Goal: Information Seeking & Learning: Check status

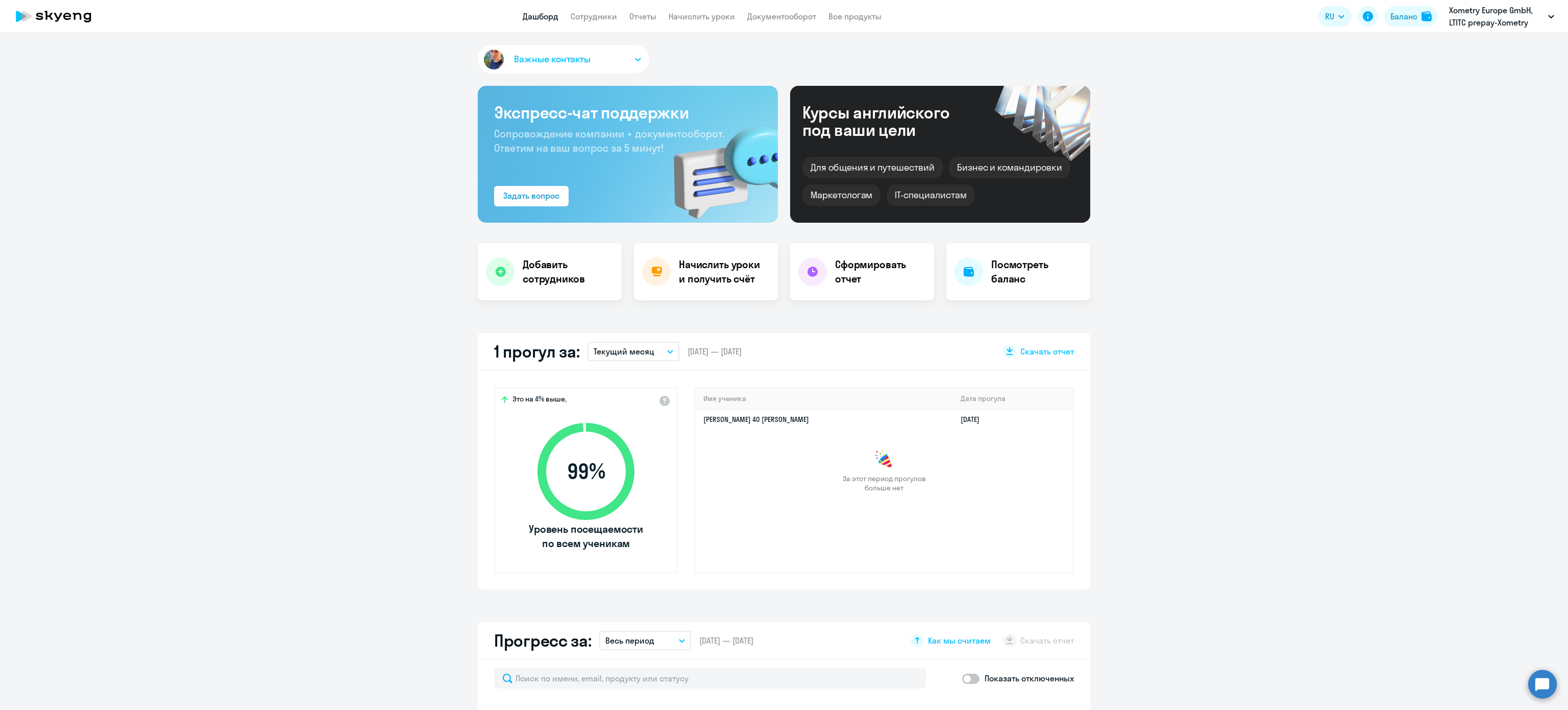
select select "30"
click at [1393, 13] on div "Баланс" at bounding box center [1404, 16] width 27 height 12
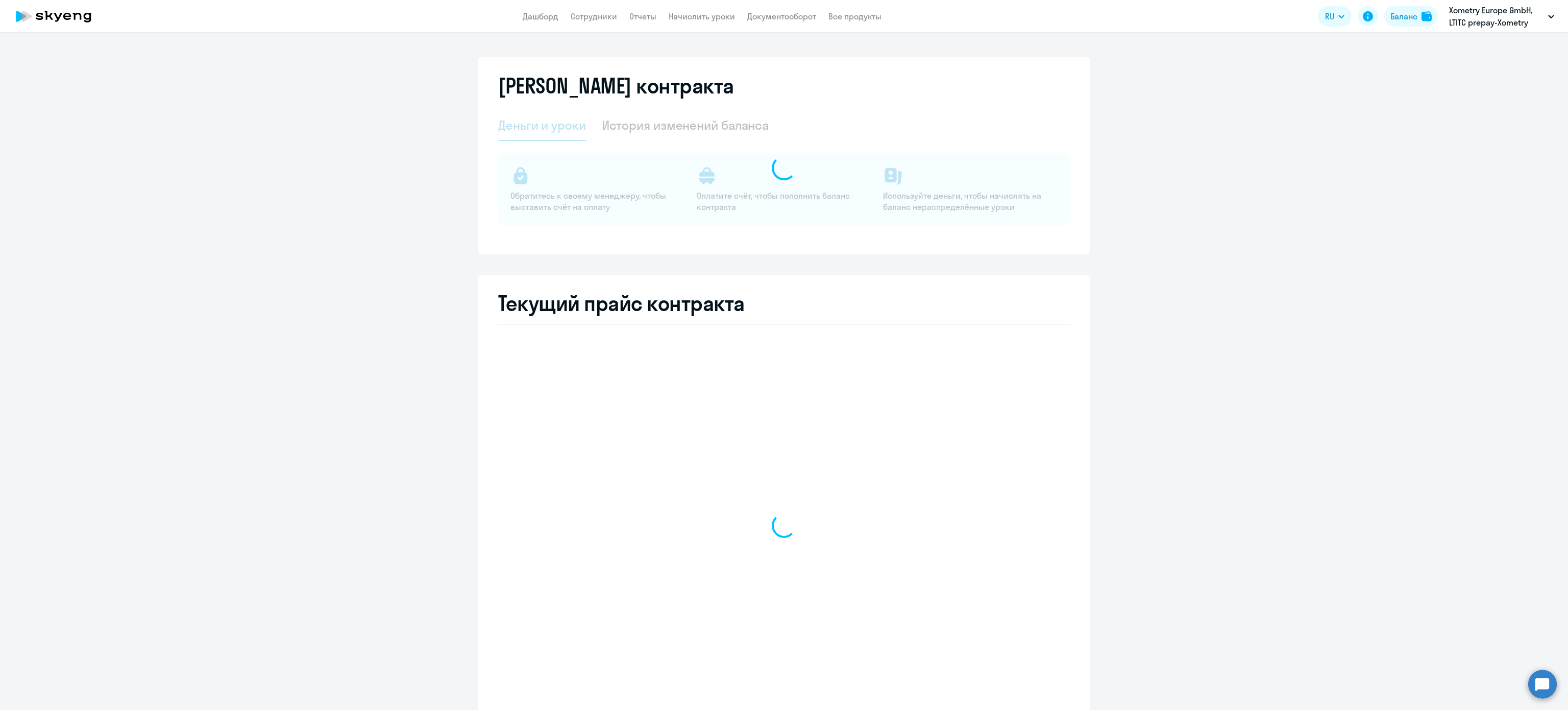
select select "english_adult_not_native_speaker"
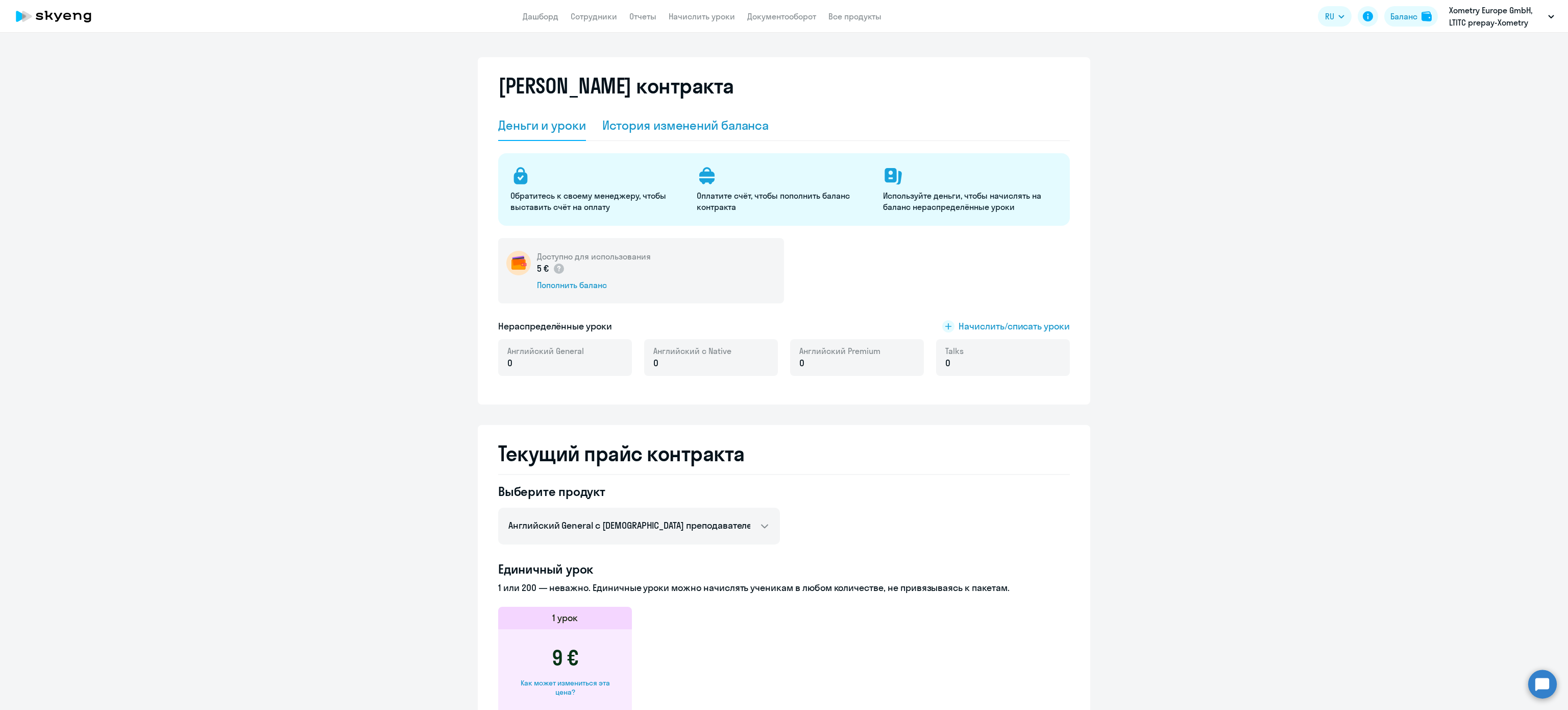
click at [723, 114] on div "История изменений баланса" at bounding box center [685, 125] width 167 height 30
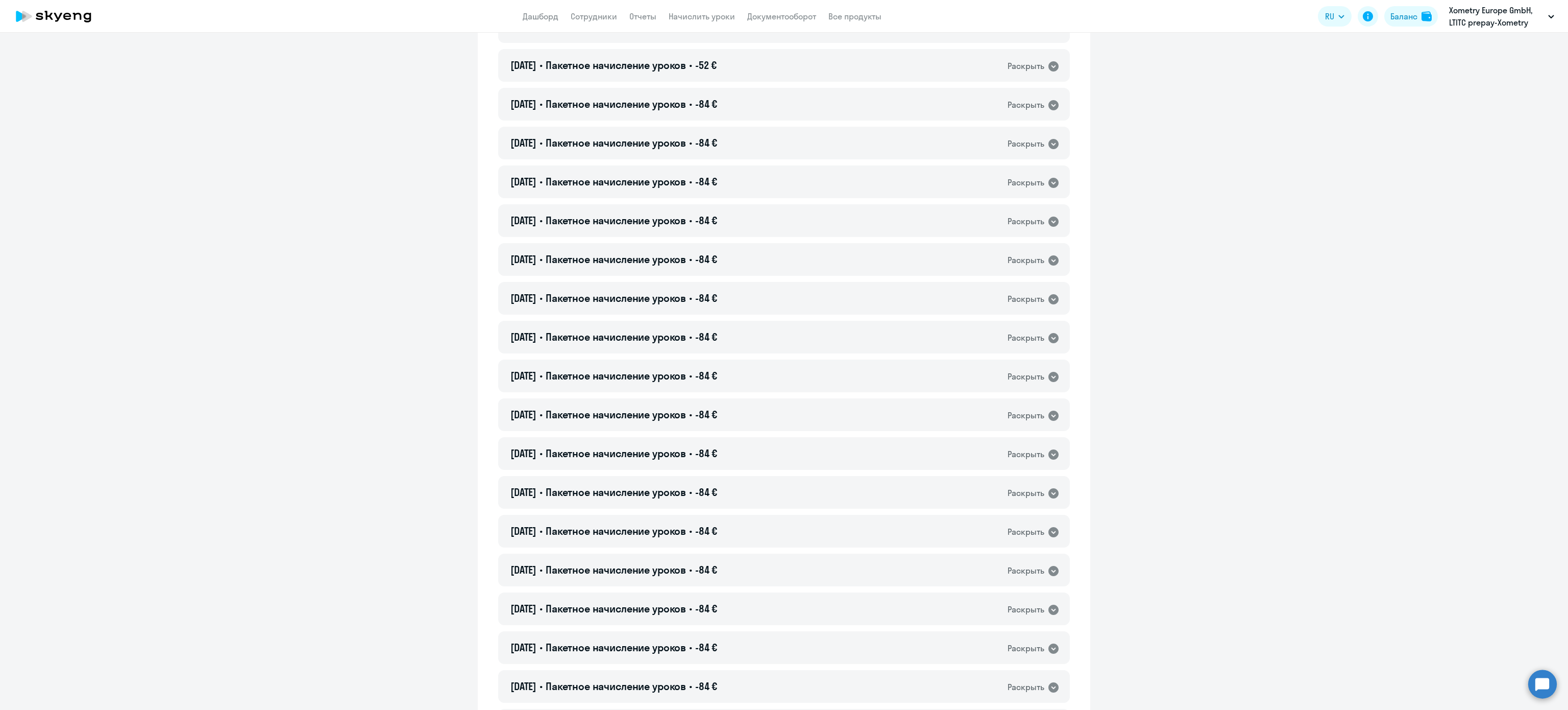
scroll to position [5784, 0]
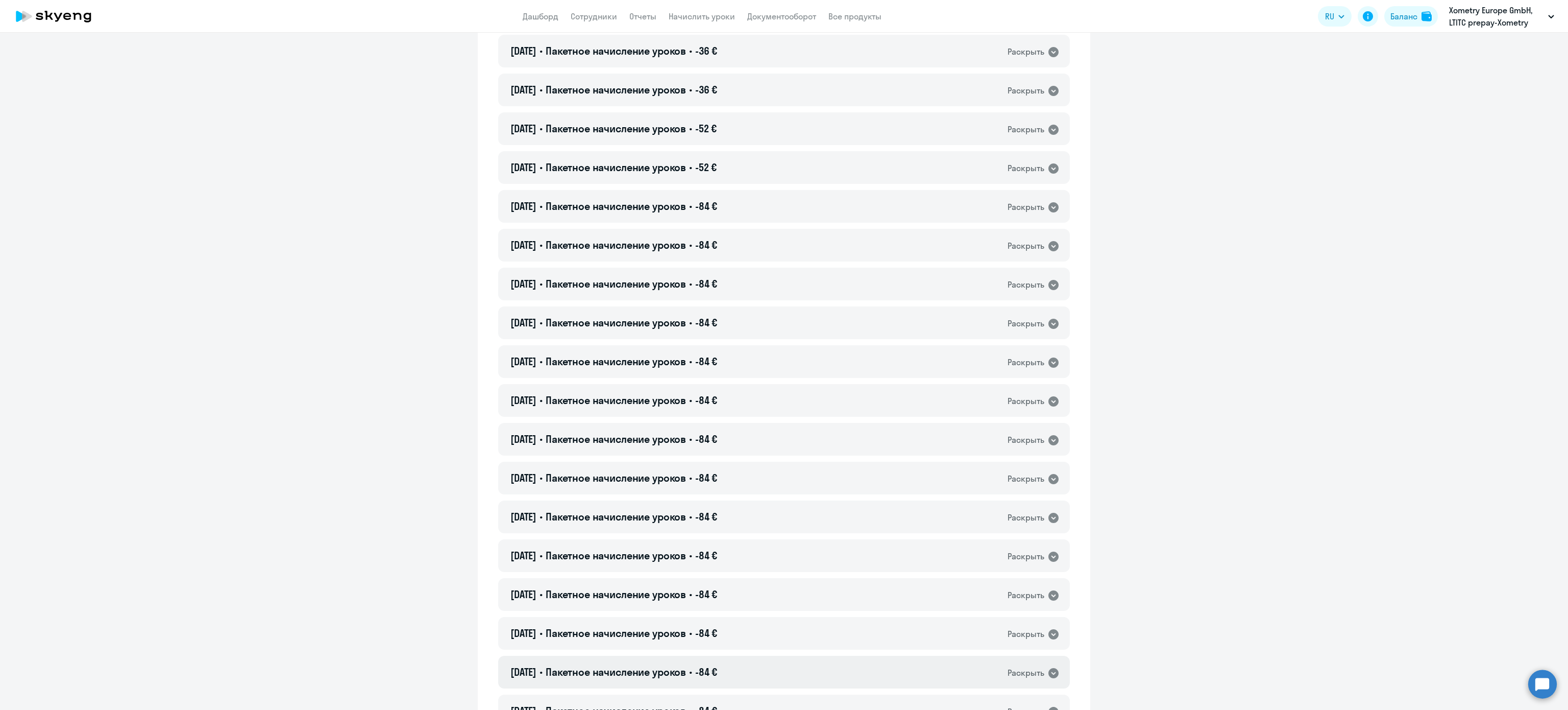
click at [763, 663] on div "21.08.2025 • Пакетное начисление уроков • -84 € Раскрыть" at bounding box center [783, 672] width 572 height 33
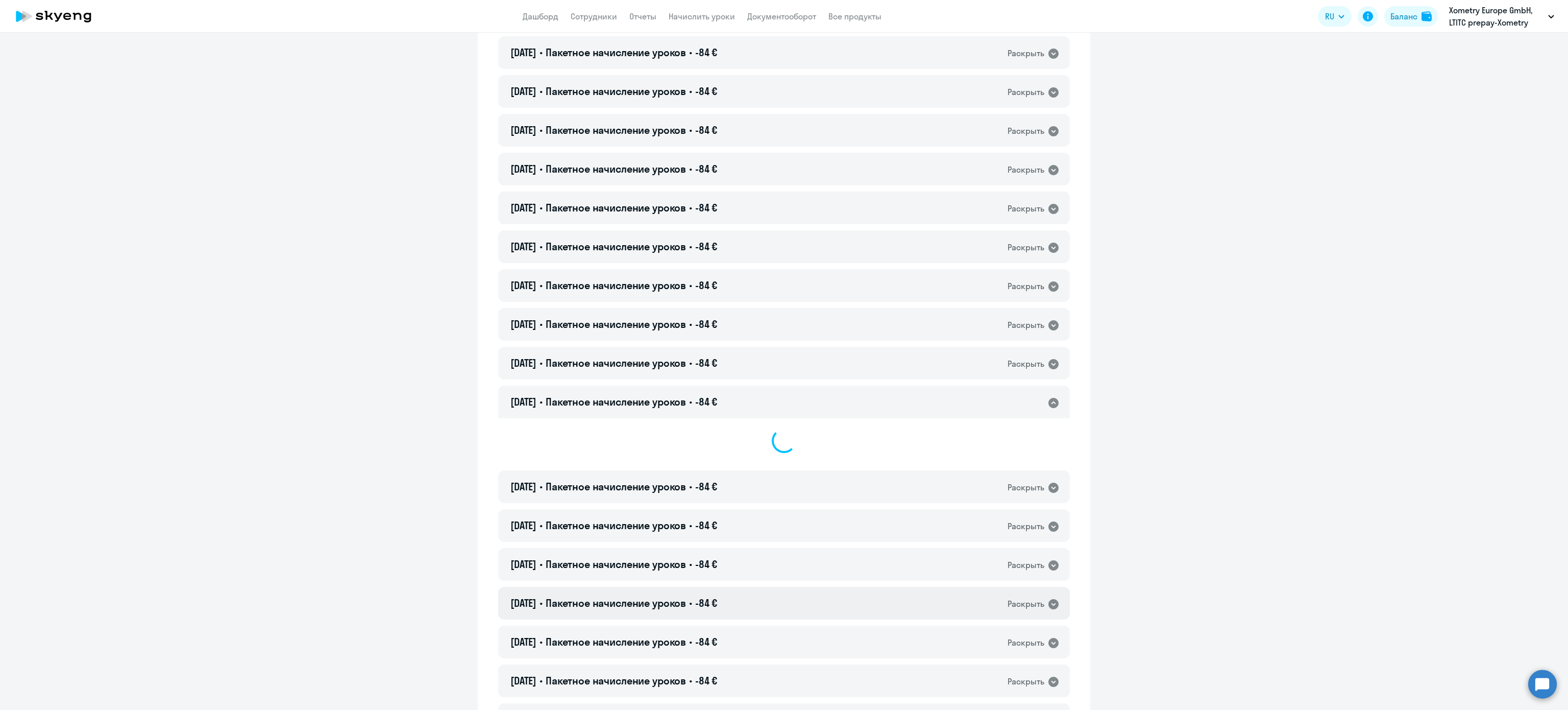
scroll to position [6090, 0]
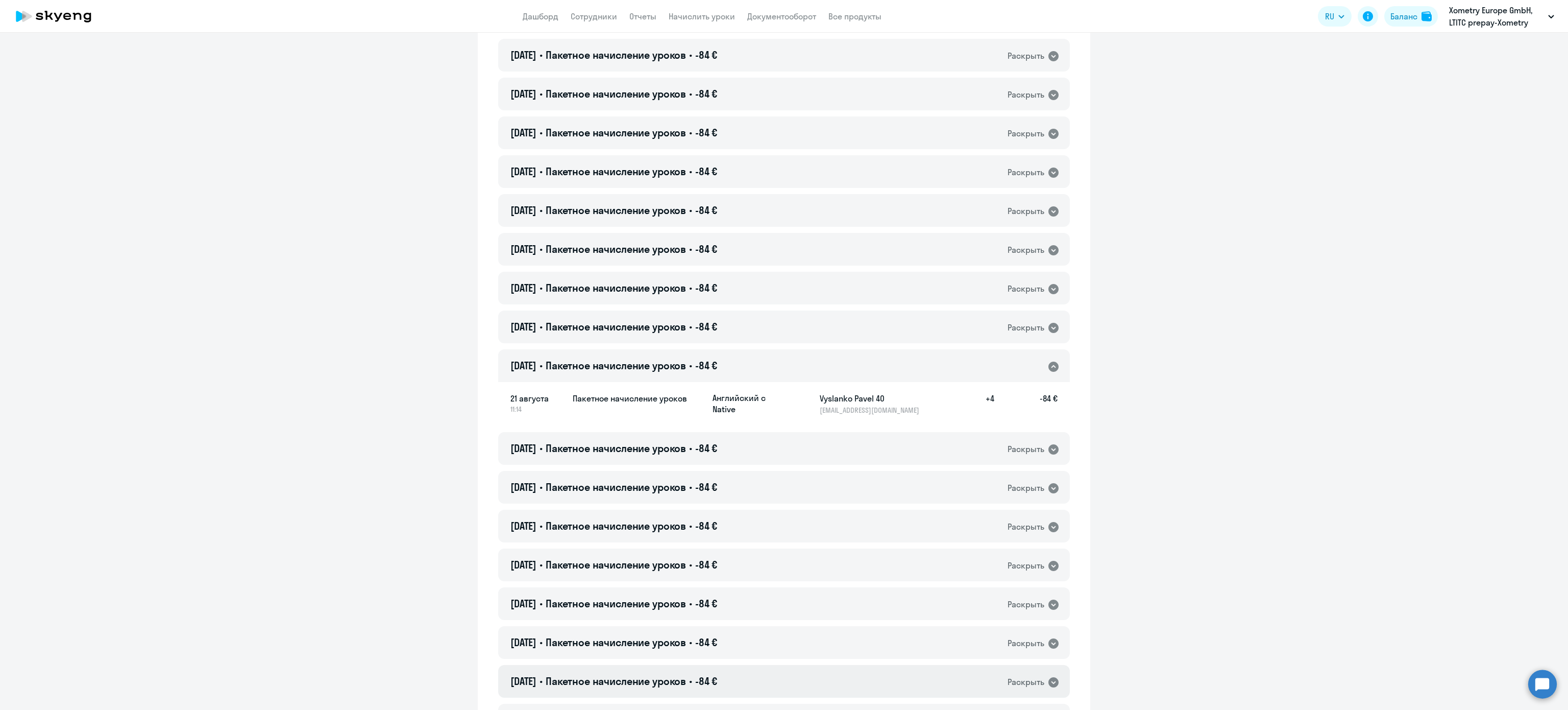
click at [730, 678] on div "21.08.2025 • Пакетное начисление уроков • -84 € Раскрыть" at bounding box center [783, 681] width 572 height 33
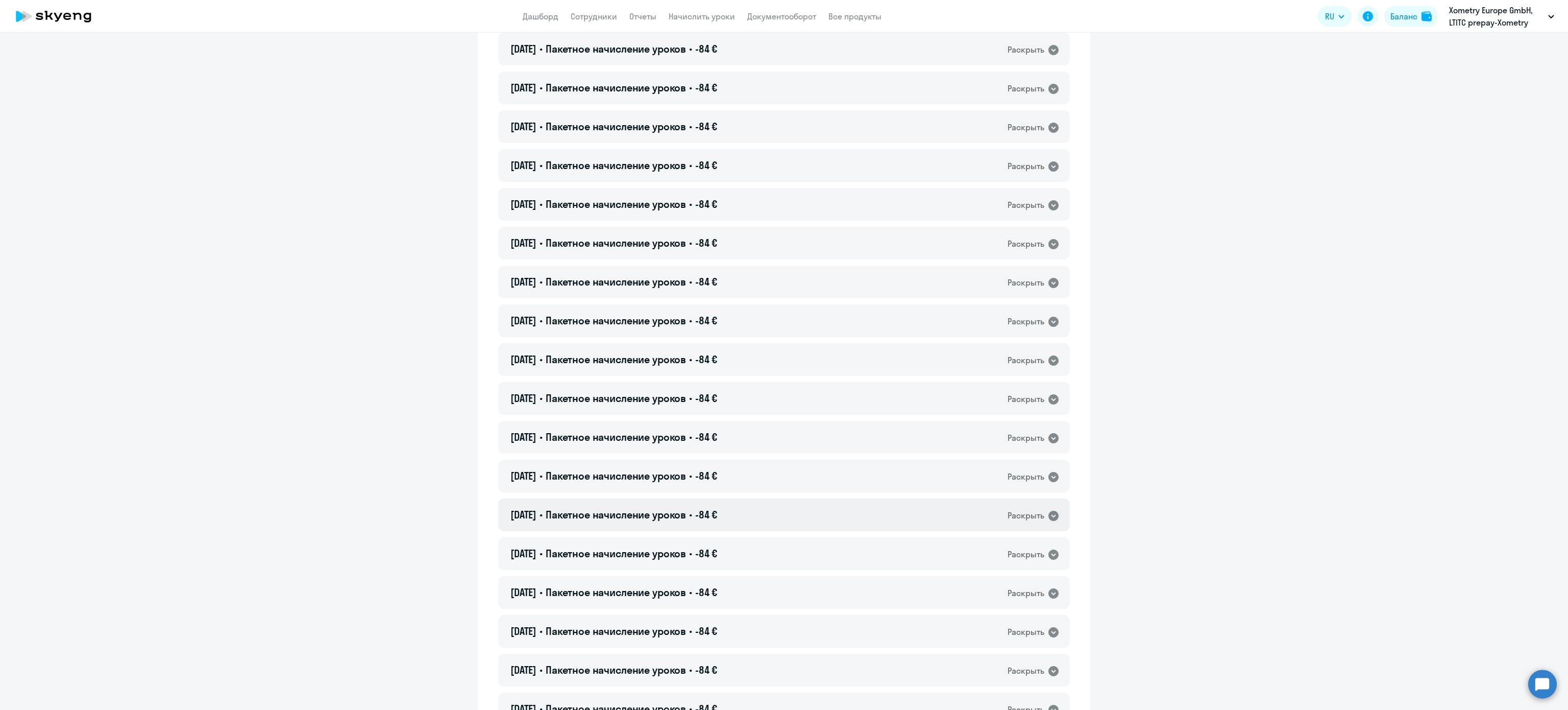
scroll to position [6908, 0]
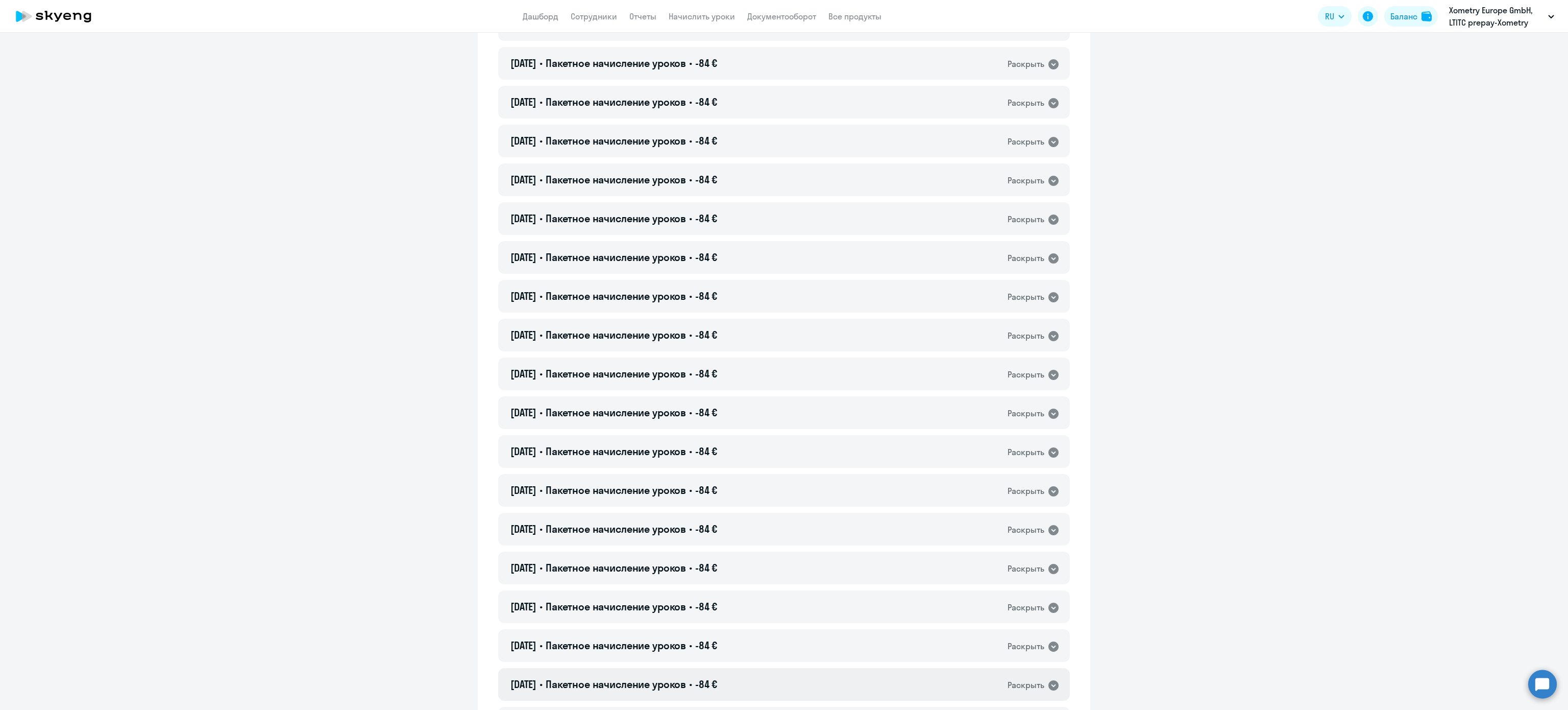
click at [768, 678] on div "20.08.2025 • Пакетное начисление уроков • -84 € Раскрыть" at bounding box center [783, 684] width 572 height 33
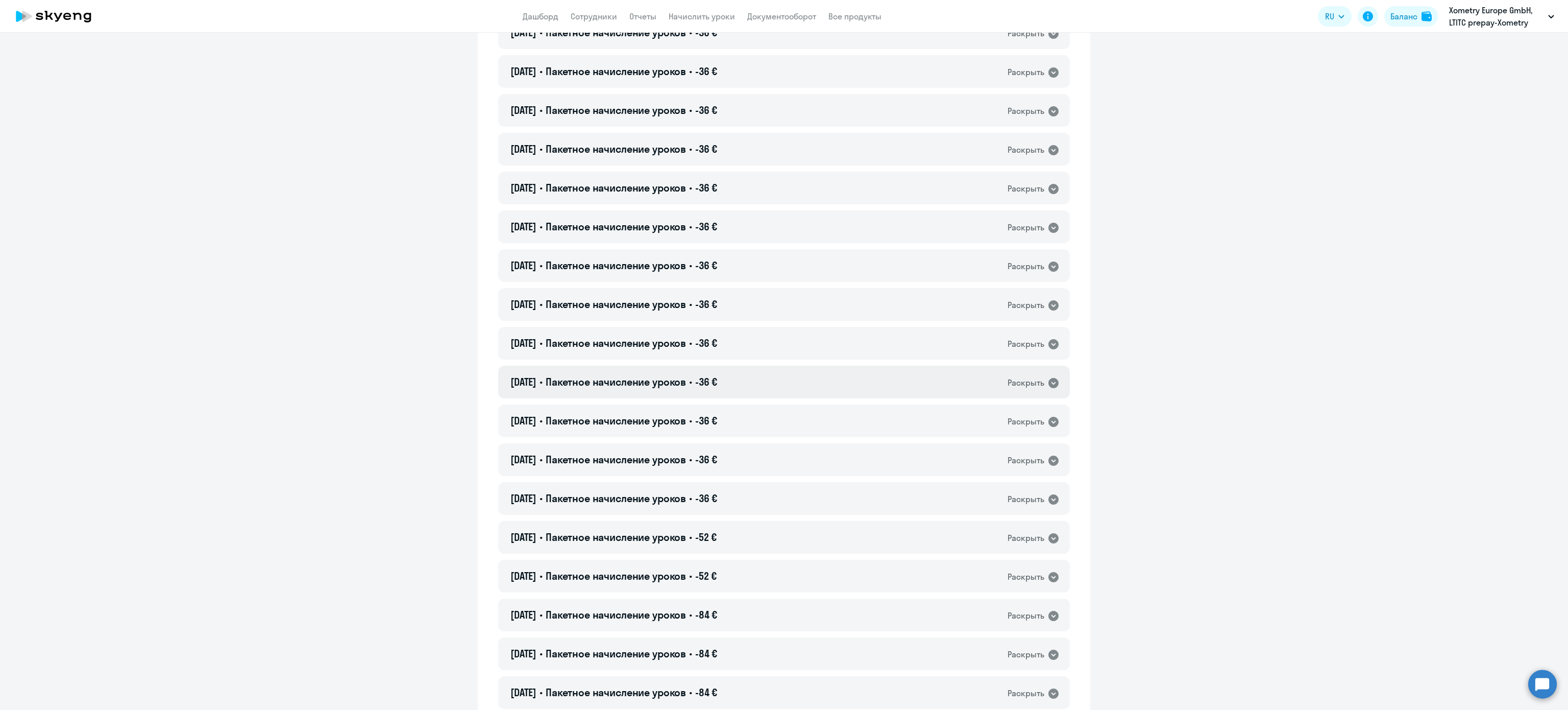
scroll to position [5273, 0]
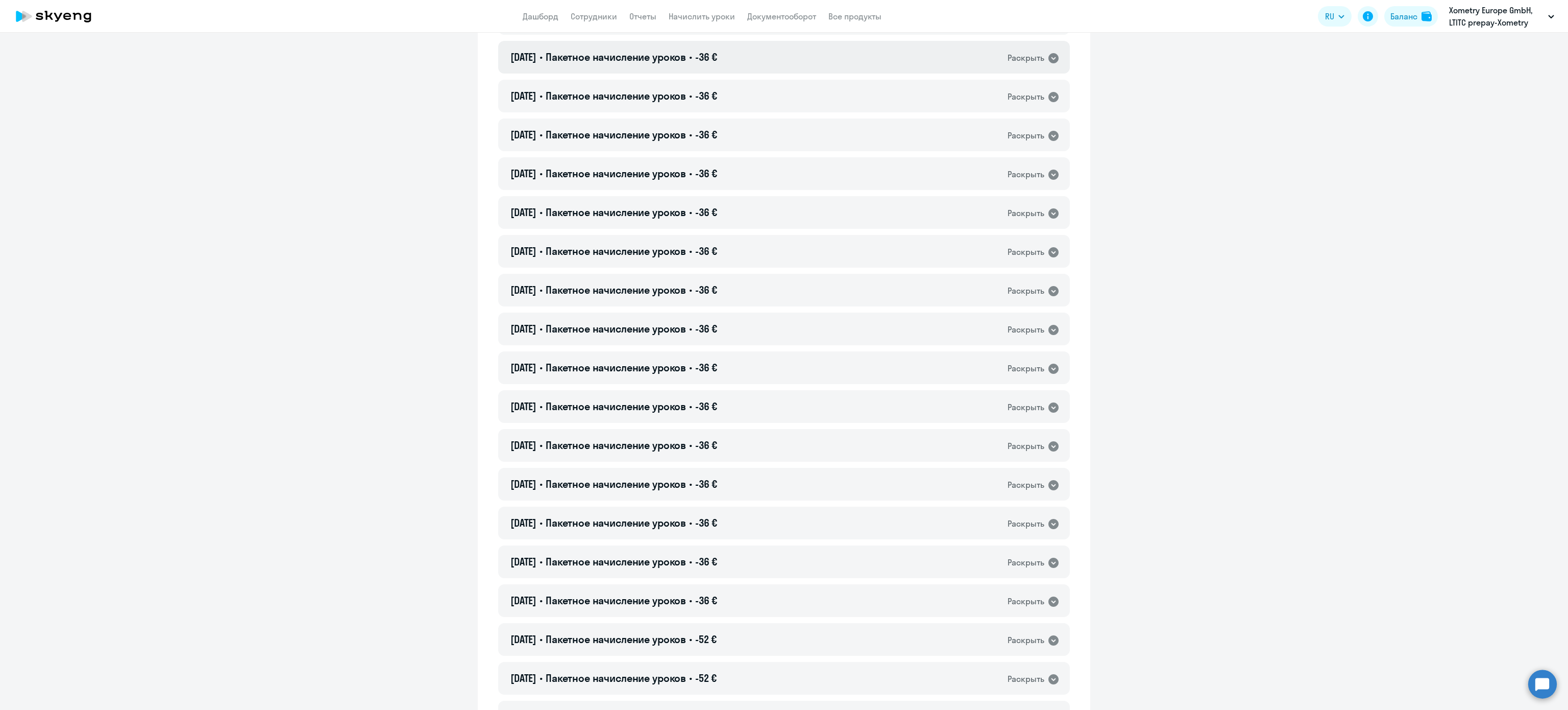
click at [760, 65] on div "21.08.2025 • Пакетное начисление уроков • -36 € Раскрыть" at bounding box center [783, 57] width 572 height 33
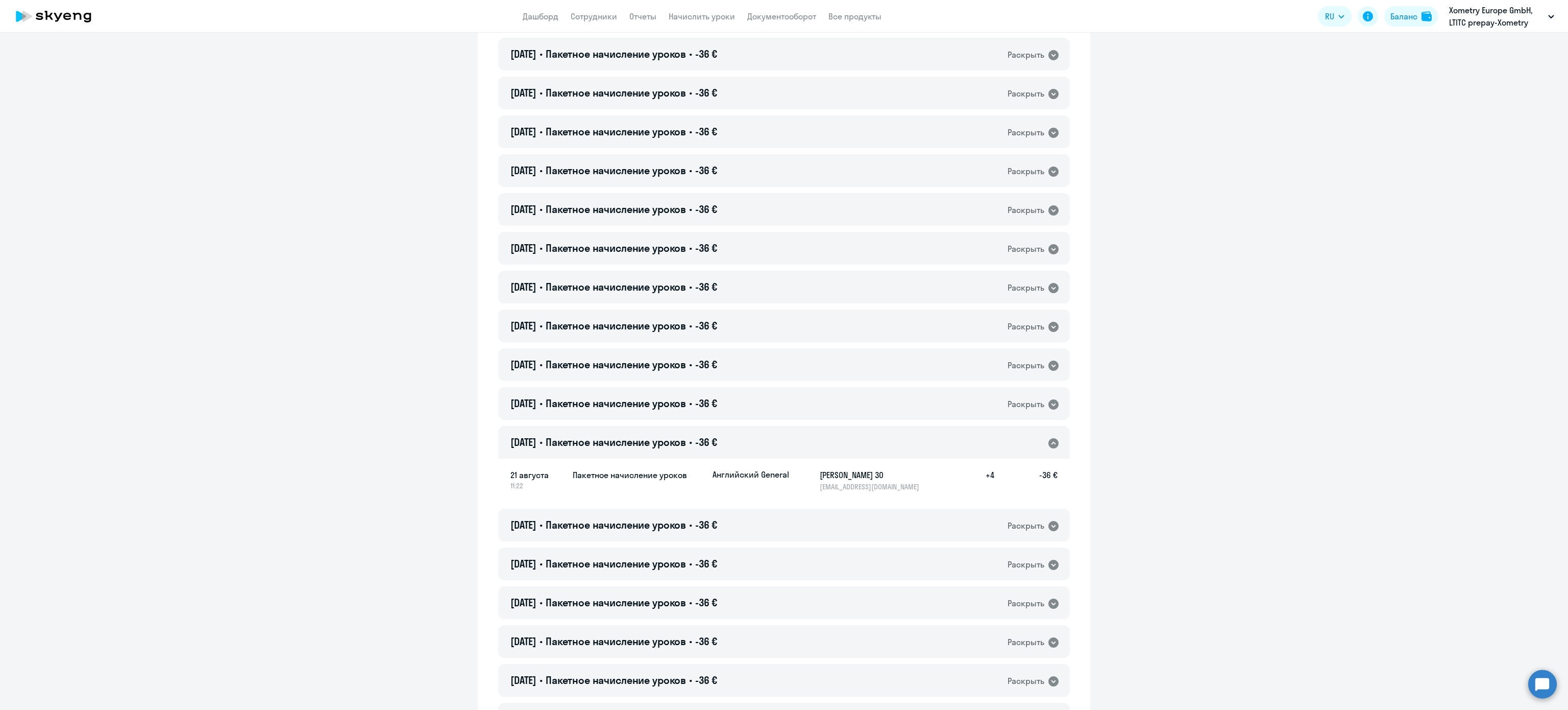
scroll to position [4865, 0]
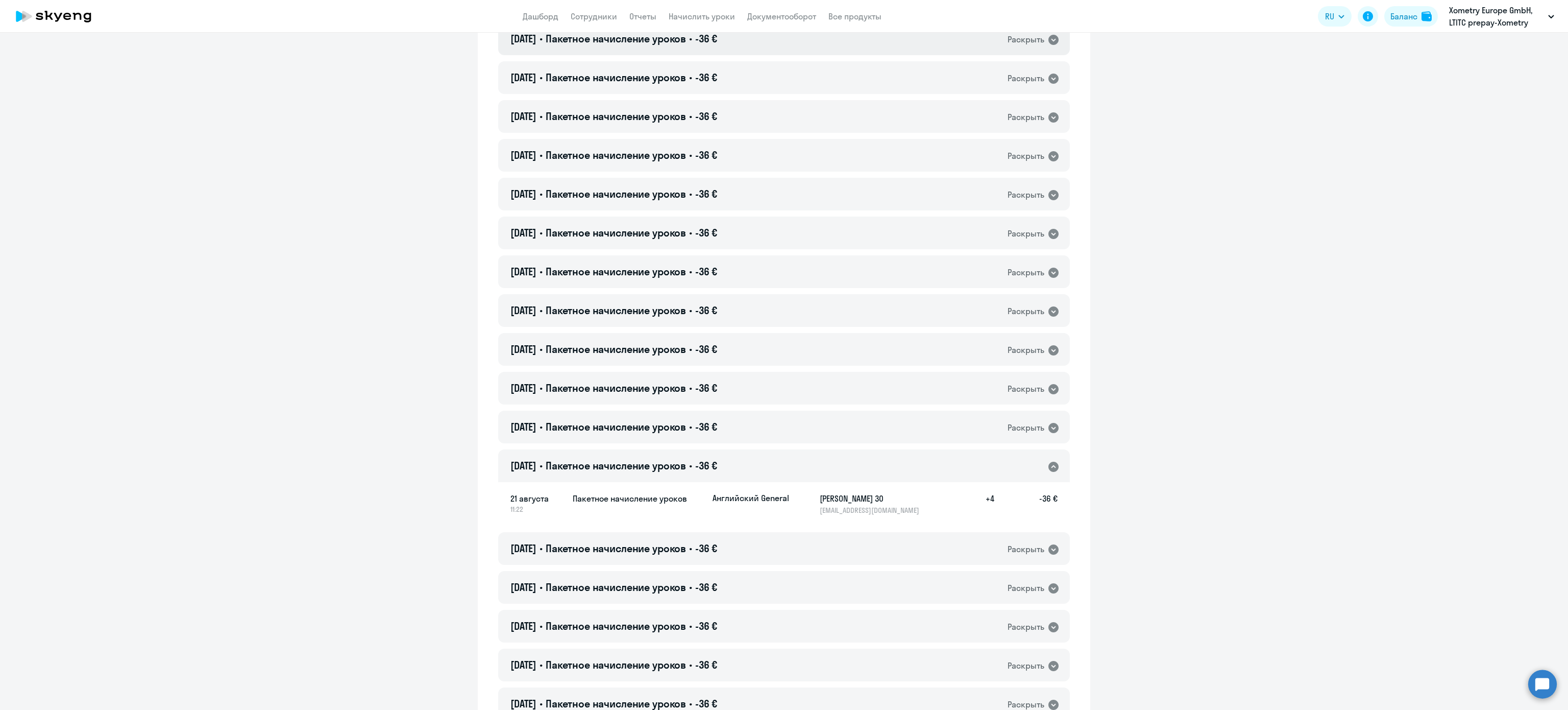
click at [734, 44] on div "21.08.2025 • Пакетное начисление уроков • -36 € Раскрыть" at bounding box center [783, 39] width 572 height 33
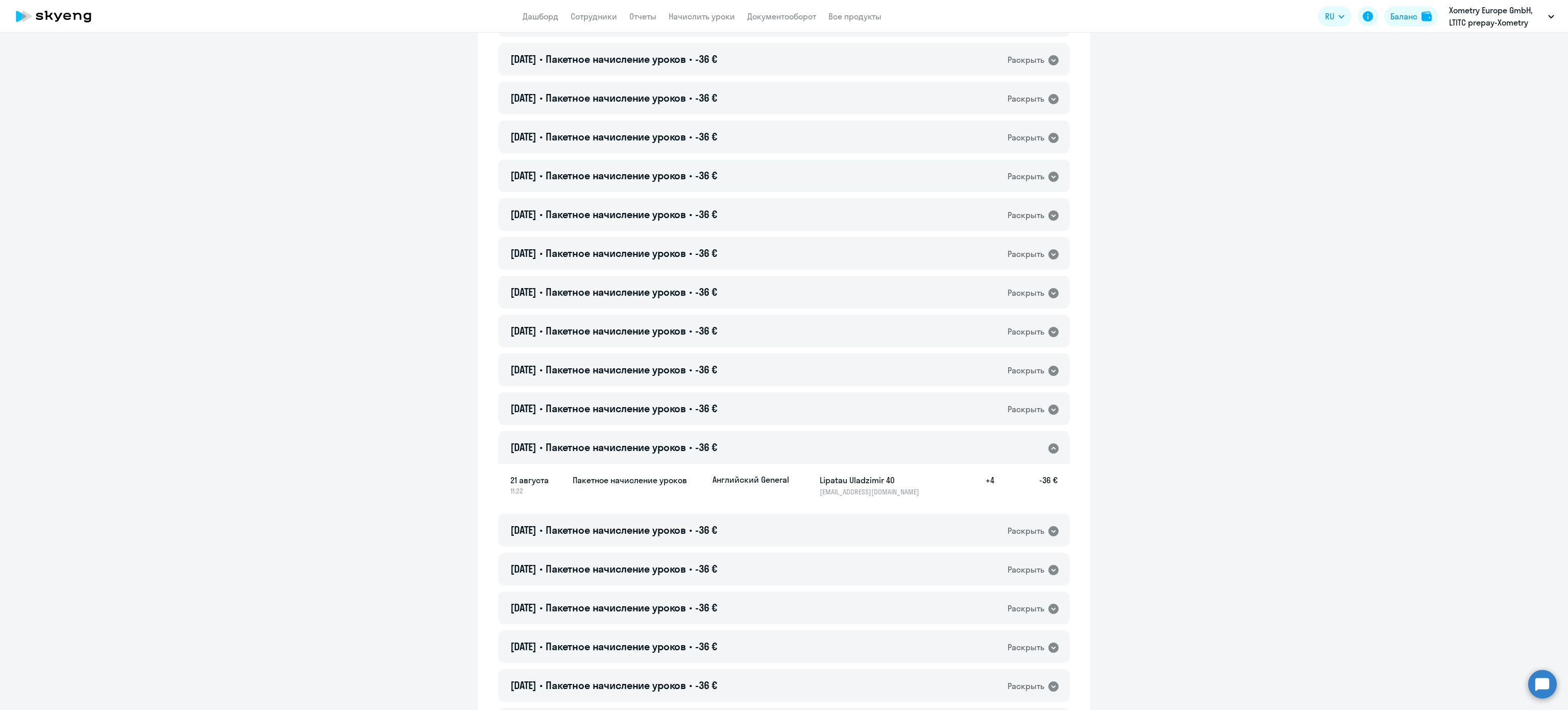
scroll to position [4354, 0]
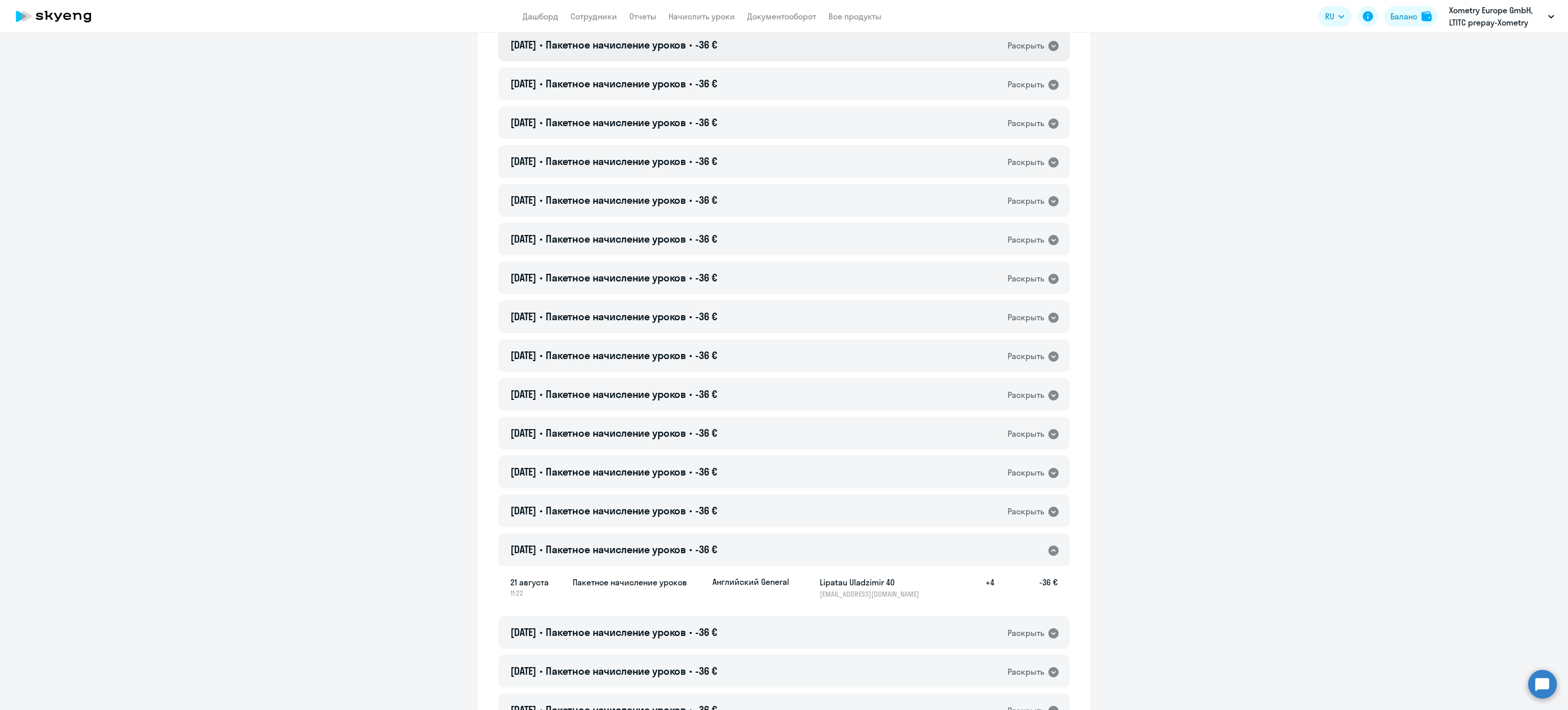
click at [732, 49] on div "21.08.2025 • Пакетное начисление уроков • -36 € Раскрыть" at bounding box center [783, 45] width 572 height 33
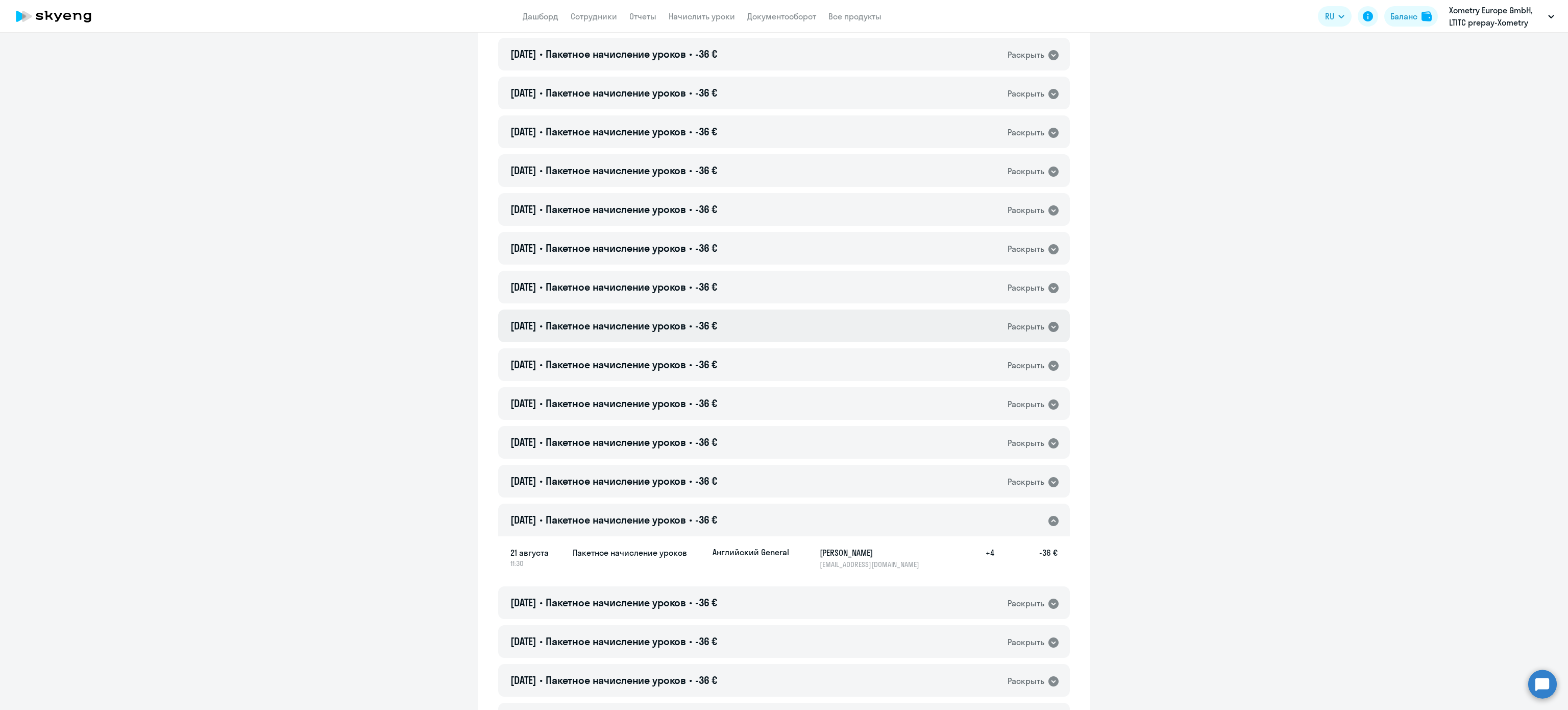
scroll to position [3844, 0]
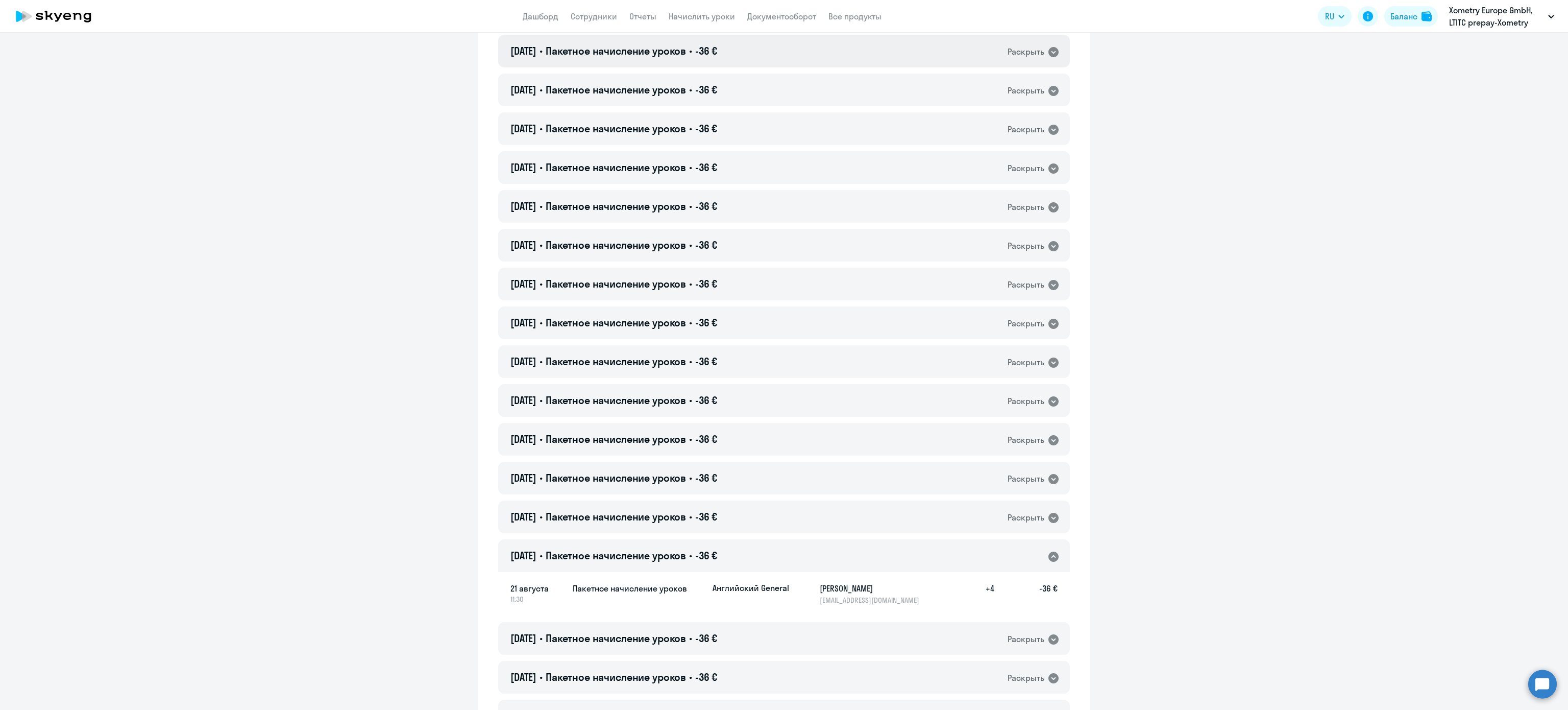
click at [735, 59] on div "21.08.2025 • Пакетное начисление уроков • -36 € Раскрыть" at bounding box center [783, 51] width 572 height 33
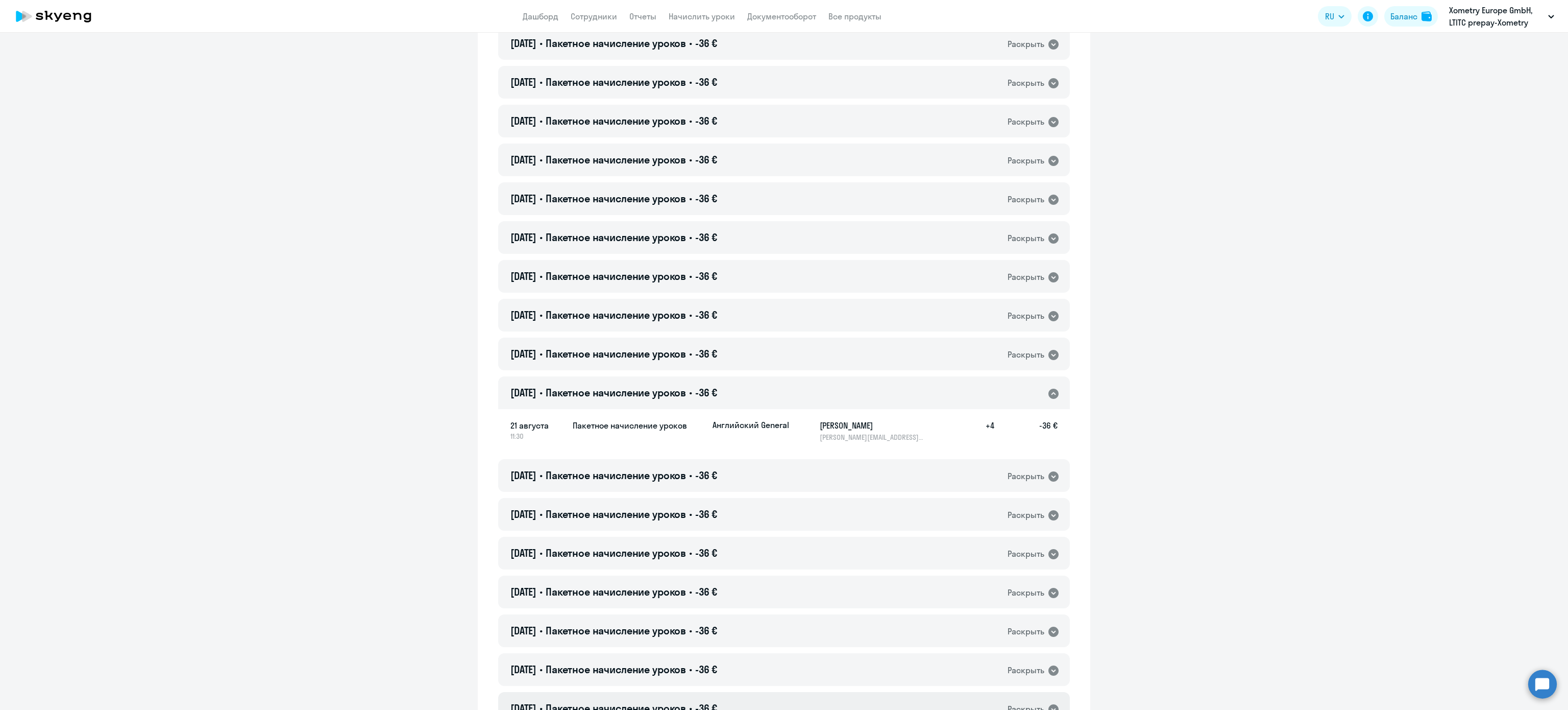
scroll to position [3436, 0]
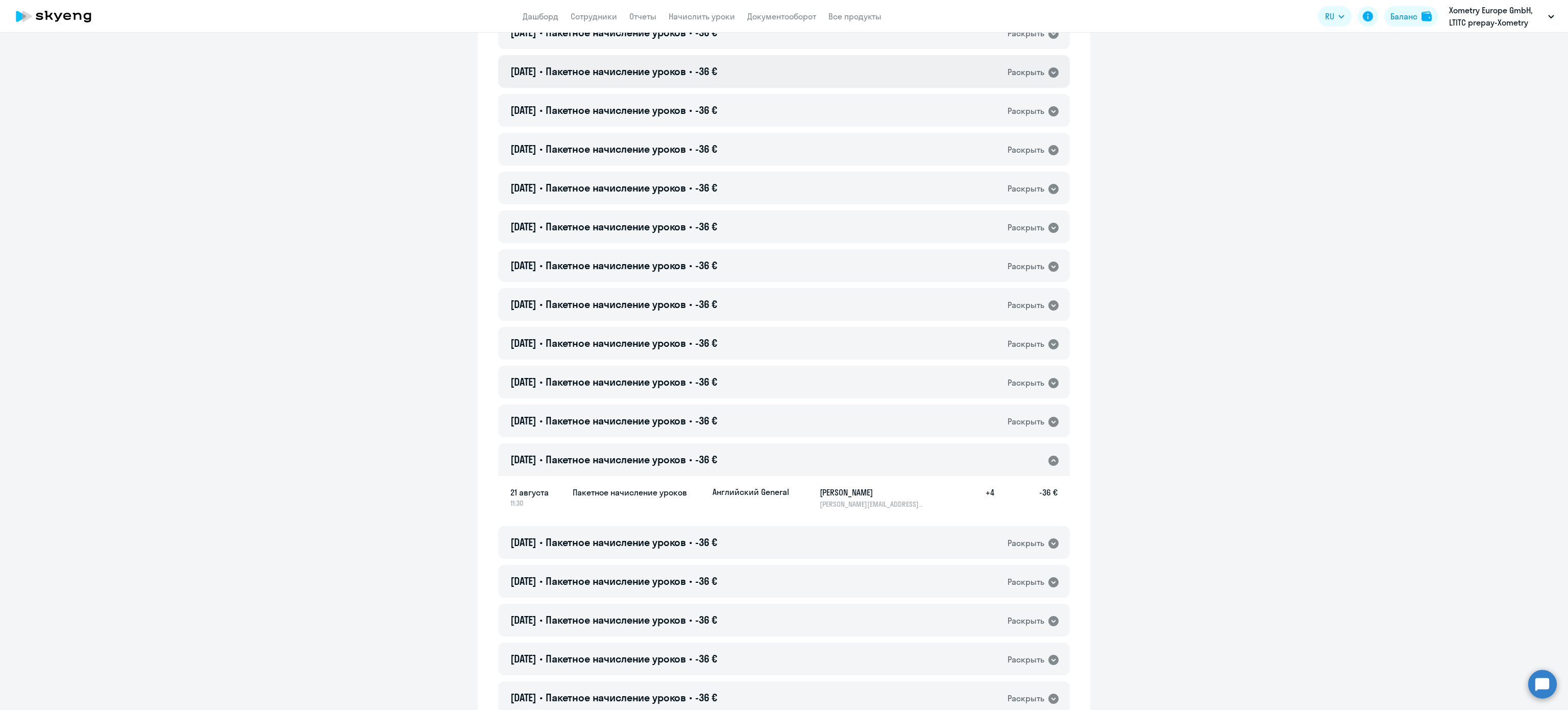
click at [738, 77] on div "21.08.2025 • Пакетное начисление уроков • -36 € Раскрыть" at bounding box center [783, 72] width 572 height 33
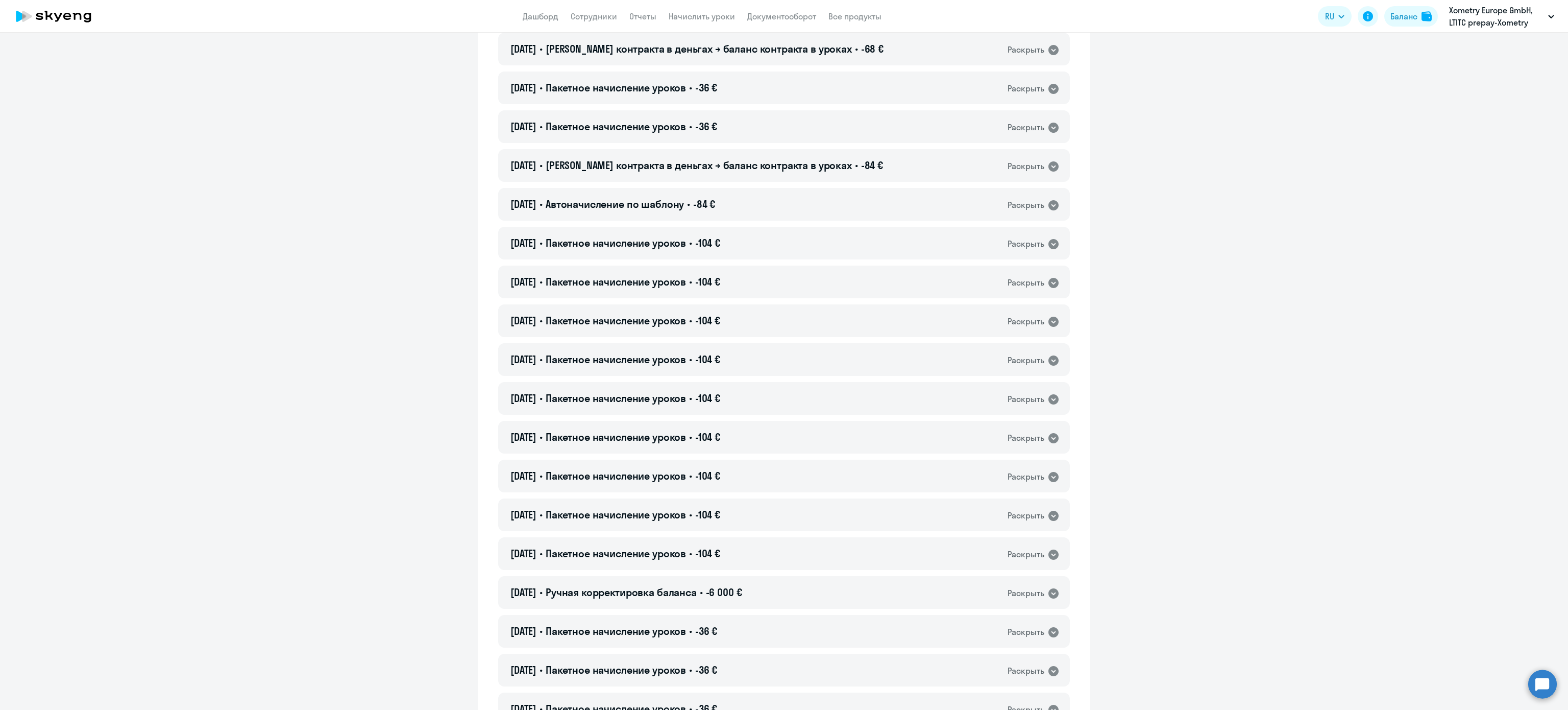
scroll to position [2618, 0]
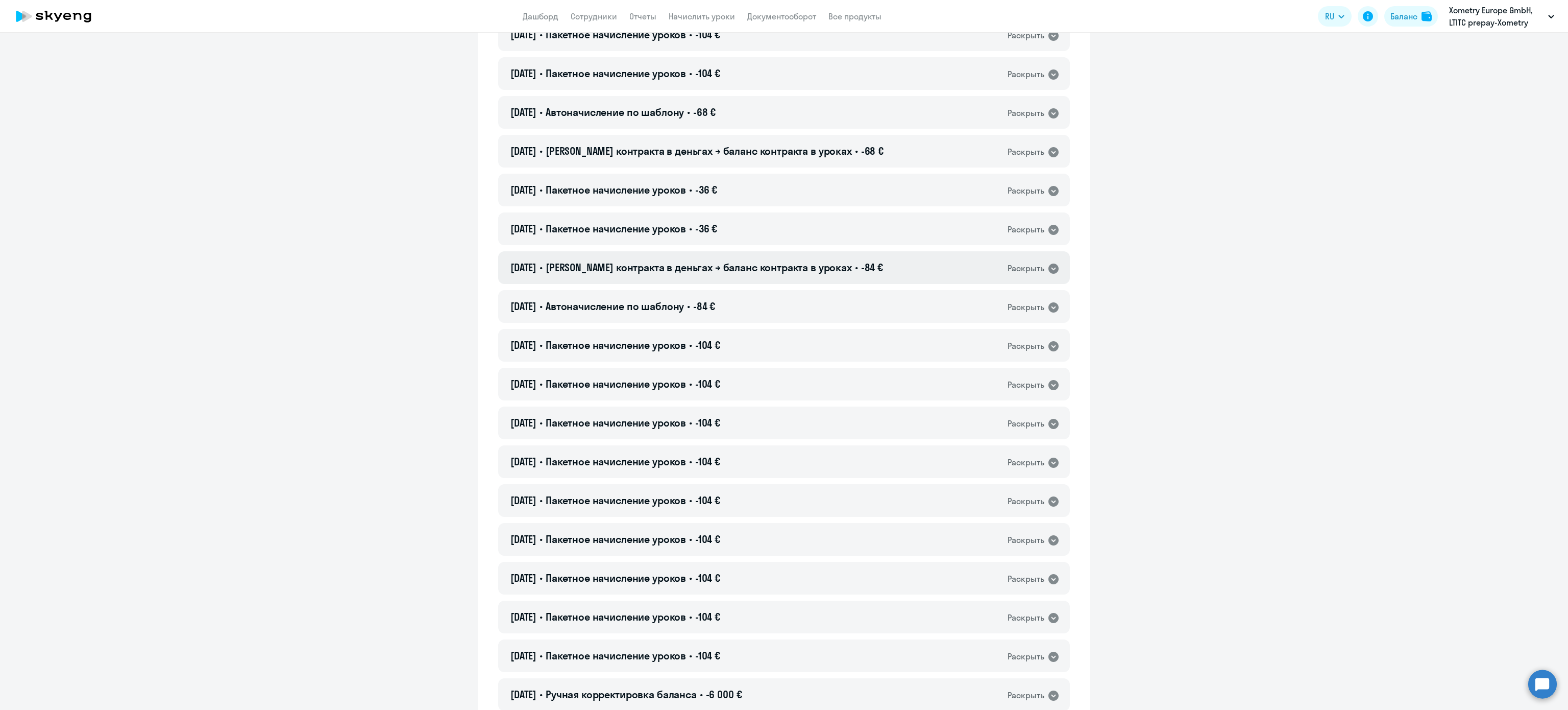
click at [689, 272] on span "[PERSON_NAME] контракта в деньгах → баланс контракта в уроках" at bounding box center [698, 267] width 306 height 13
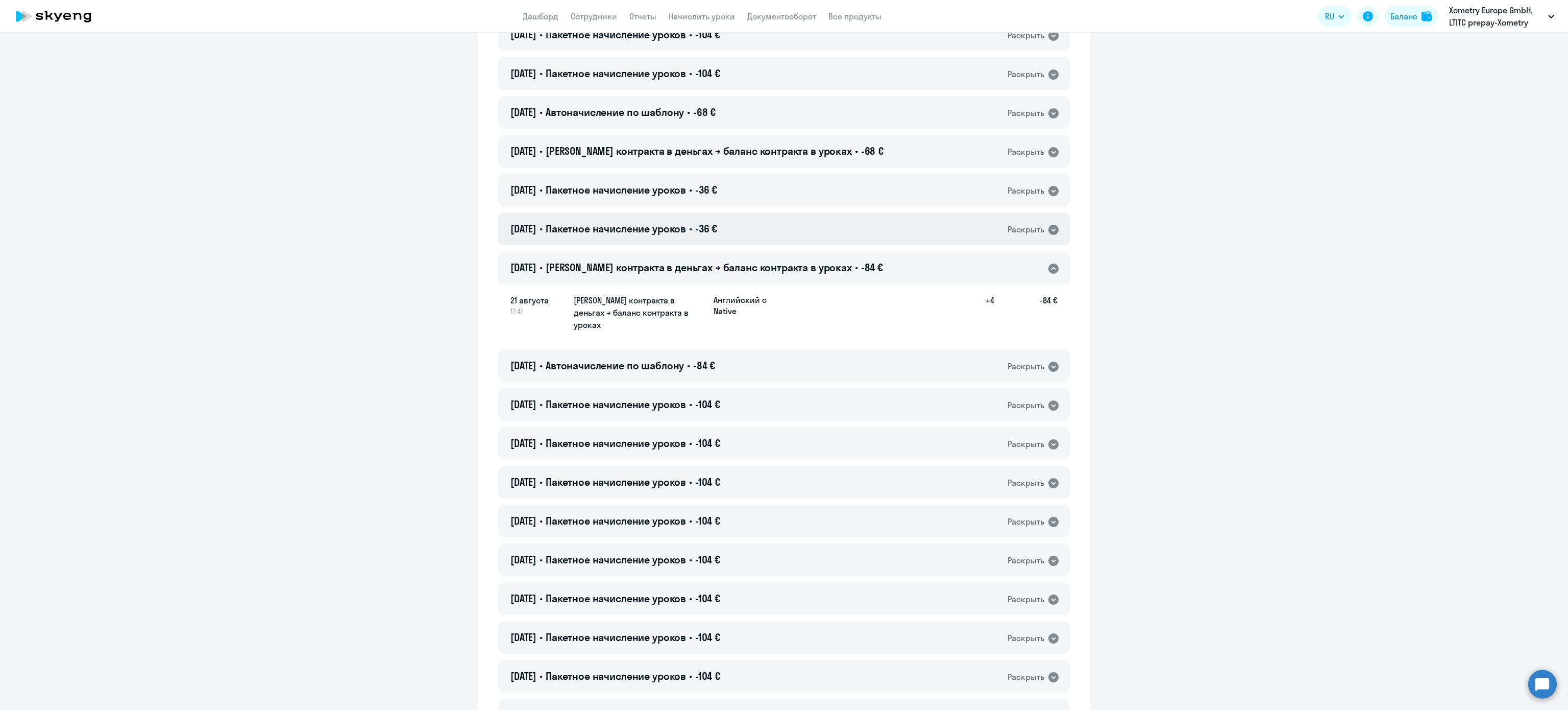
click at [686, 230] on span "Пакетное начисление уроков" at bounding box center [615, 228] width 141 height 13
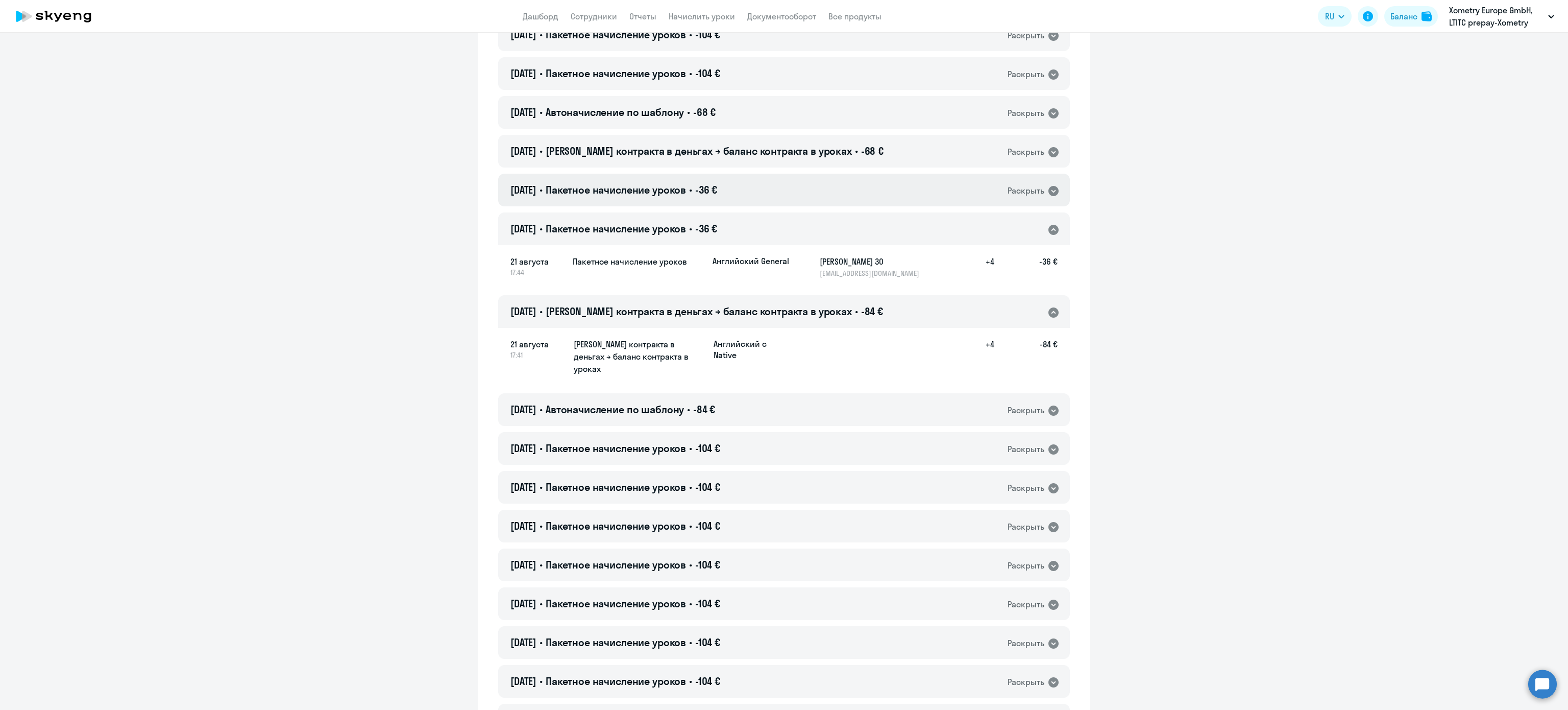
click at [698, 195] on h4 "21.08.2025 • Пакетное начисление уроков • -36 €" at bounding box center [614, 189] width 207 height 14
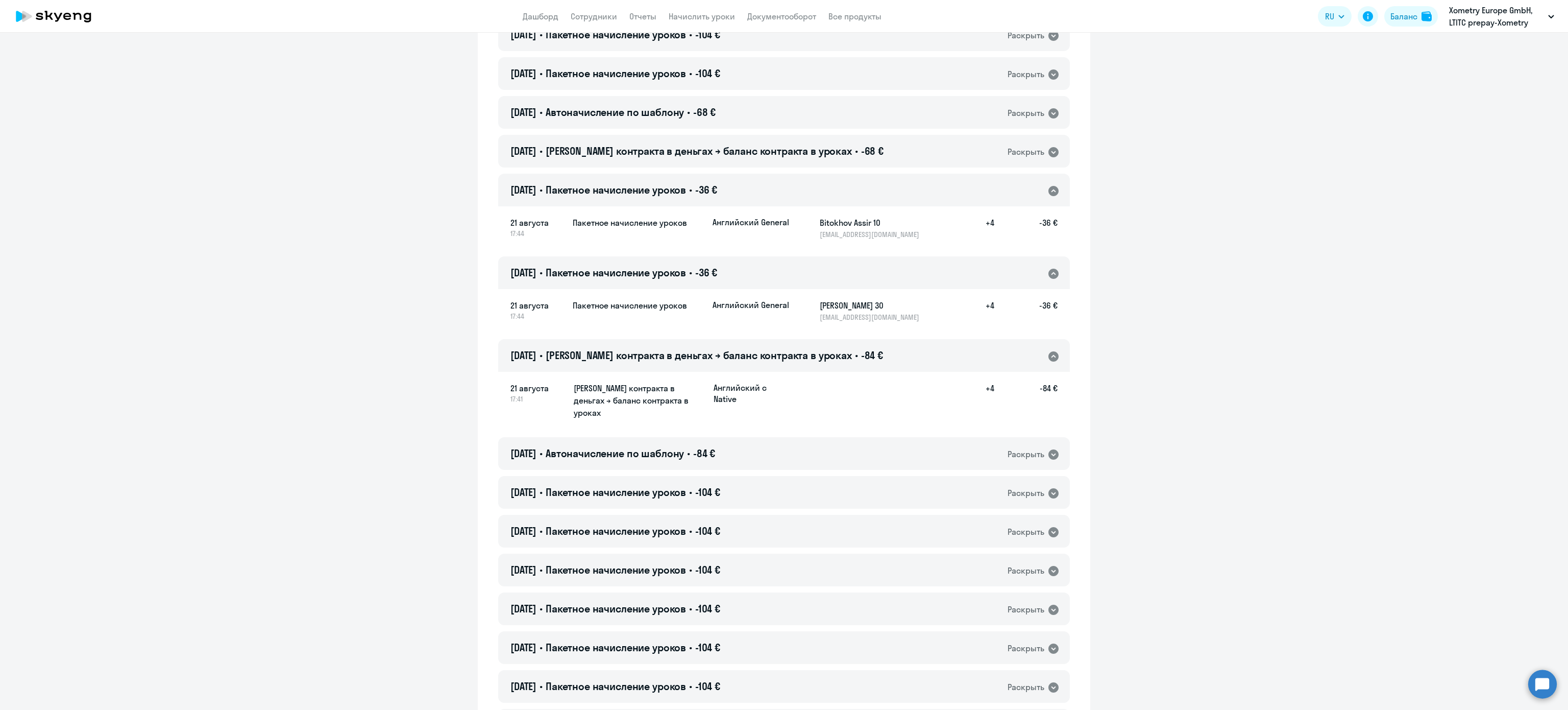
click at [947, 350] on div "21.08.2025 • Баланс контракта в деньгах → баланс контракта в уроках • -84 € Рас…" at bounding box center [783, 356] width 572 height 33
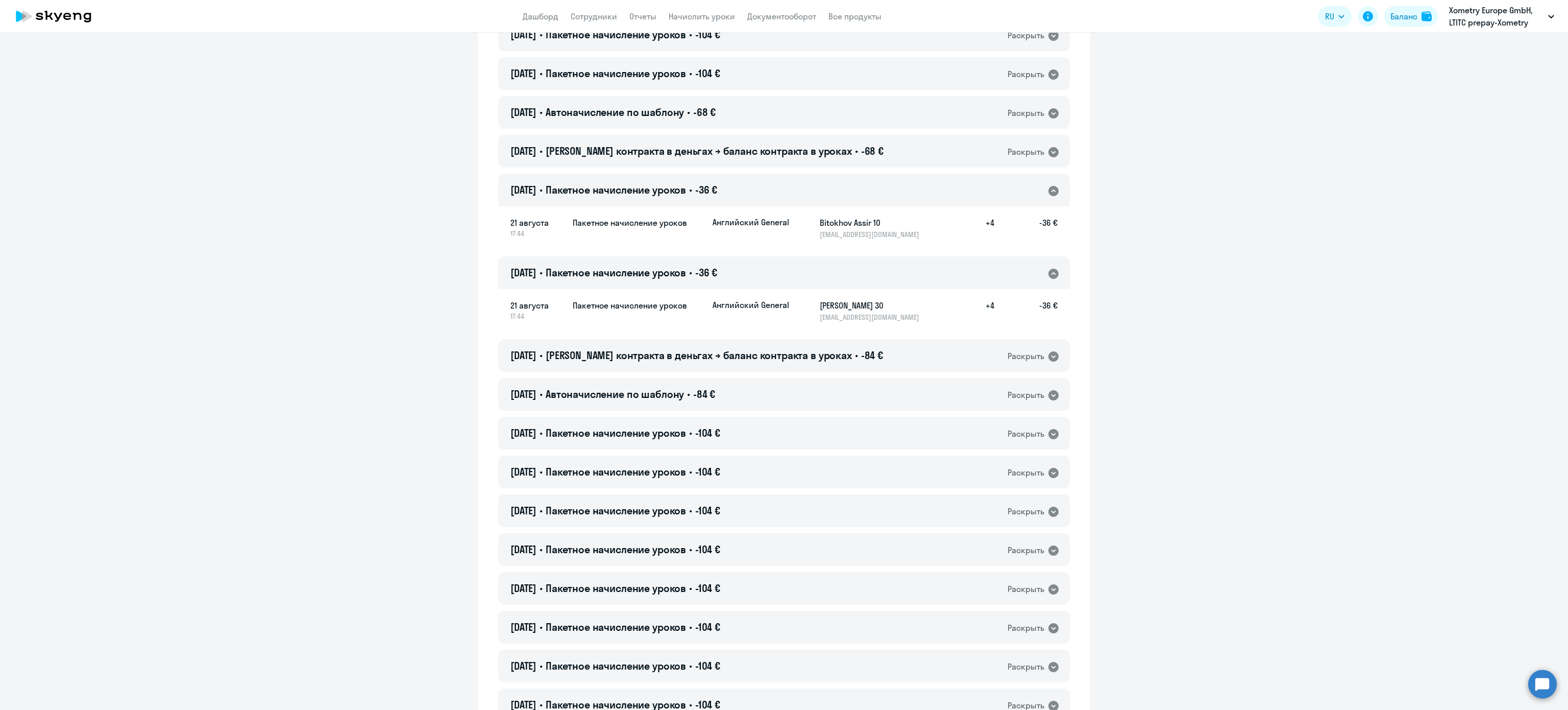
click at [814, 286] on div "21.08.2025 • Пакетное начисление уроков • -36 € Раскрыть" at bounding box center [783, 273] width 572 height 33
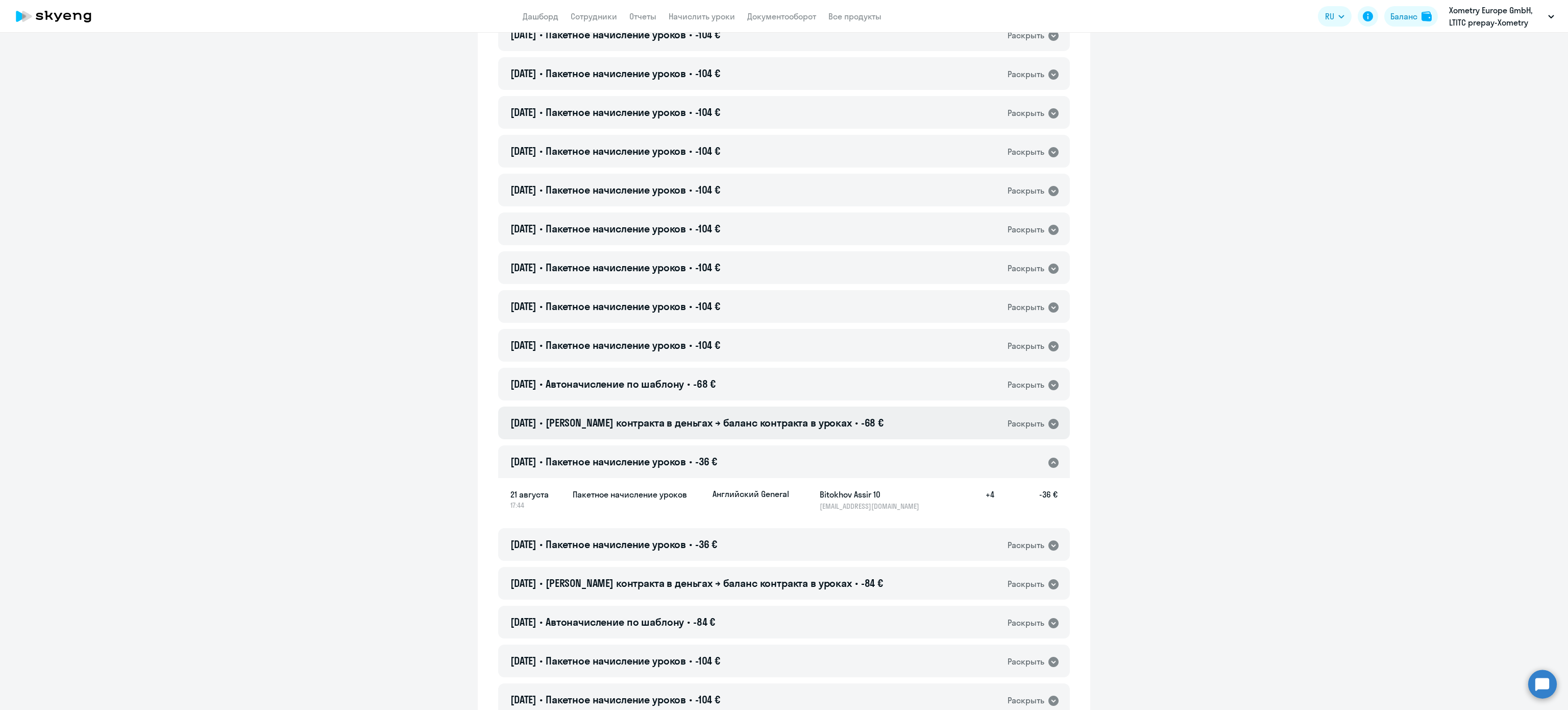
scroll to position [2312, 0]
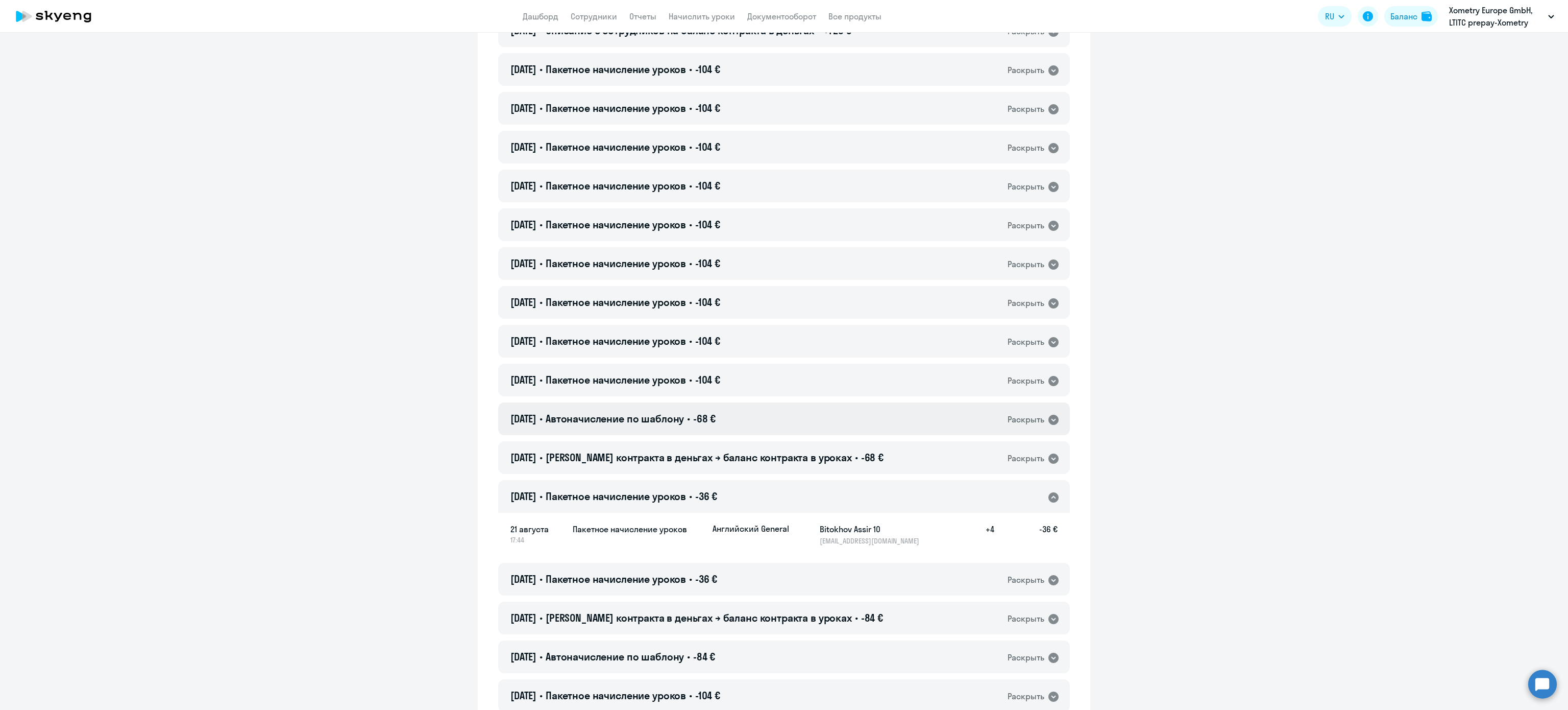
click at [791, 423] on div "22.08.2025 • Автоначисление по шаблону • -68 € Раскрыть" at bounding box center [783, 419] width 572 height 33
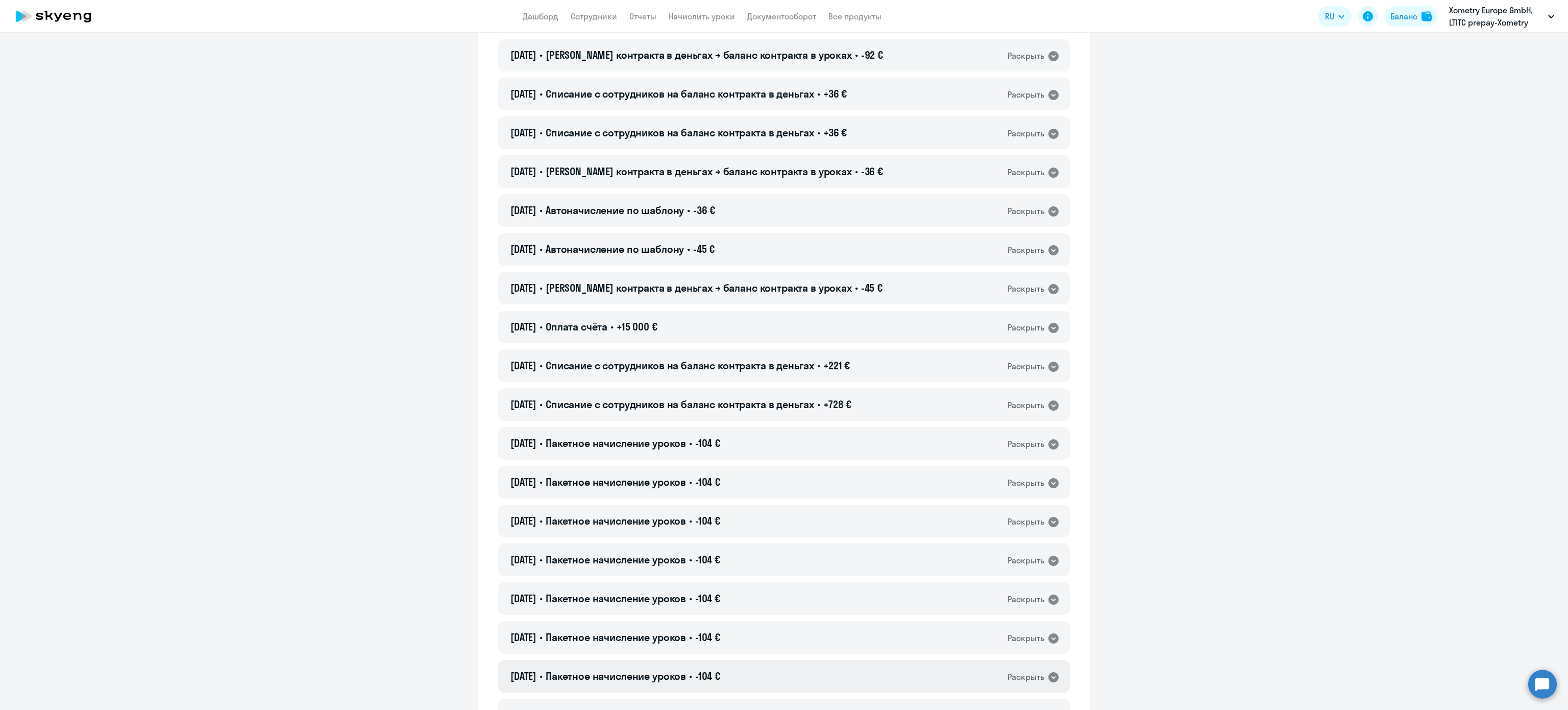
scroll to position [1903, 0]
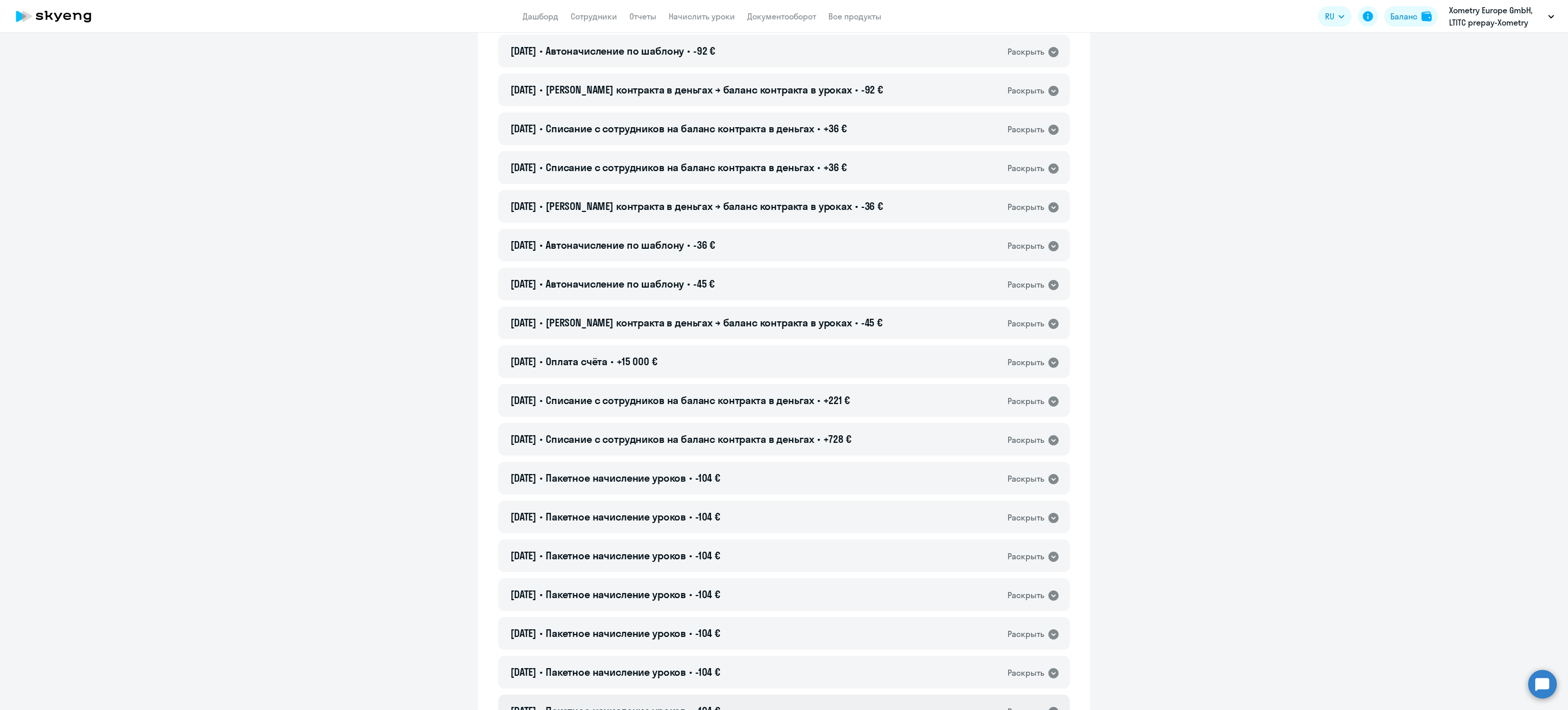
click at [885, 401] on div "22.08.2025 • Списание с сотрудников на баланс контракта в деньгах • +221 € Раск…" at bounding box center [783, 401] width 572 height 33
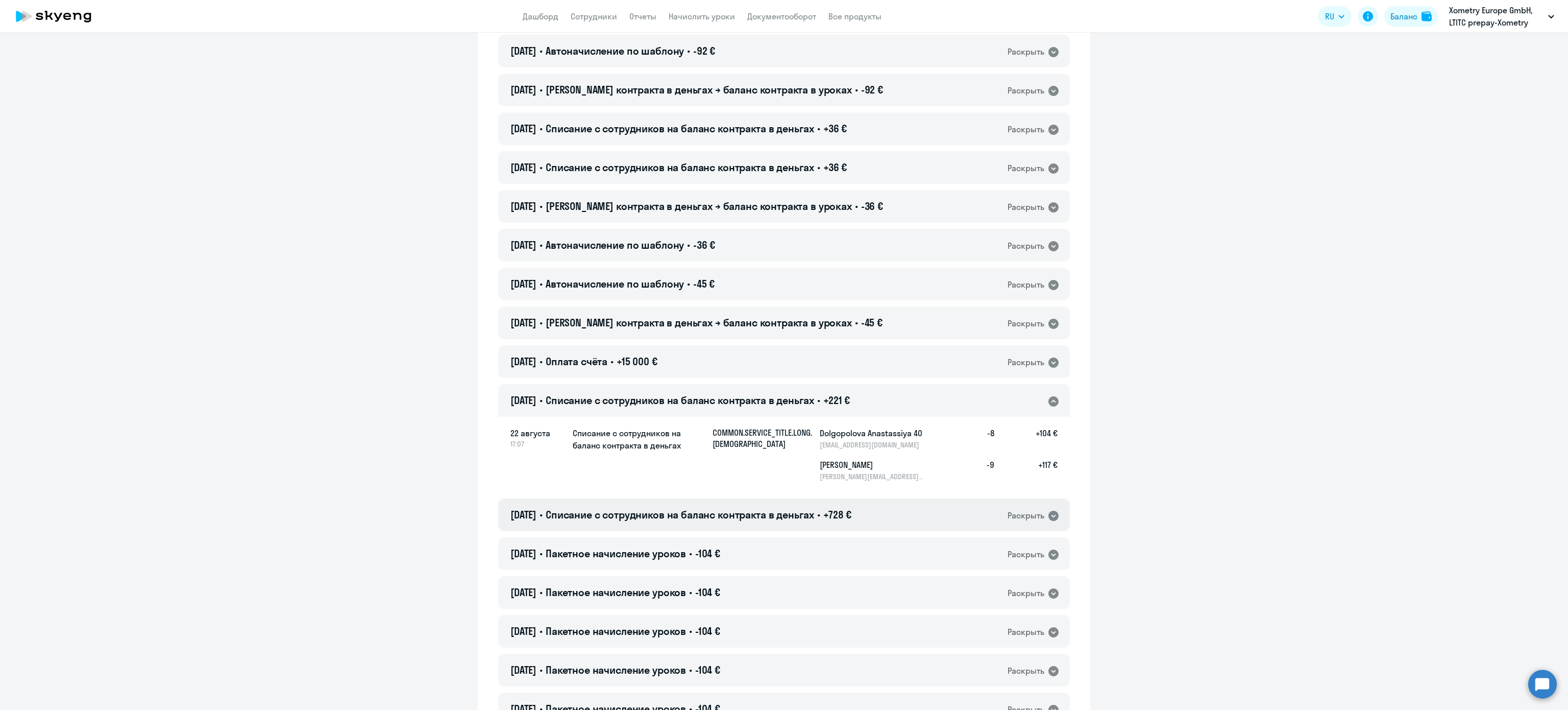
click at [903, 513] on div "22.08.2025 • Списание с сотрудников на баланс контракта в деньгах • +728 € Раск…" at bounding box center [783, 515] width 572 height 33
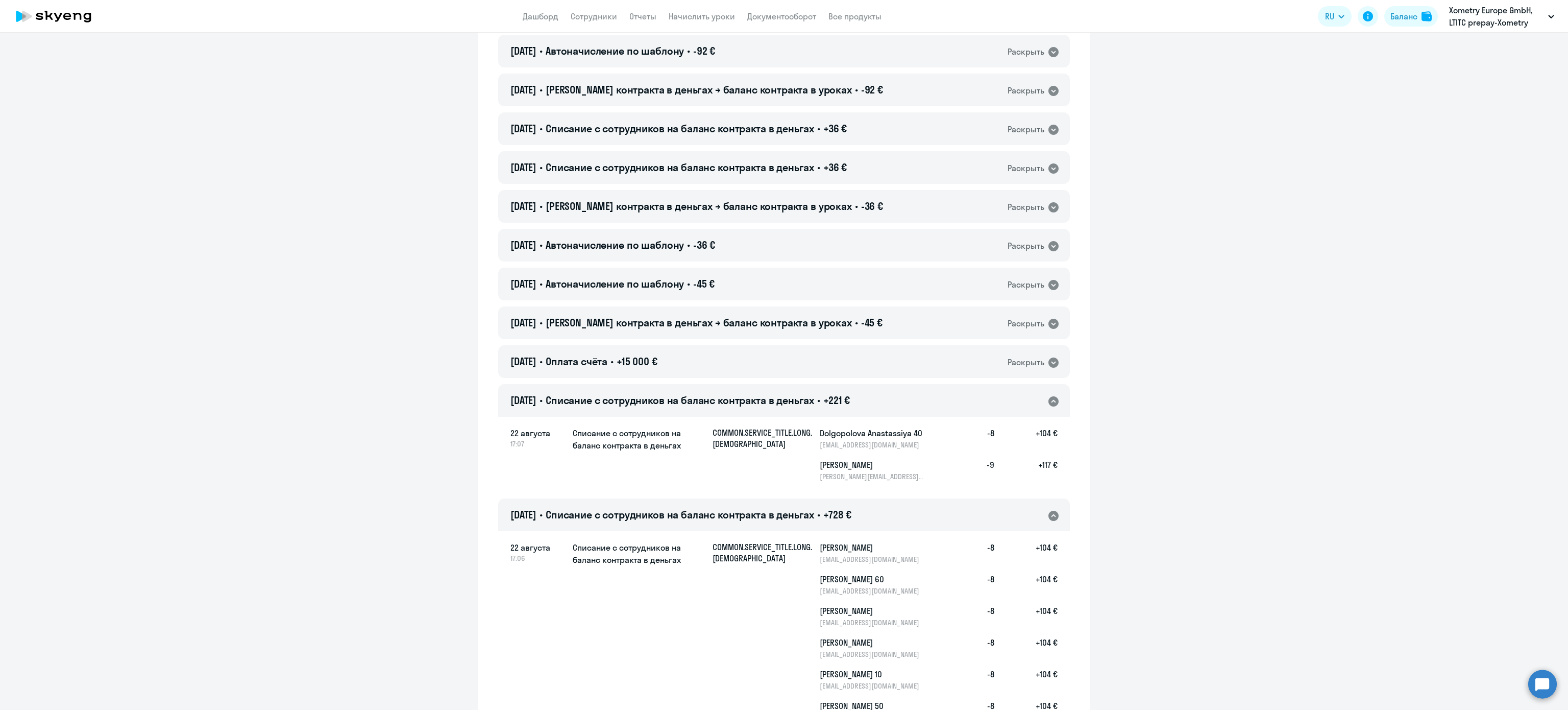
click at [903, 513] on div "22.08.2025 • Списание с сотрудников на баланс контракта в деньгах • +728 € Раск…" at bounding box center [783, 515] width 572 height 33
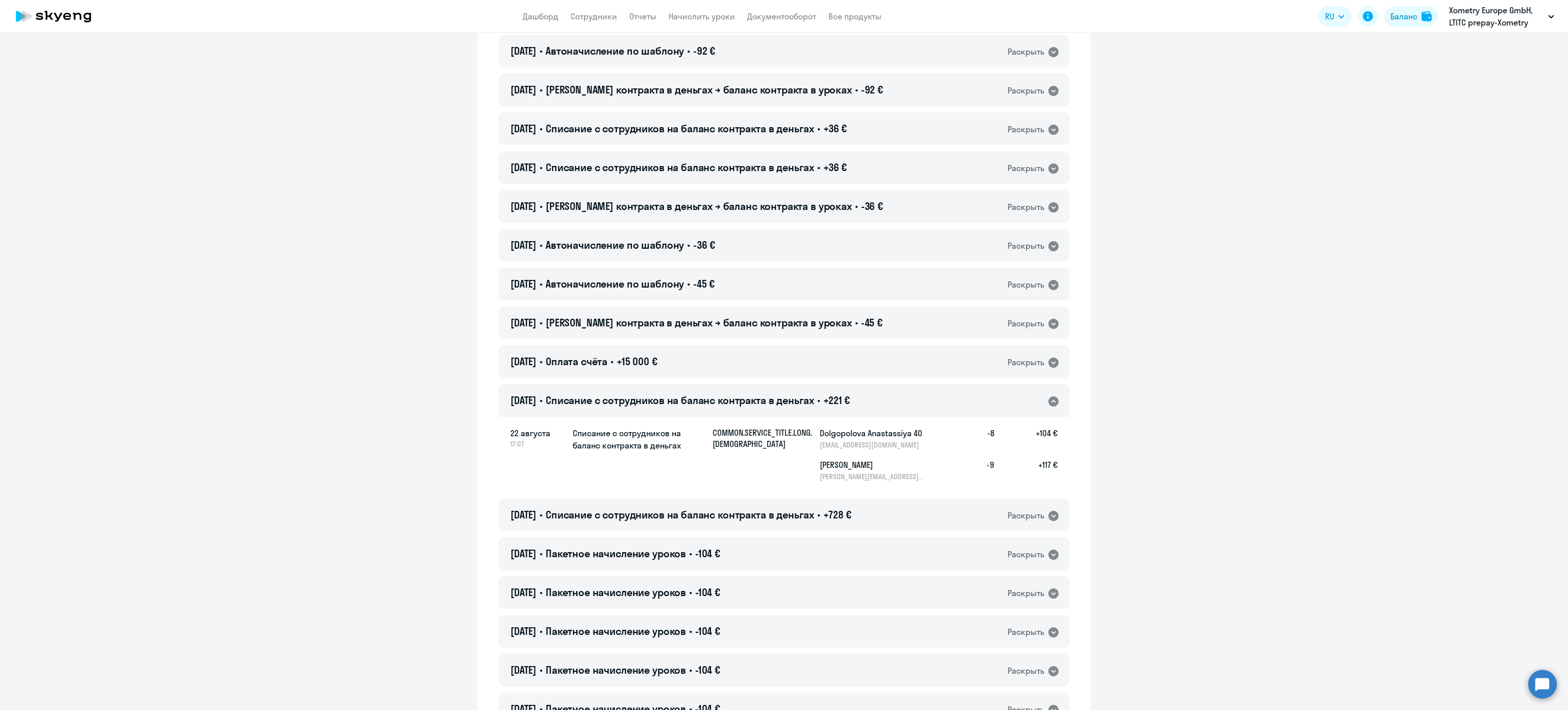
click at [745, 399] on span "Списание с сотрудников на баланс контракта в деньгах" at bounding box center [679, 400] width 268 height 13
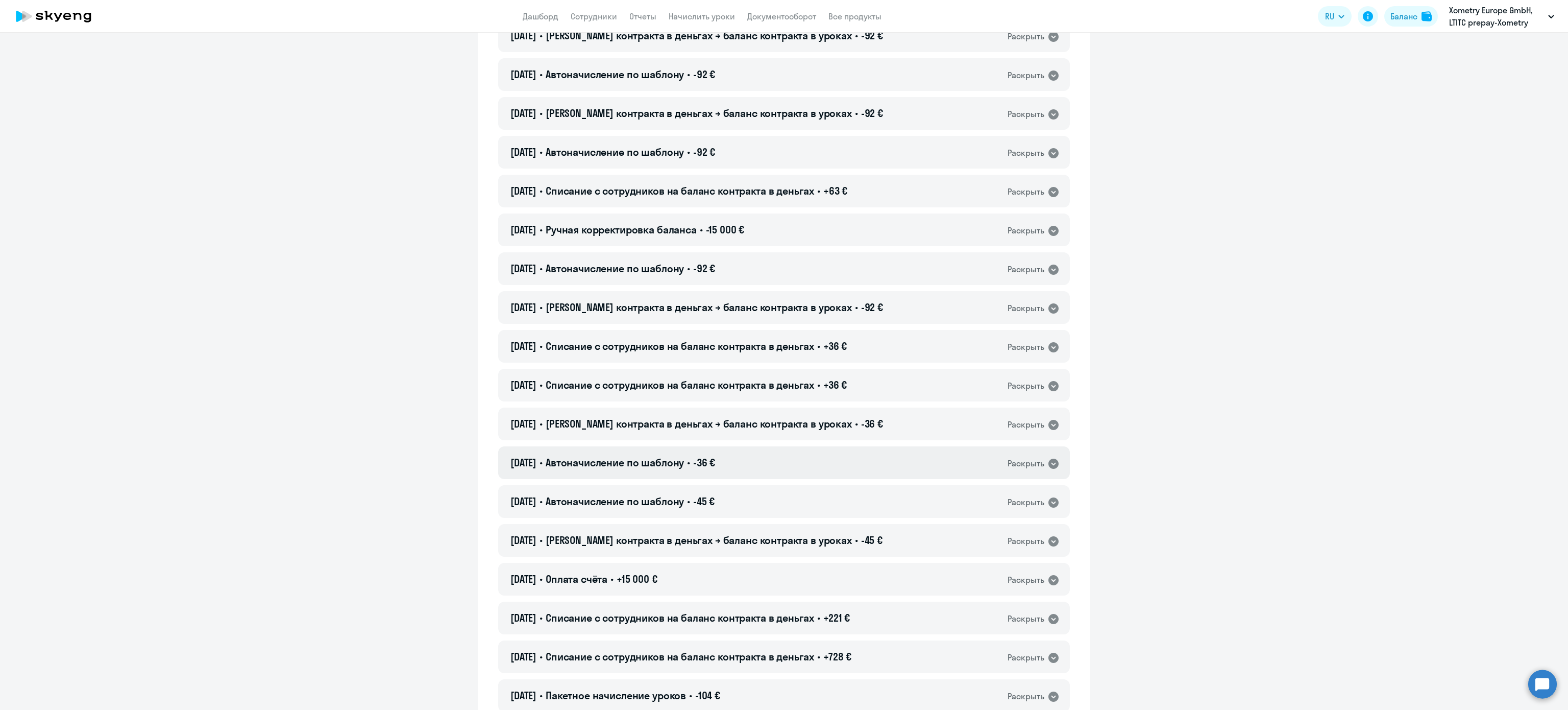
scroll to position [1597, 0]
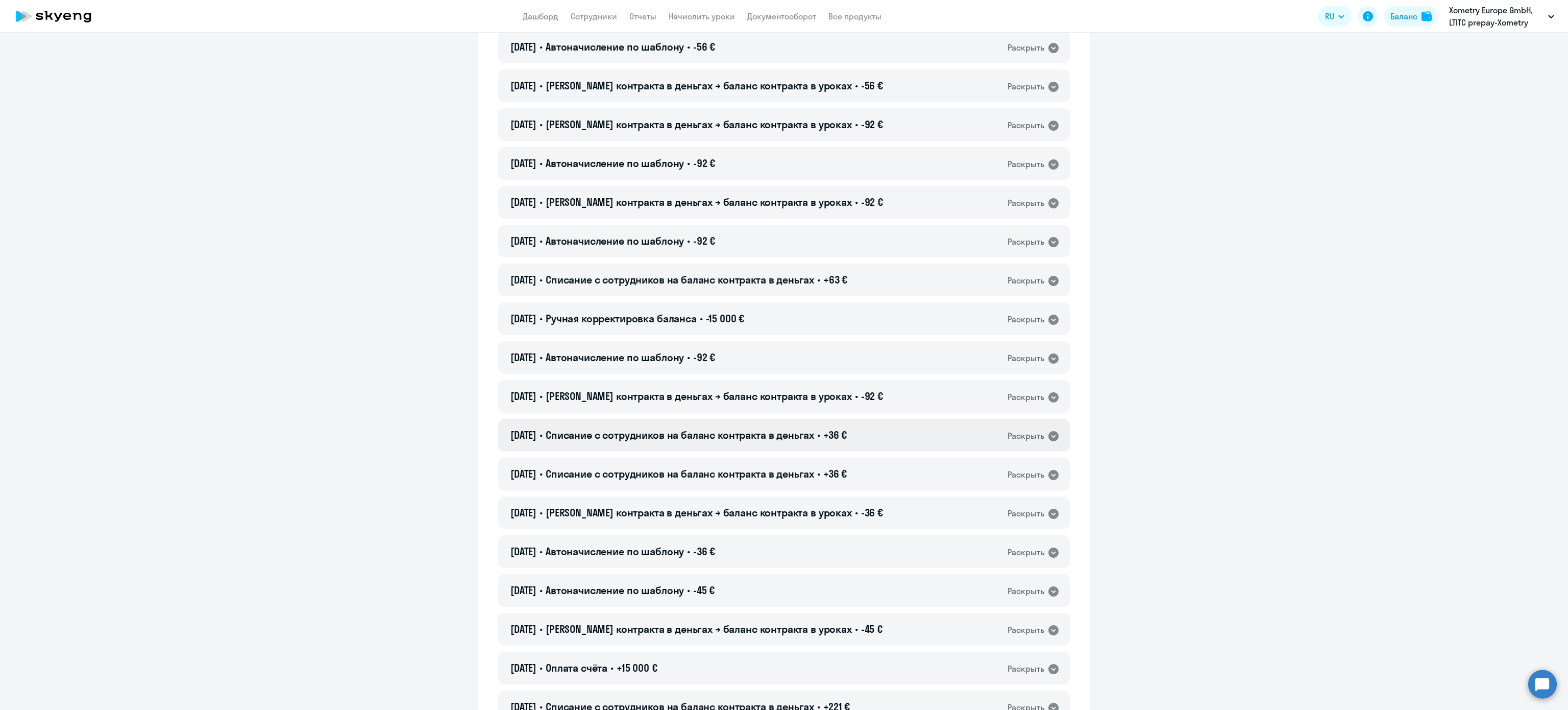
click at [837, 432] on span "+36 €" at bounding box center [835, 435] width 24 height 13
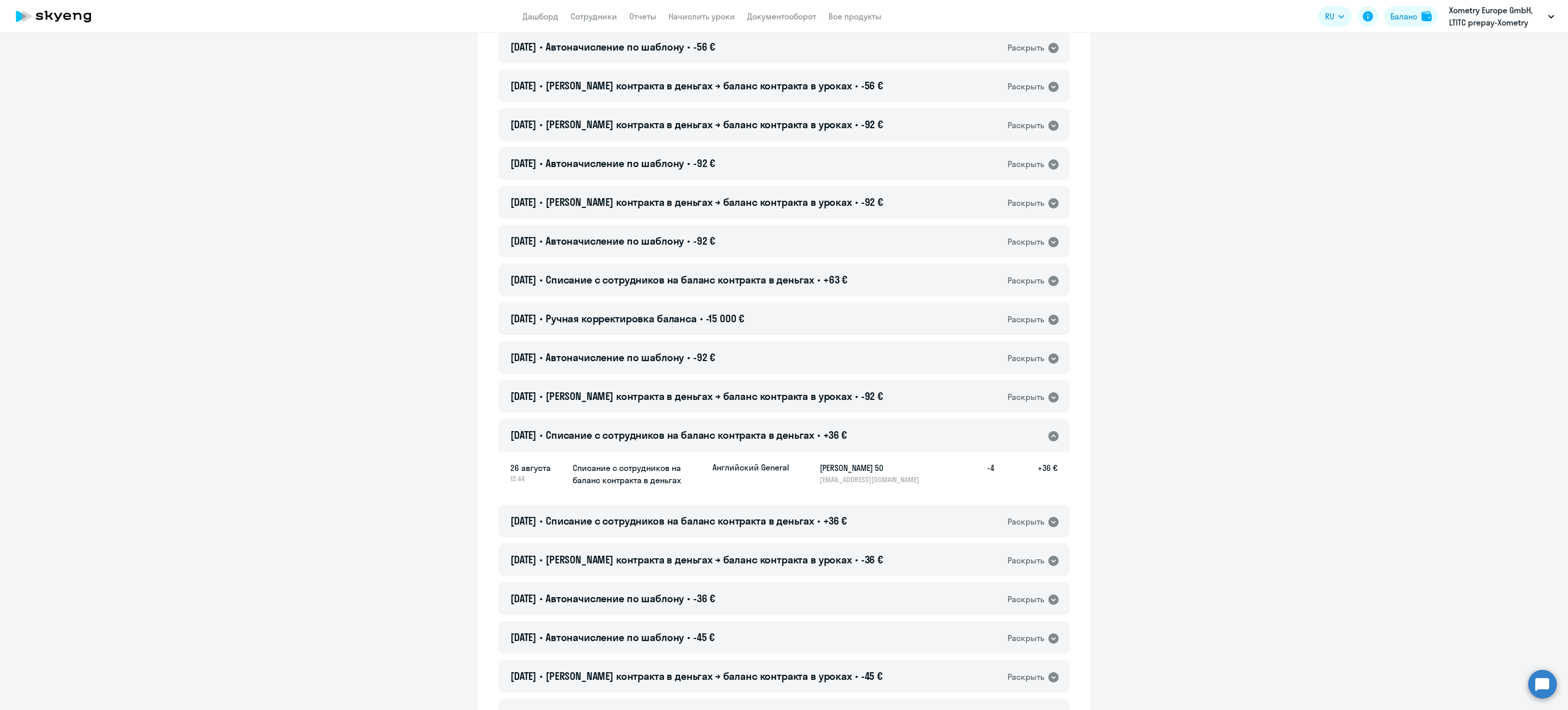
click at [837, 432] on span "+36 €" at bounding box center [835, 435] width 24 height 13
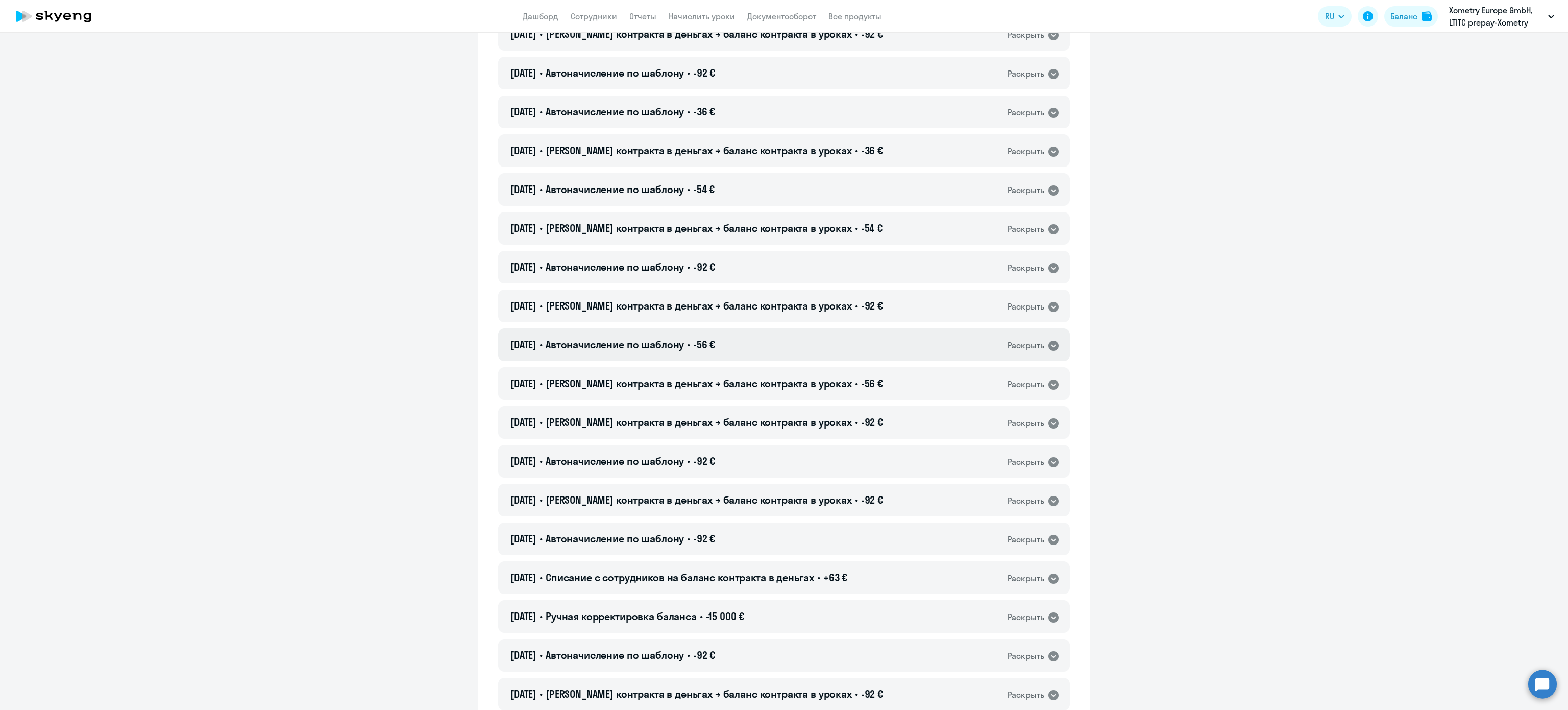
scroll to position [1189, 0]
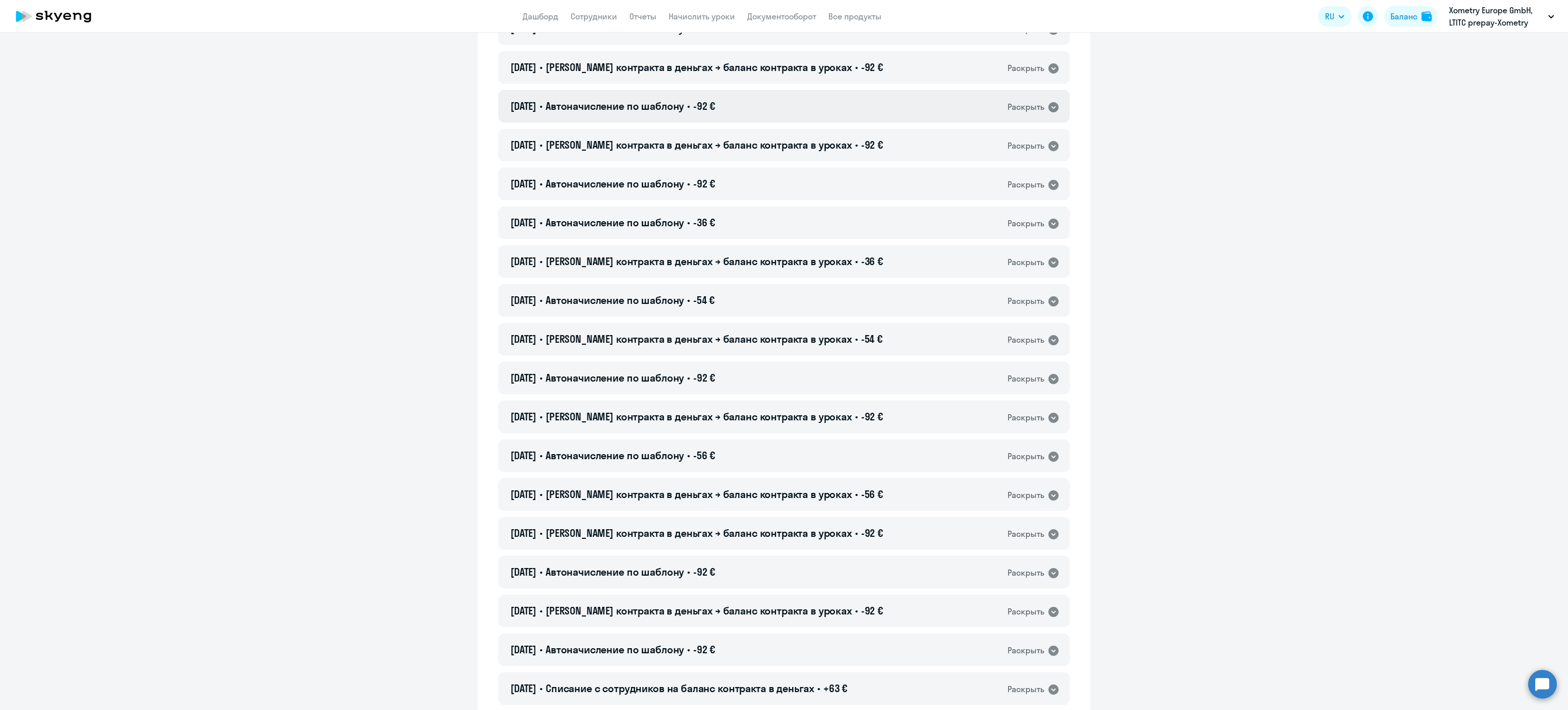
click at [737, 104] on div "31.08.2025 • Автоначисление по шаблону • -92 € Раскрыть" at bounding box center [783, 107] width 572 height 33
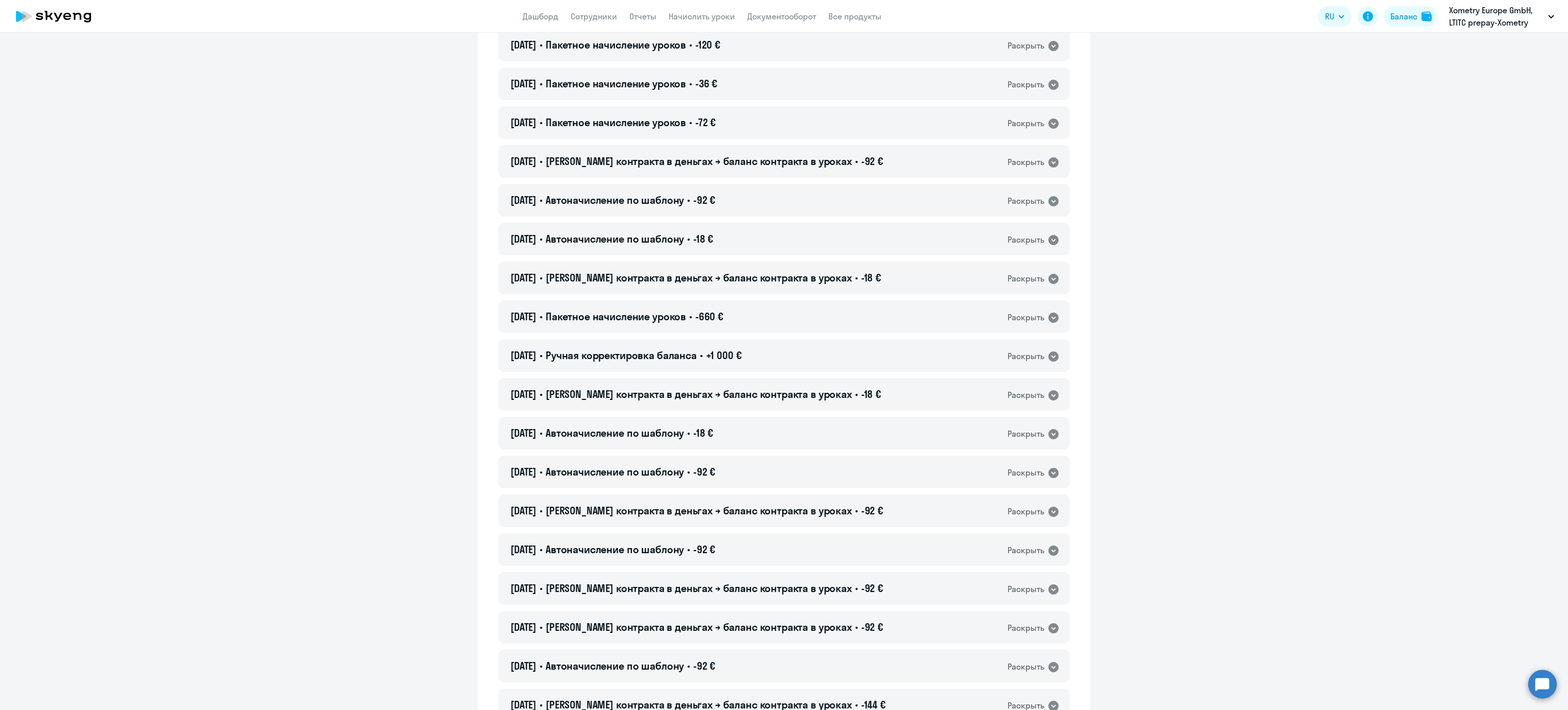
scroll to position [371, 0]
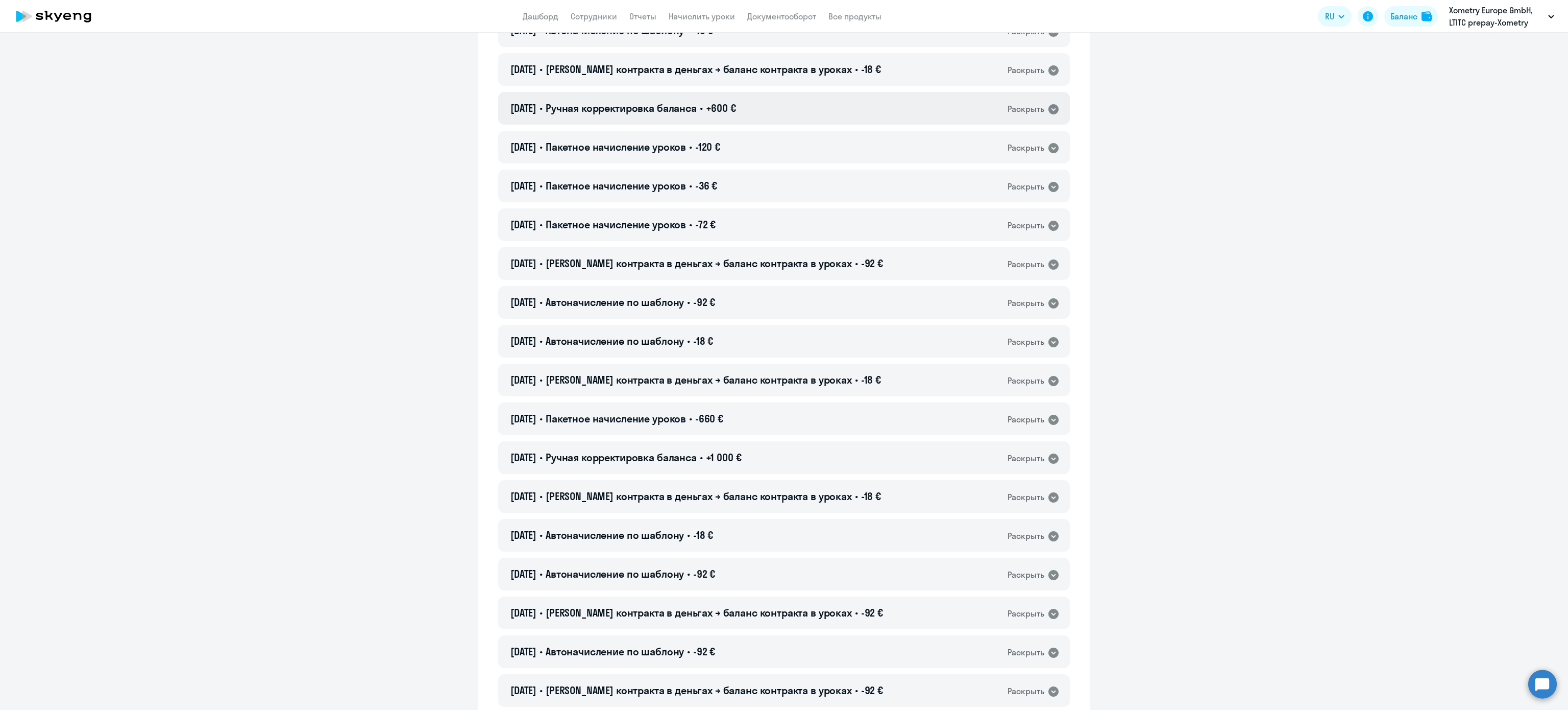
click at [818, 96] on div "04.09.2025 • Ручная корректировка баланса • +600 € Раскрыть" at bounding box center [783, 108] width 572 height 33
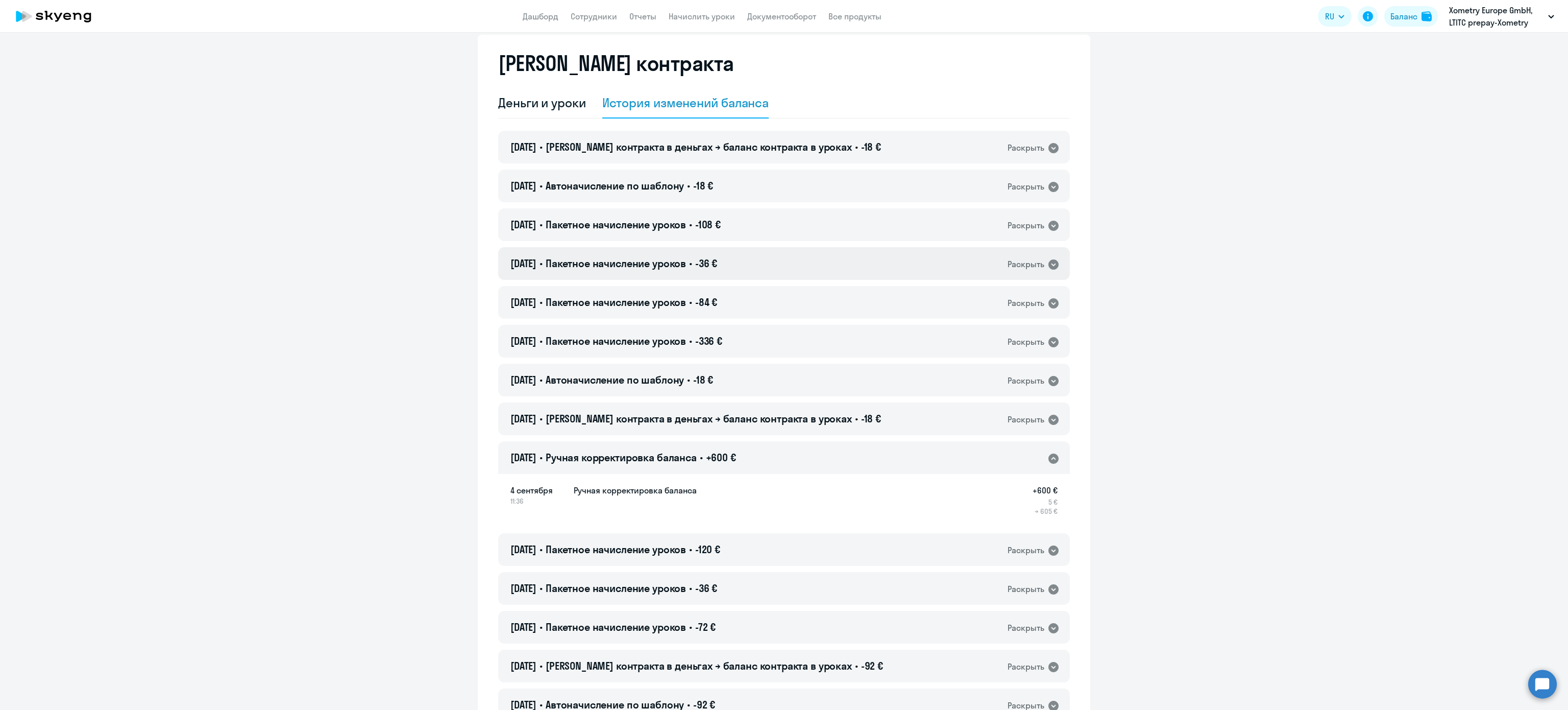
scroll to position [0, 0]
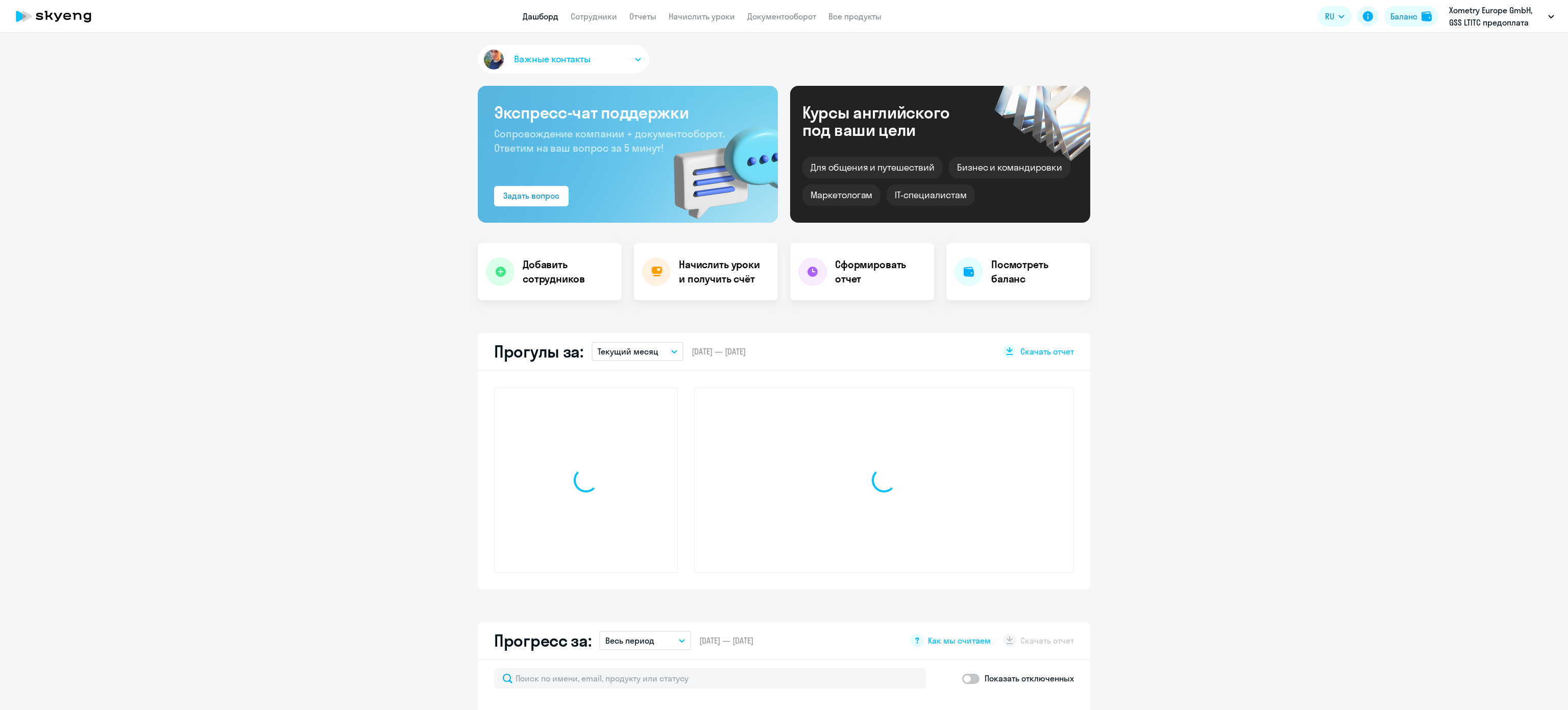
select select "30"
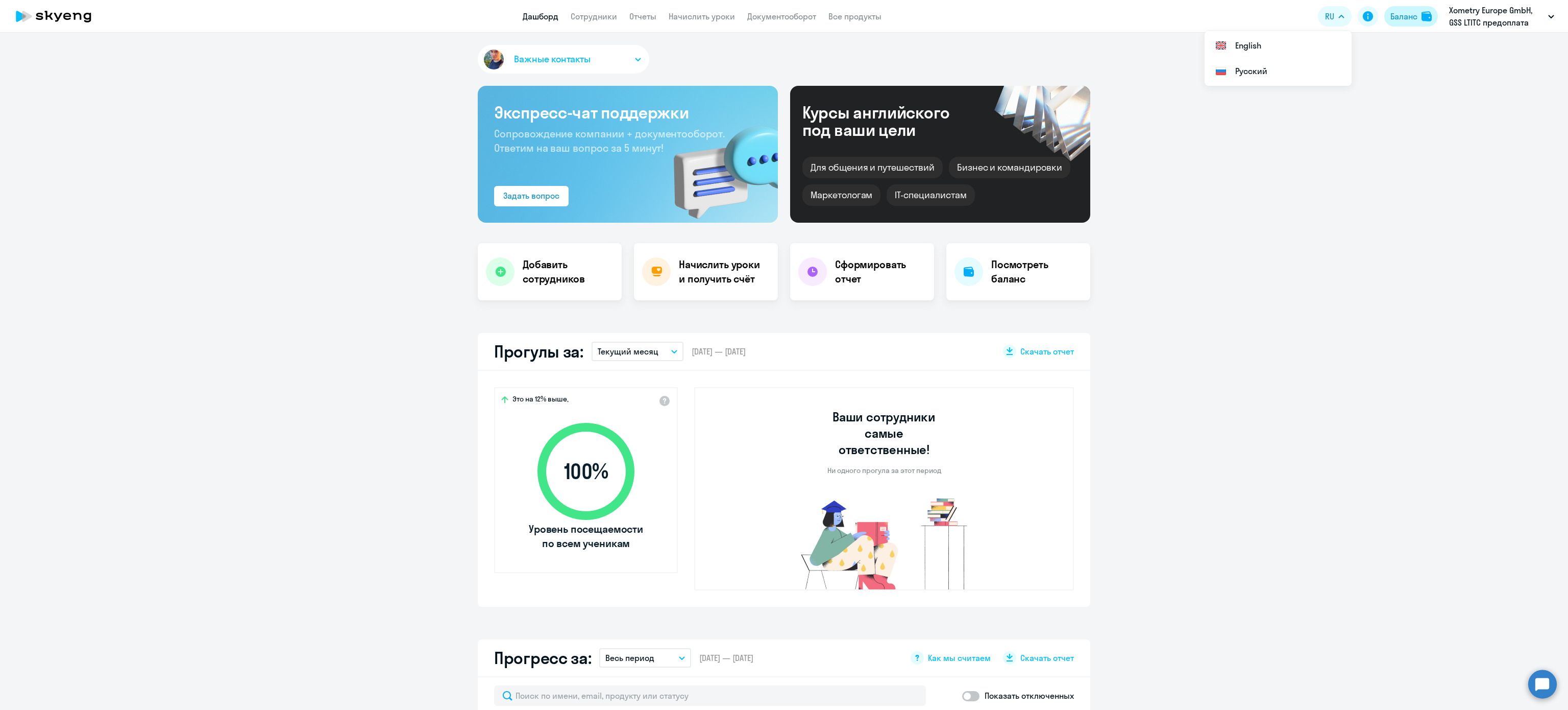
click at [1405, 12] on div "Баланс" at bounding box center [1404, 16] width 27 height 12
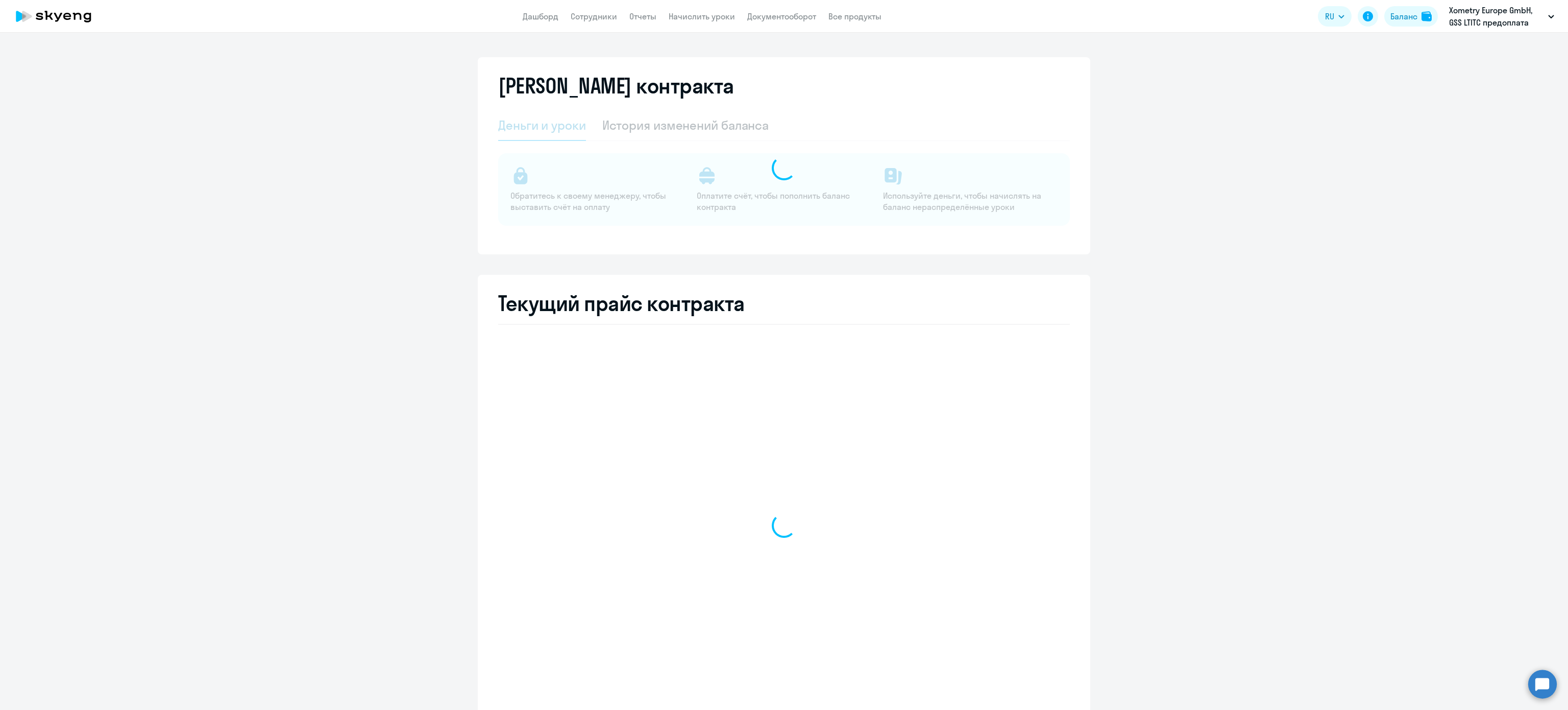
select select "english_adult_not_native_speaker"
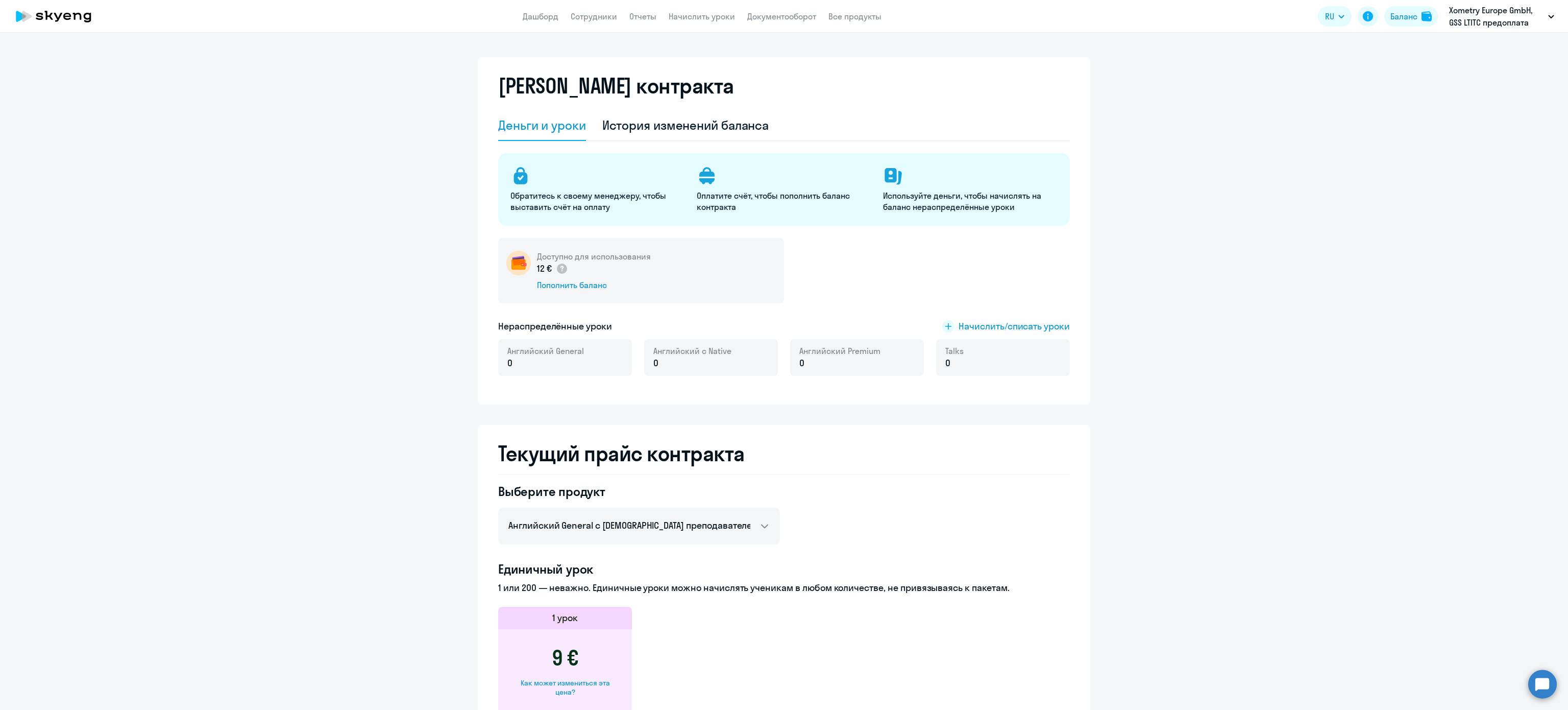
click at [720, 107] on div "[PERSON_NAME] контракта" at bounding box center [783, 92] width 572 height 37
click at [715, 118] on div "История изменений баланса" at bounding box center [685, 125] width 167 height 16
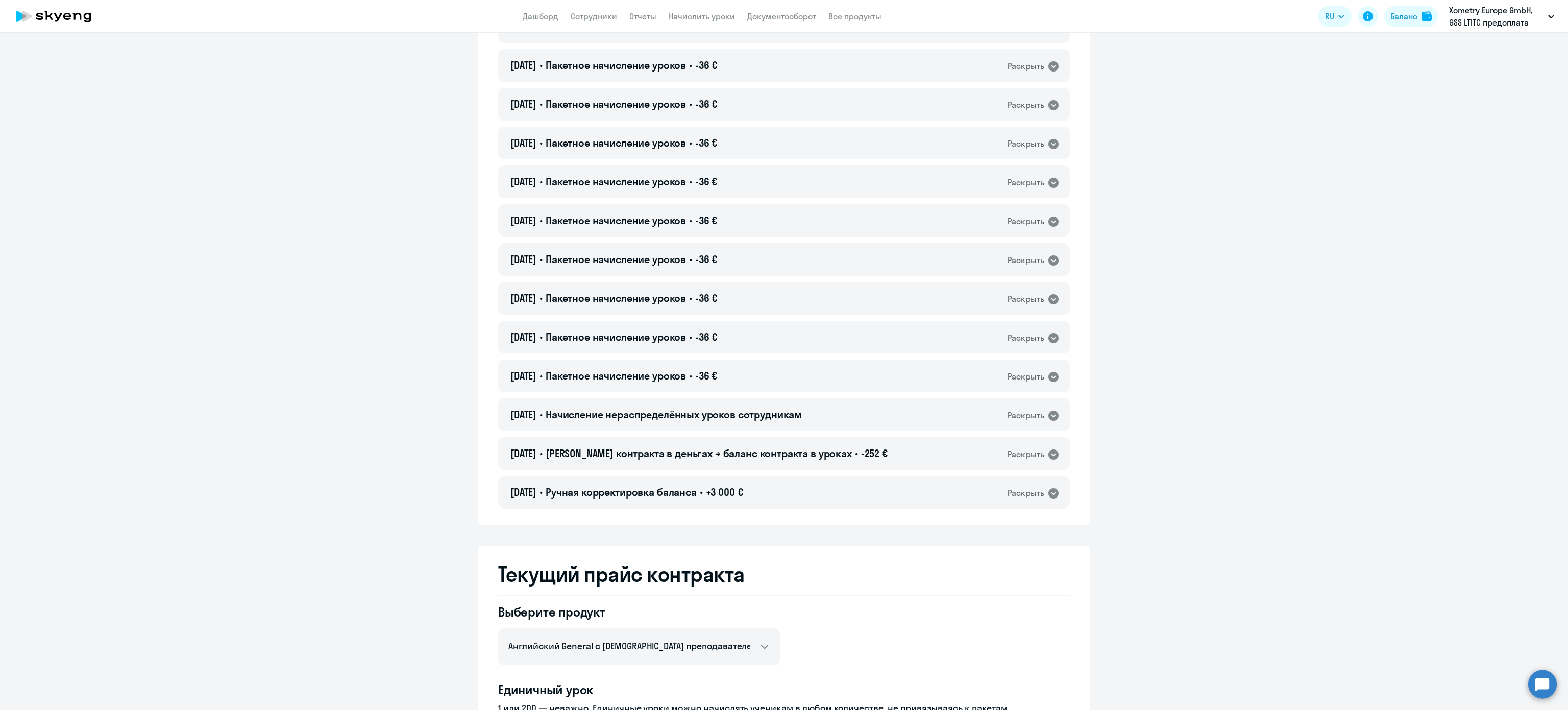
scroll to position [1050, 0]
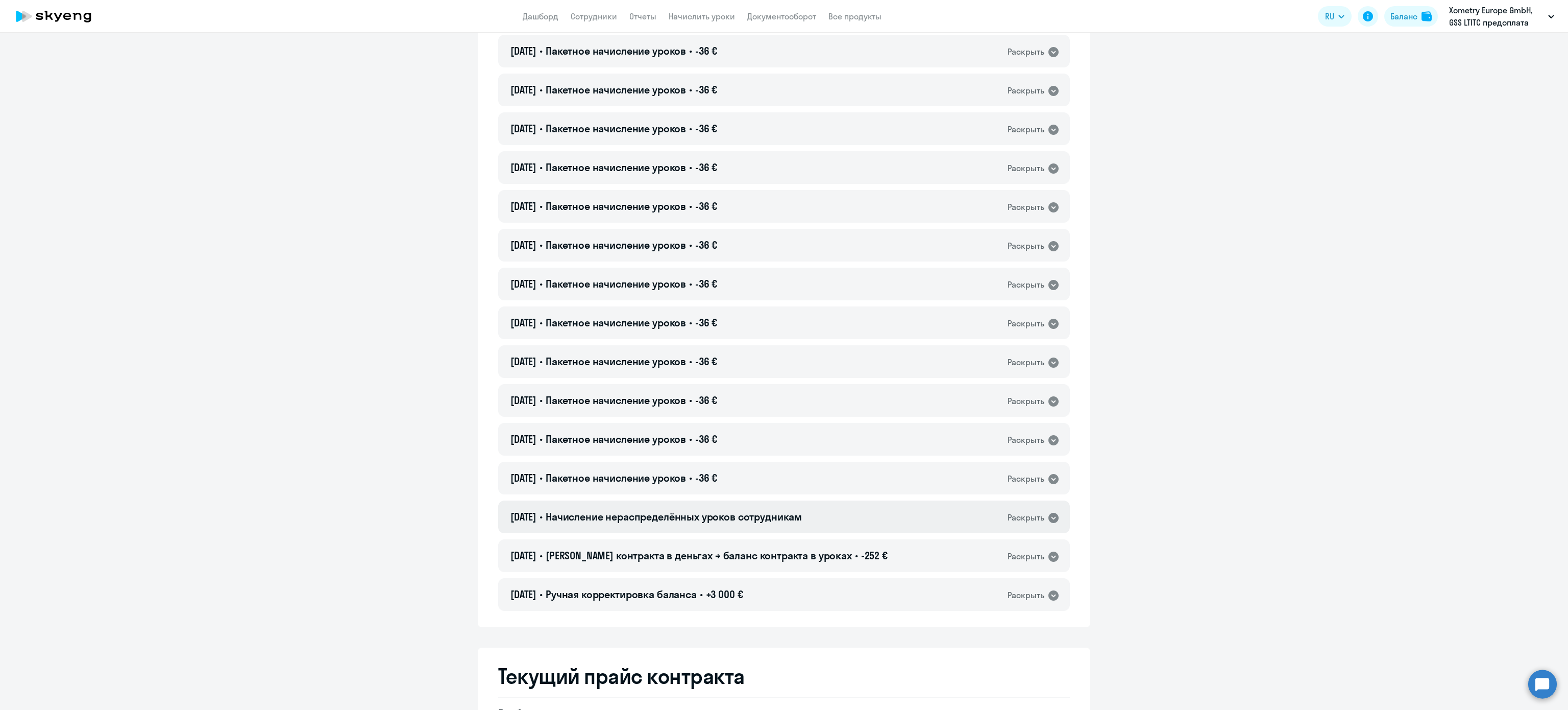
click at [742, 522] on span "Начисление нераспределённых уроков сотрудникам" at bounding box center [673, 516] width 256 height 13
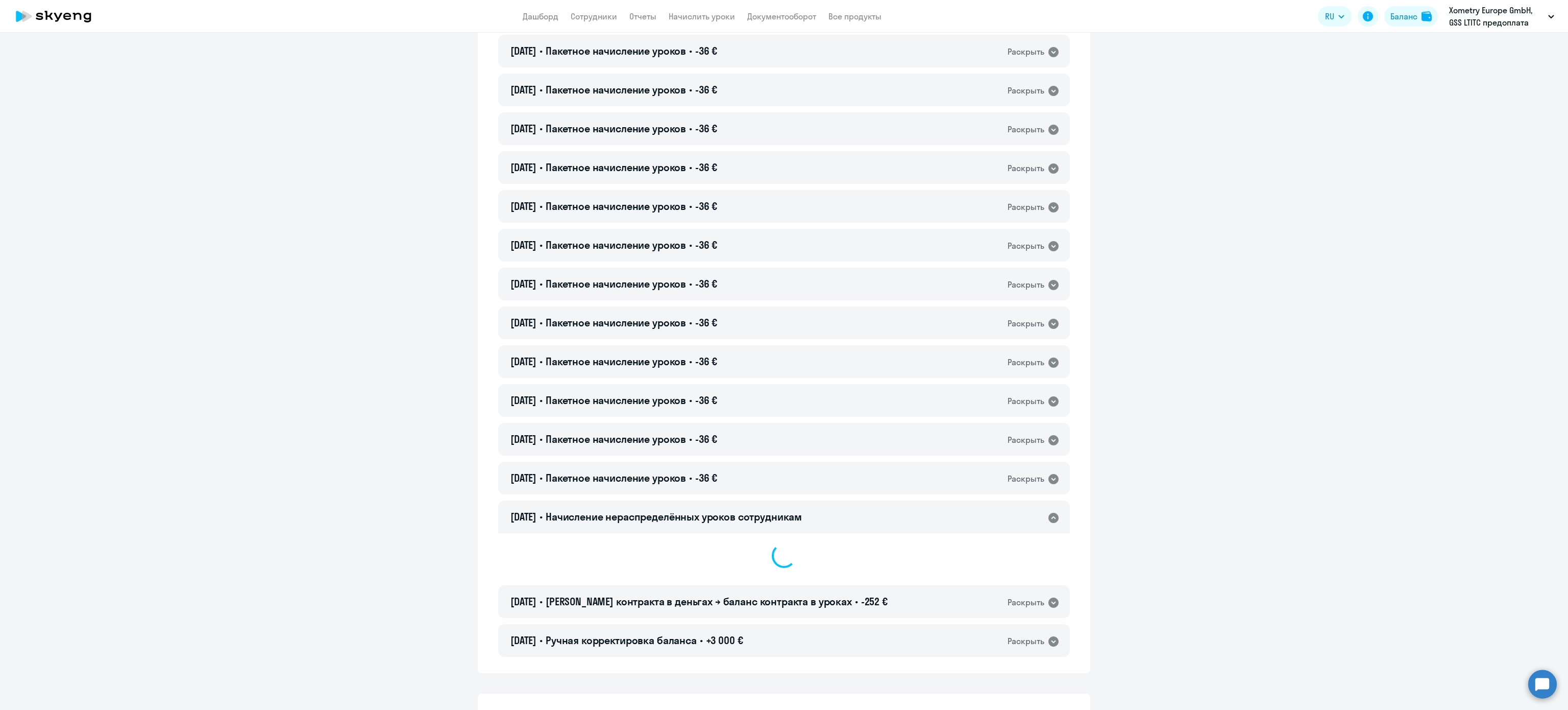
click at [742, 522] on span "Начисление нераспределённых уроков сотрудникам" at bounding box center [673, 516] width 256 height 13
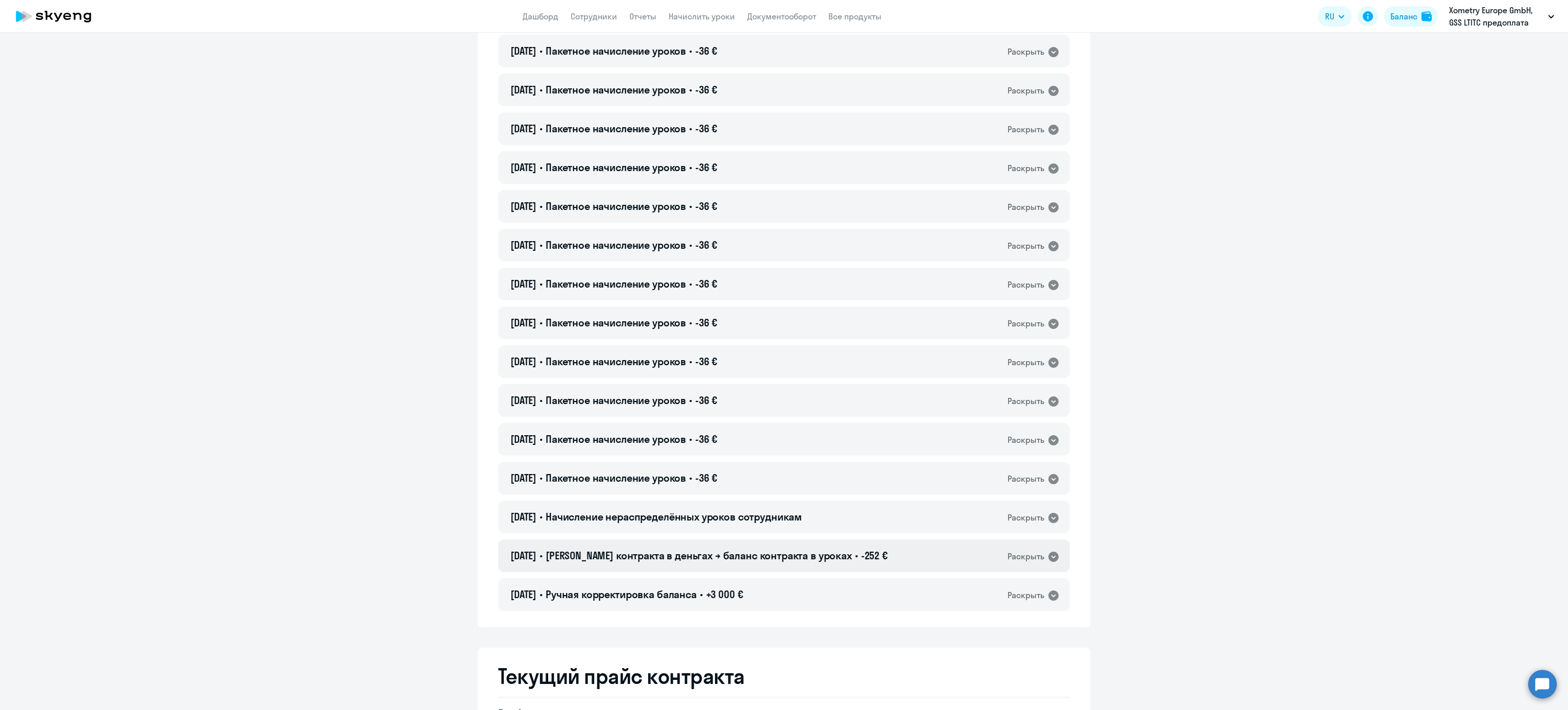
click at [766, 550] on span "[PERSON_NAME] контракта в деньгах → баланс контракта в уроках" at bounding box center [698, 555] width 306 height 13
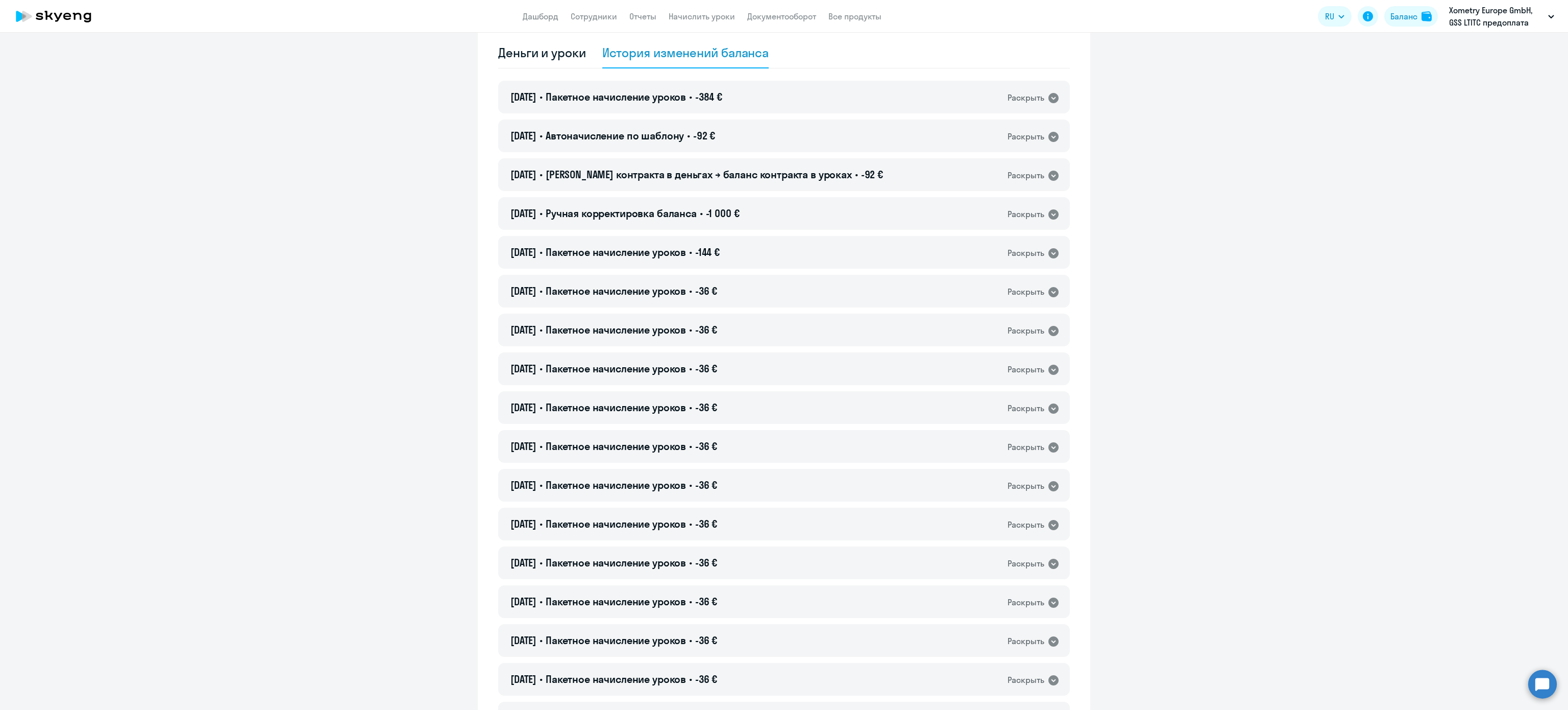
scroll to position [29, 0]
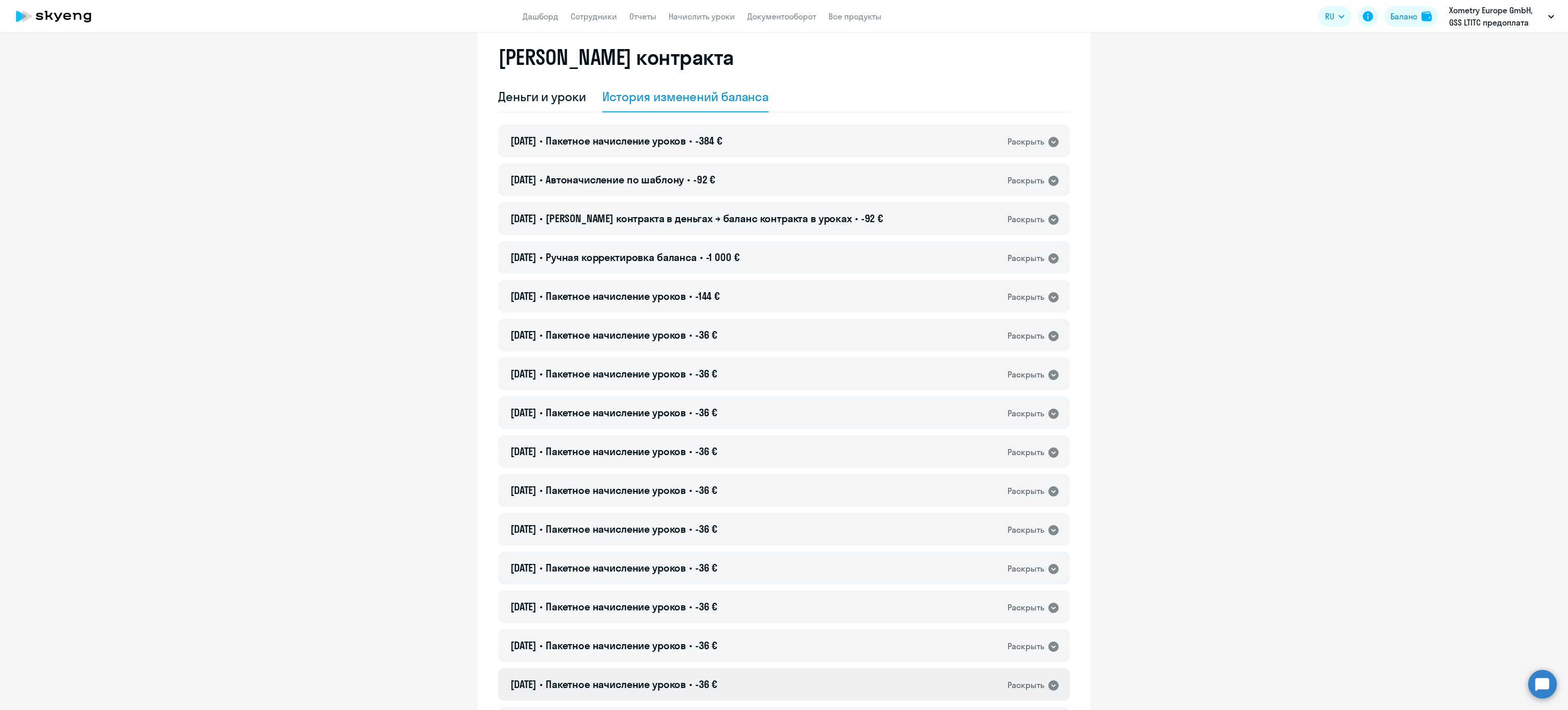
click at [765, 669] on div "21.08.2025 • Пакетное начисление уроков • -36 € Раскрыть" at bounding box center [783, 684] width 572 height 33
click at [766, 678] on div "21.08.2025 • Пакетное начисление уроков • -36 € Раскрыть" at bounding box center [783, 684] width 572 height 33
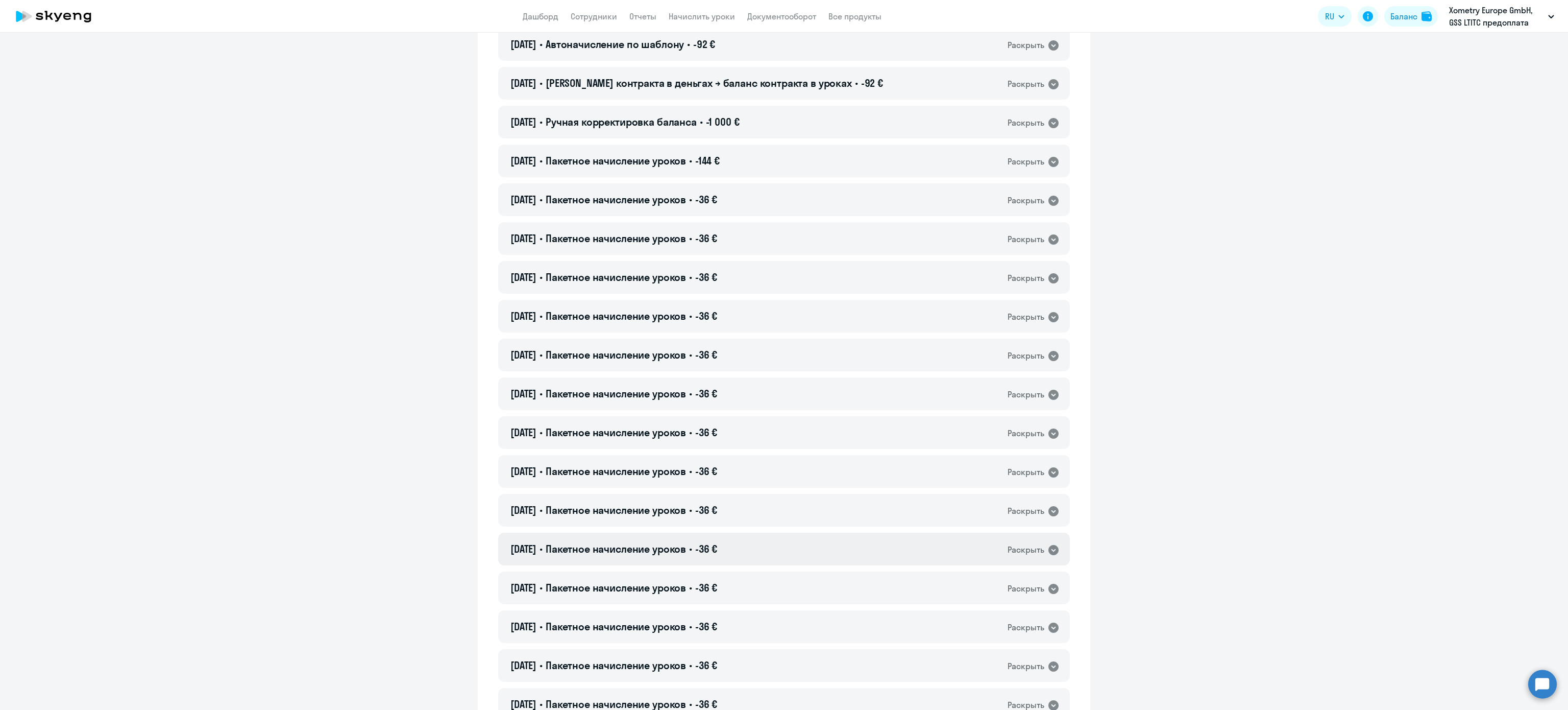
scroll to position [335, 0]
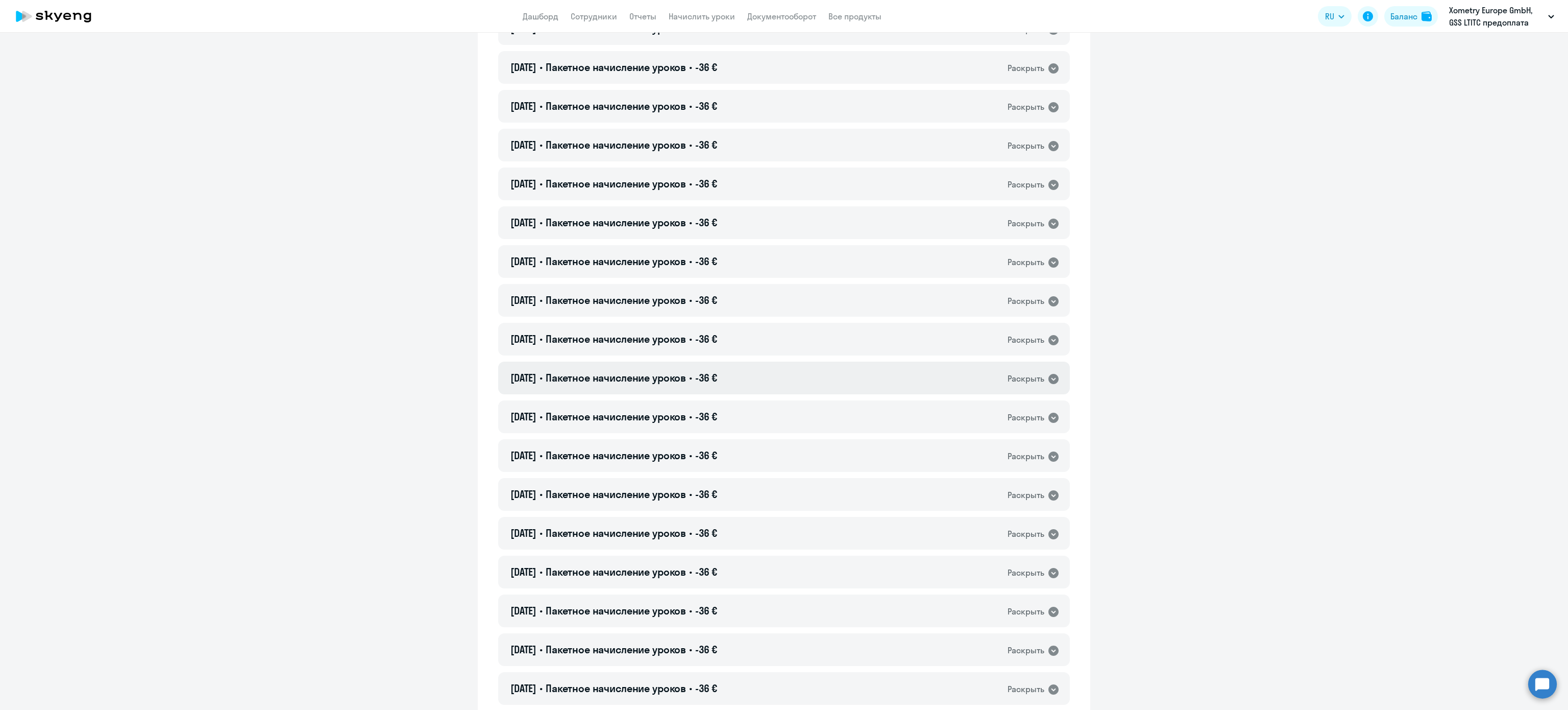
click at [747, 377] on div "21.08.2025 • Пакетное начисление уроков • -36 € Раскрыть" at bounding box center [783, 378] width 572 height 33
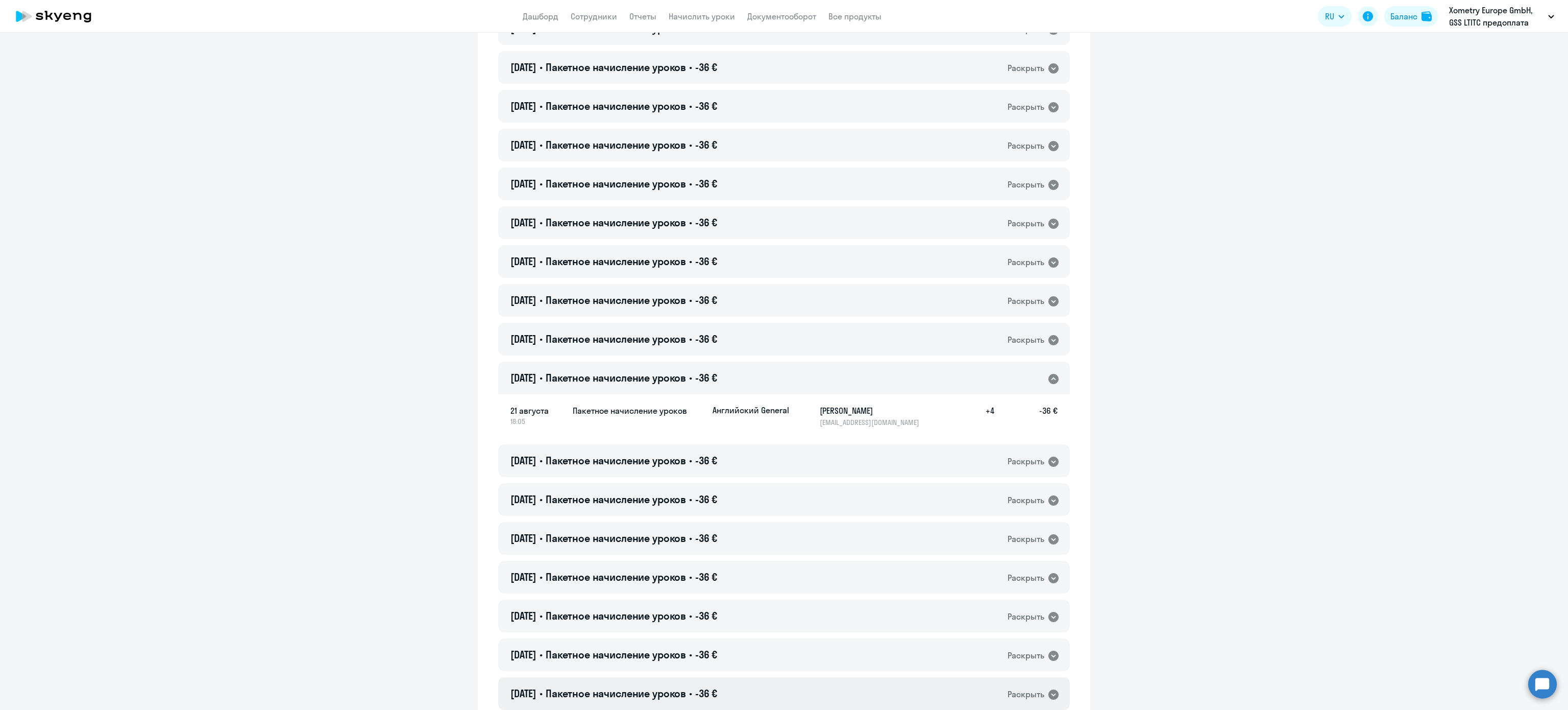
click at [752, 691] on div "21.08.2025 • Пакетное начисление уроков • -36 € Раскрыть" at bounding box center [783, 694] width 572 height 33
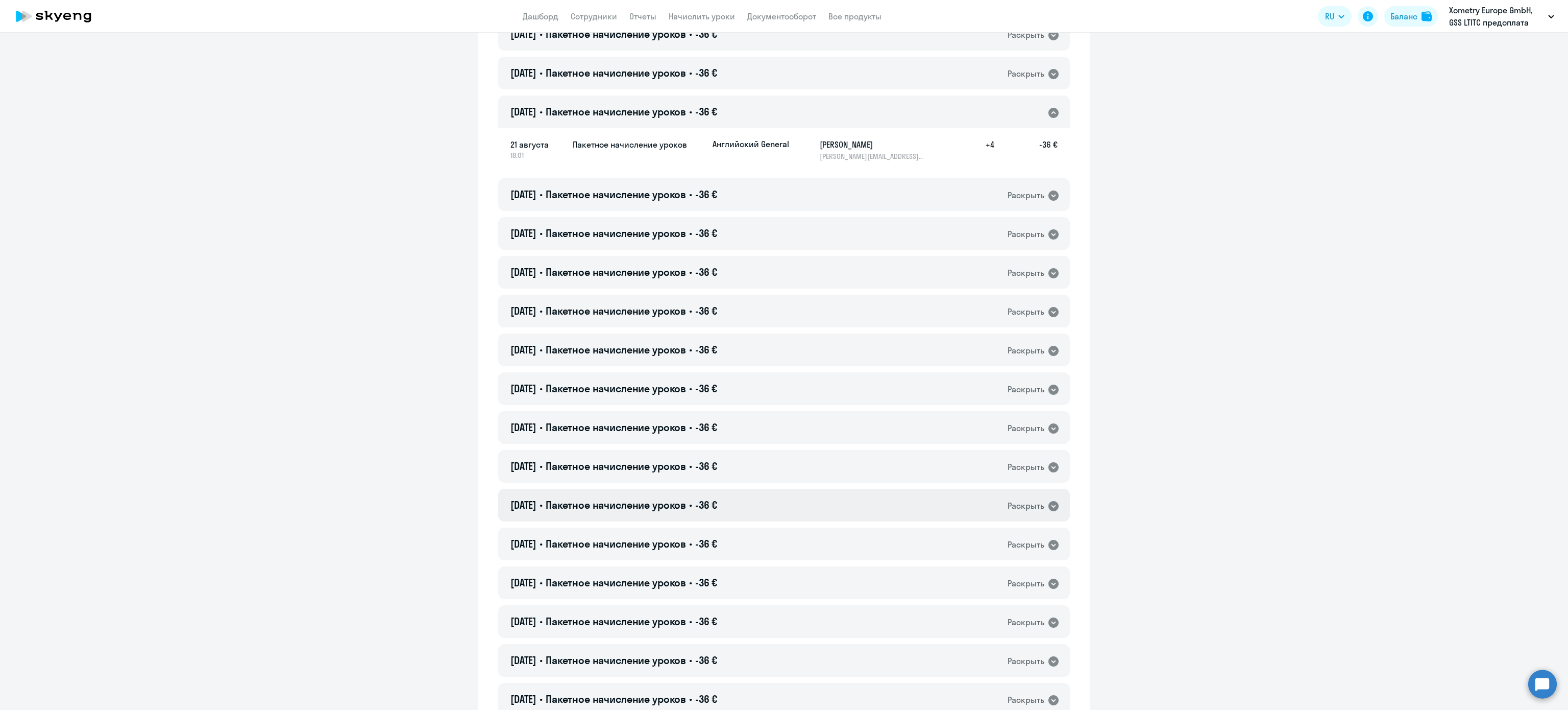
scroll to position [947, 0]
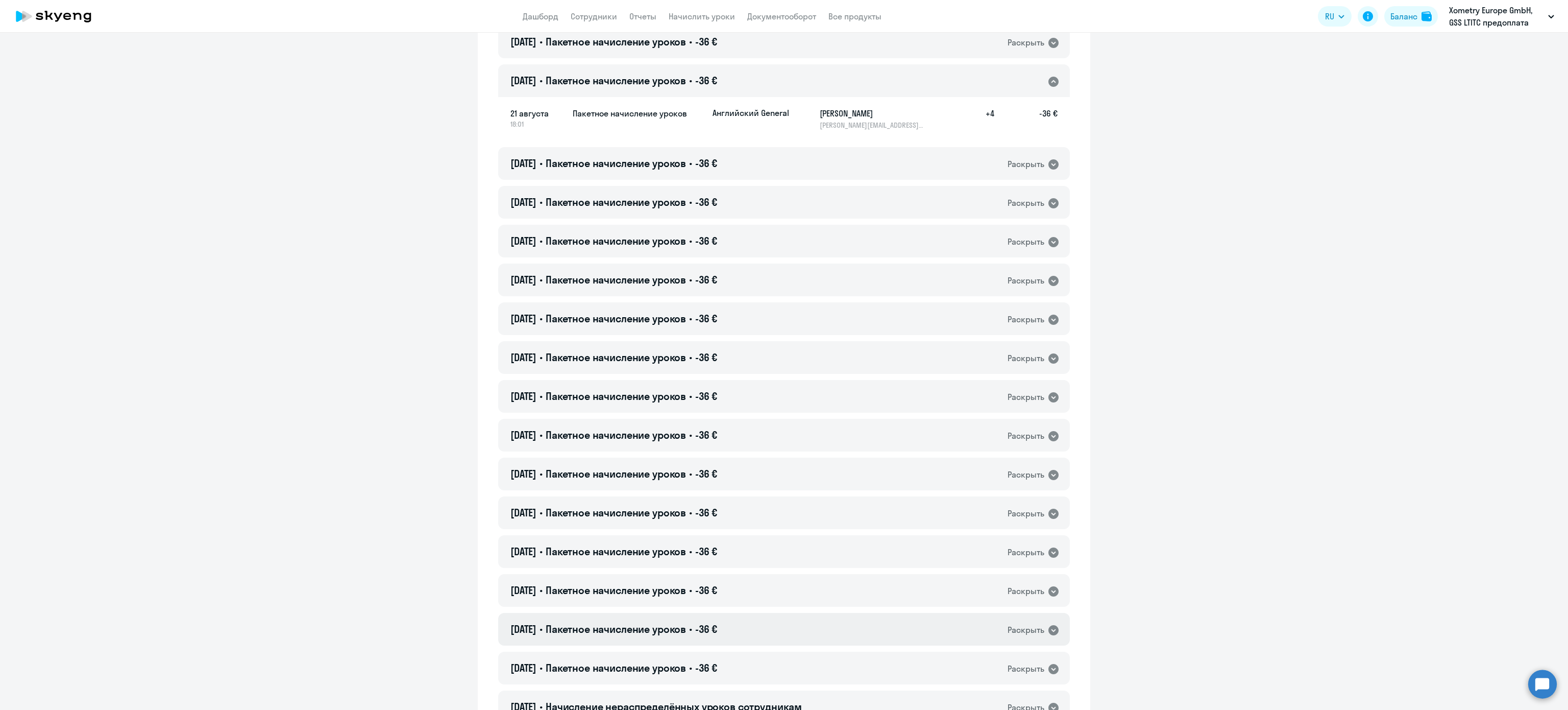
click at [754, 626] on div "21.08.2025 • Пакетное начисление уроков • -36 € Раскрыть" at bounding box center [783, 629] width 572 height 33
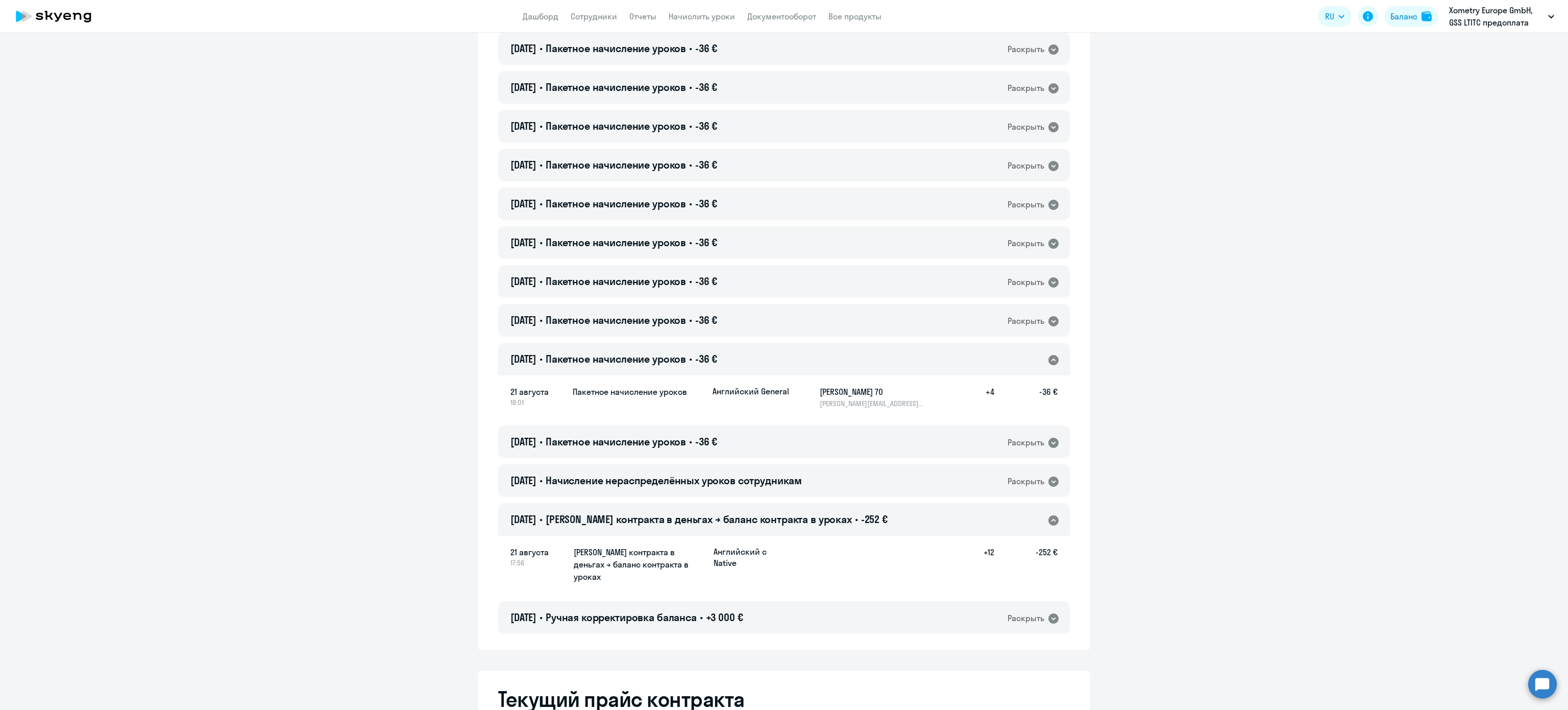
scroll to position [1254, 0]
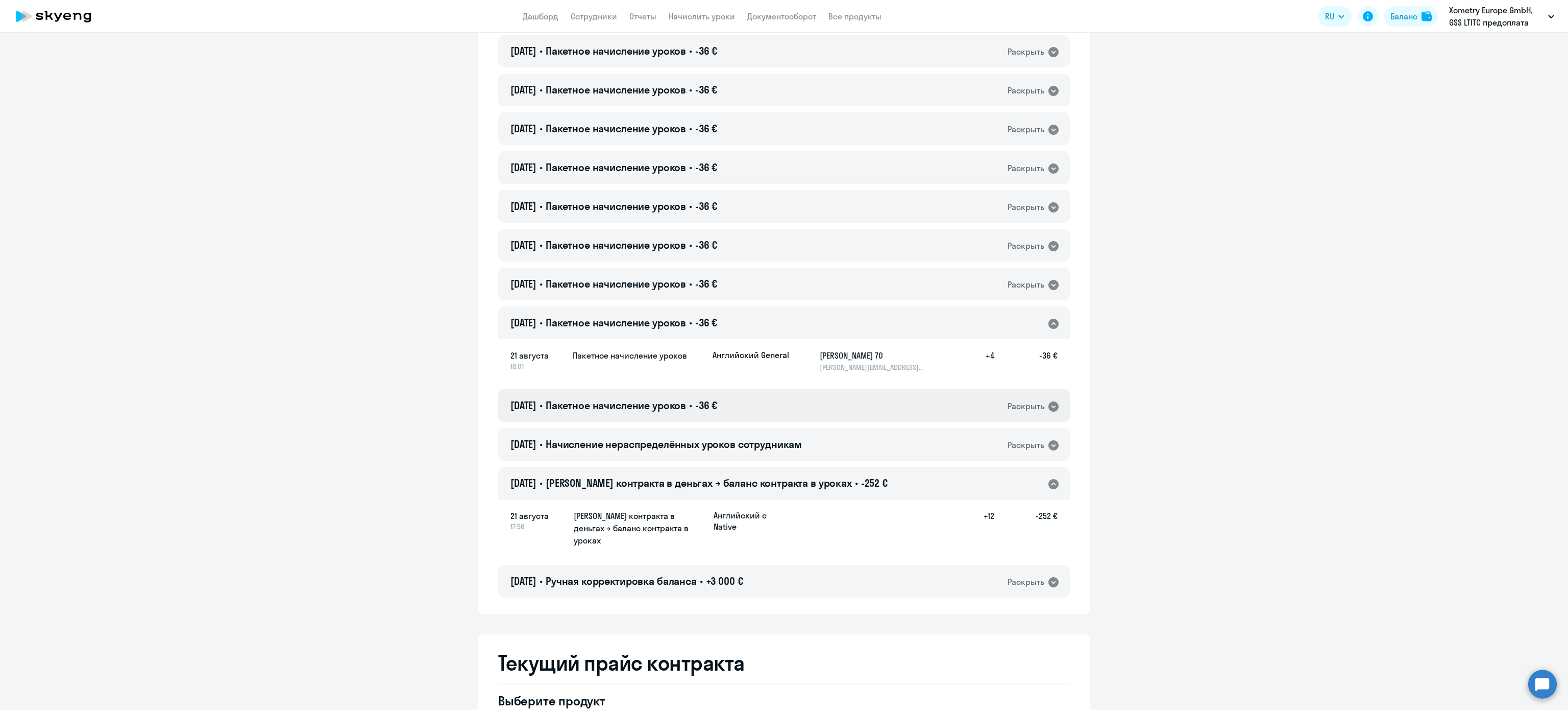
click at [717, 400] on span "-36 €" at bounding box center [706, 405] width 22 height 13
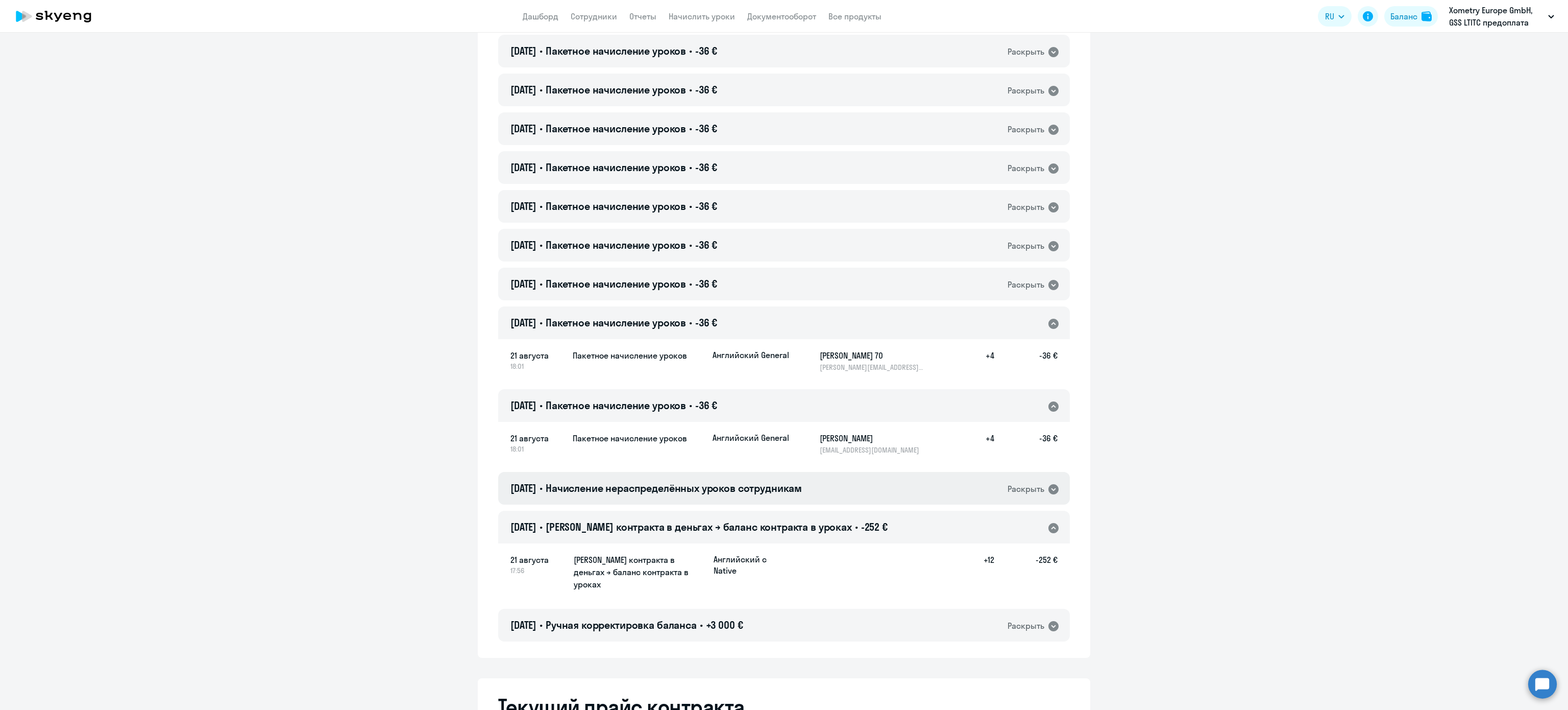
click at [740, 497] on div "[DATE] • Начисление нераспределённых уроков сотрудникам Раскрыть" at bounding box center [783, 488] width 572 height 33
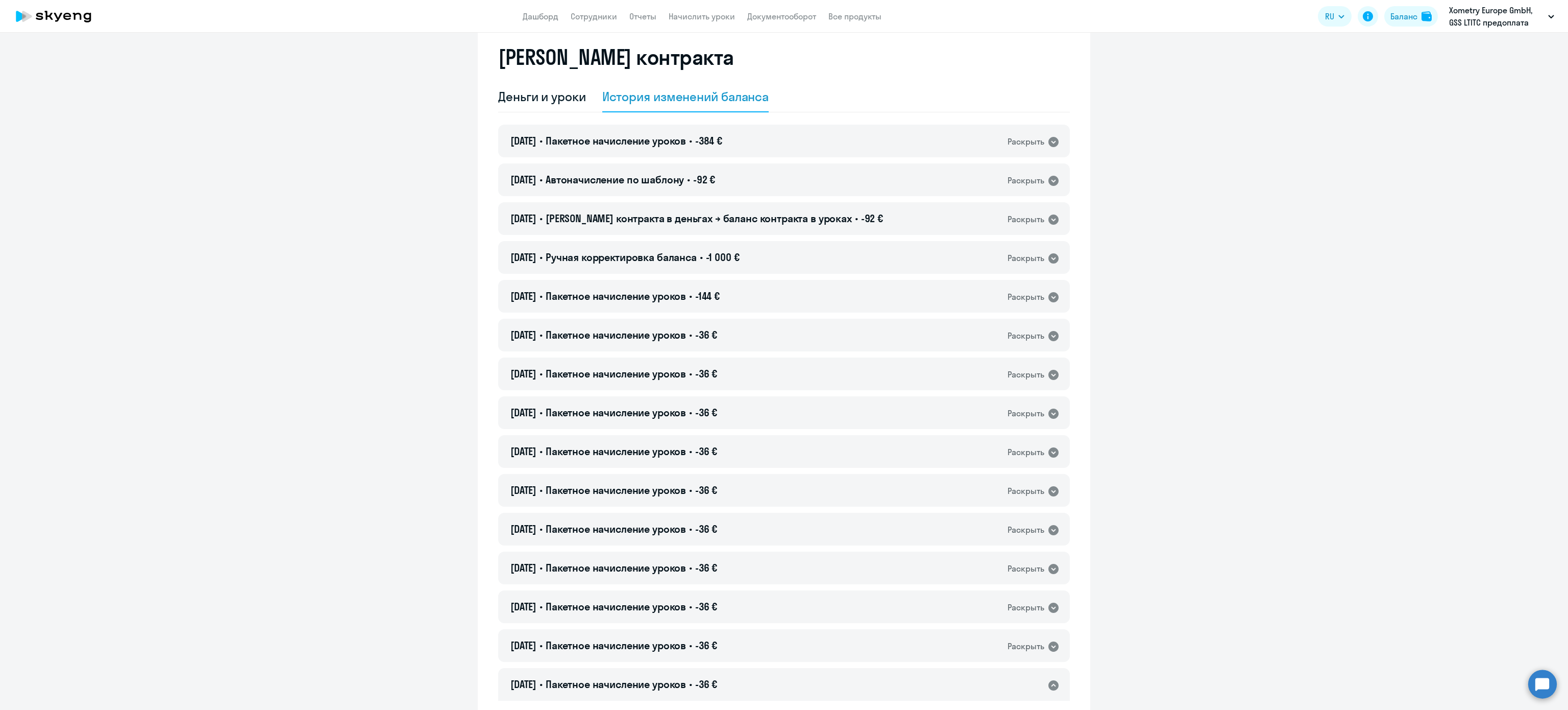
scroll to position [0, 0]
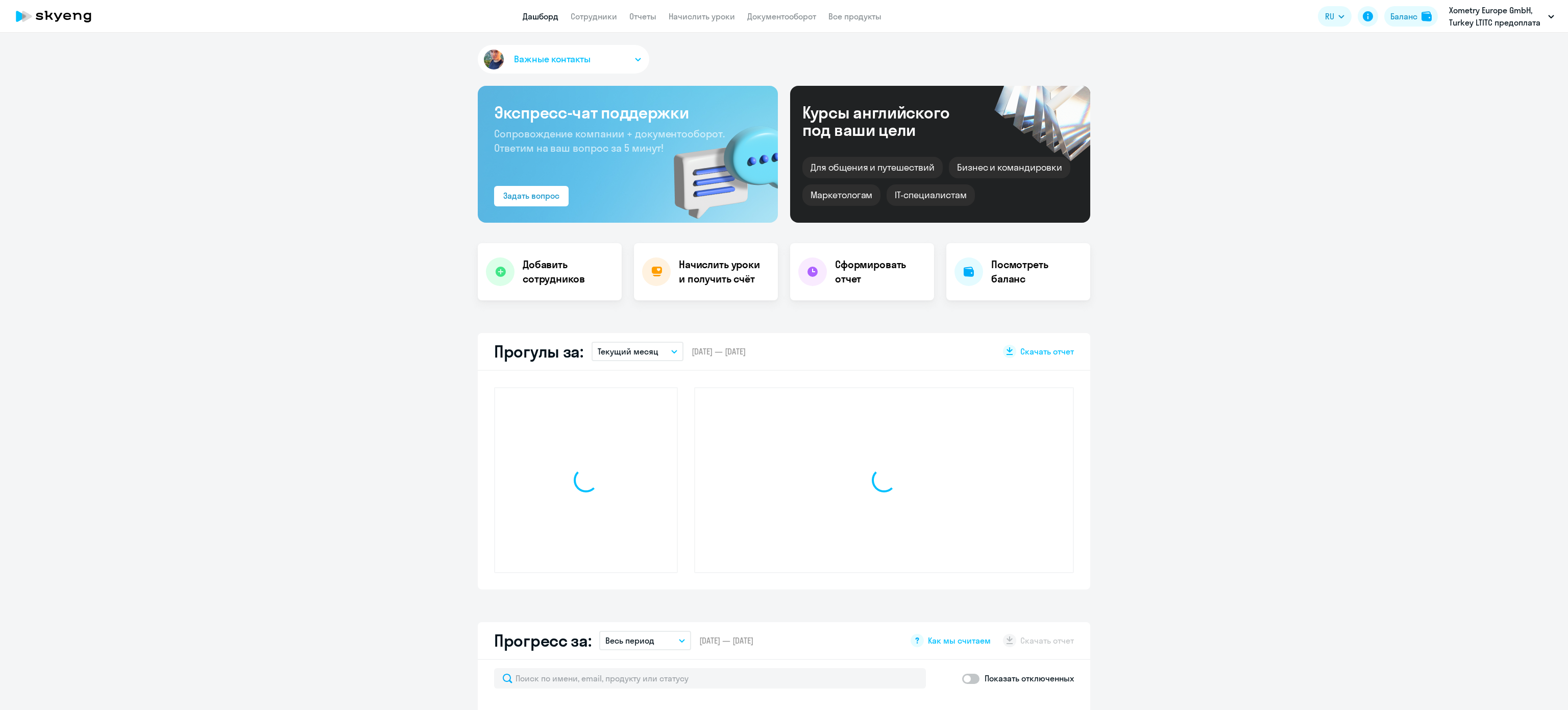
select select "30"
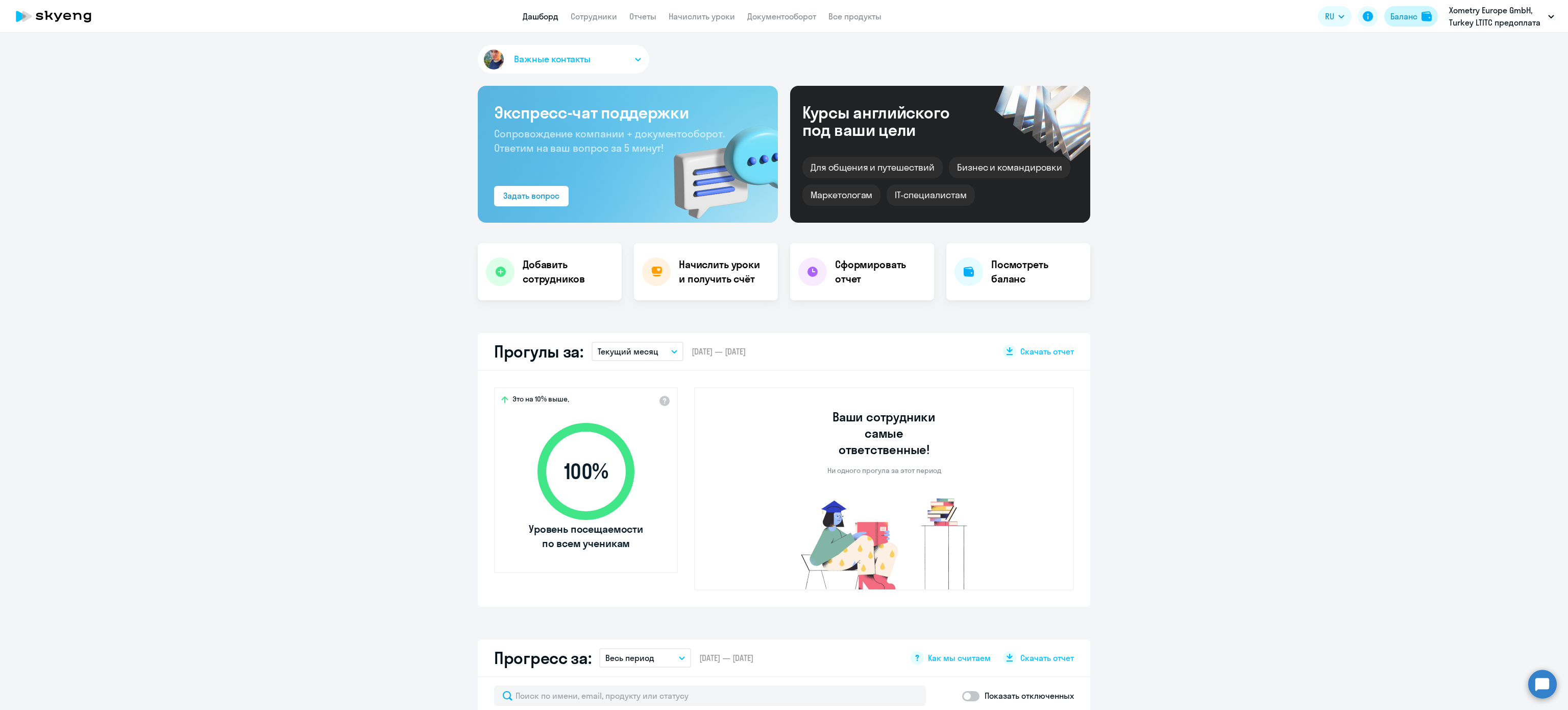
click at [1426, 23] on button "Баланс" at bounding box center [1411, 16] width 54 height 21
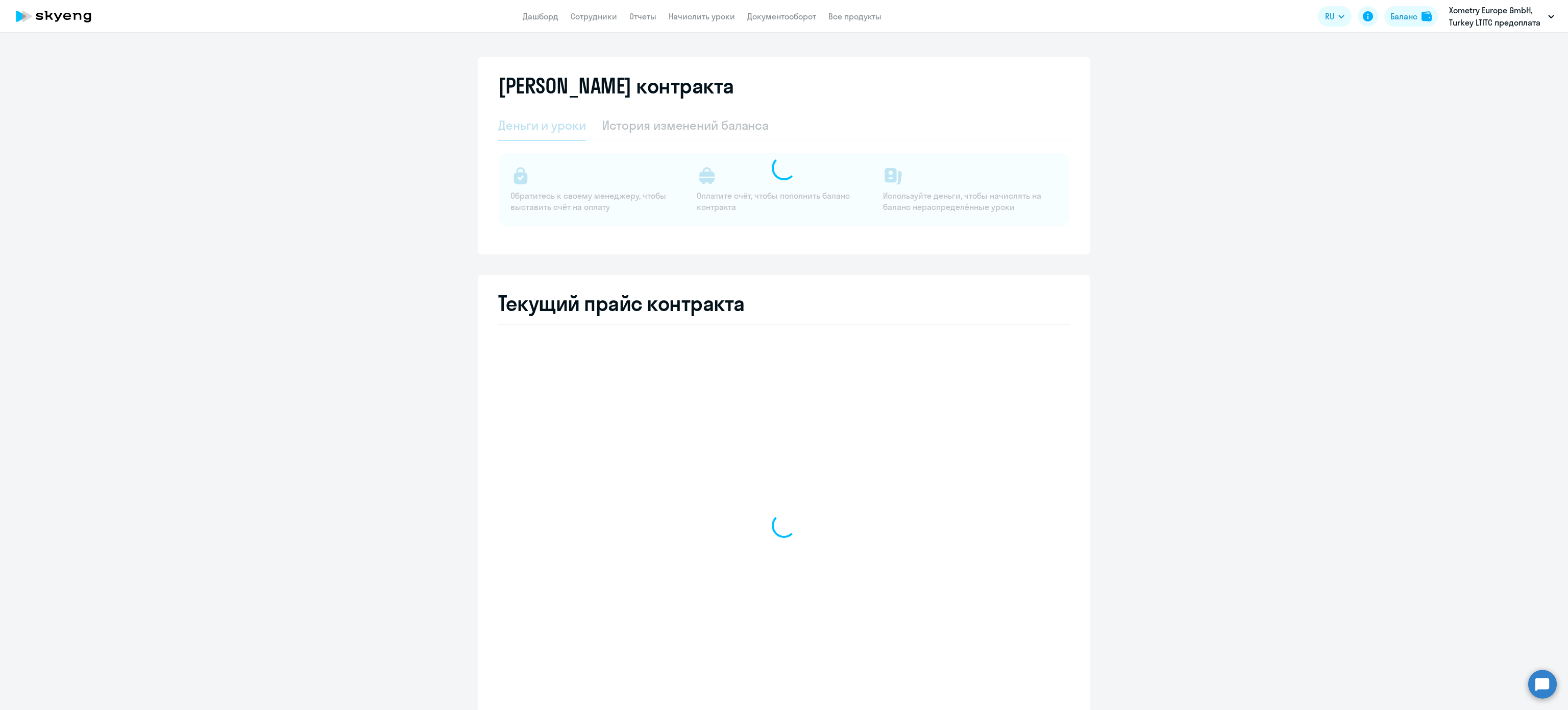
select select "english_adult_not_native_speaker"
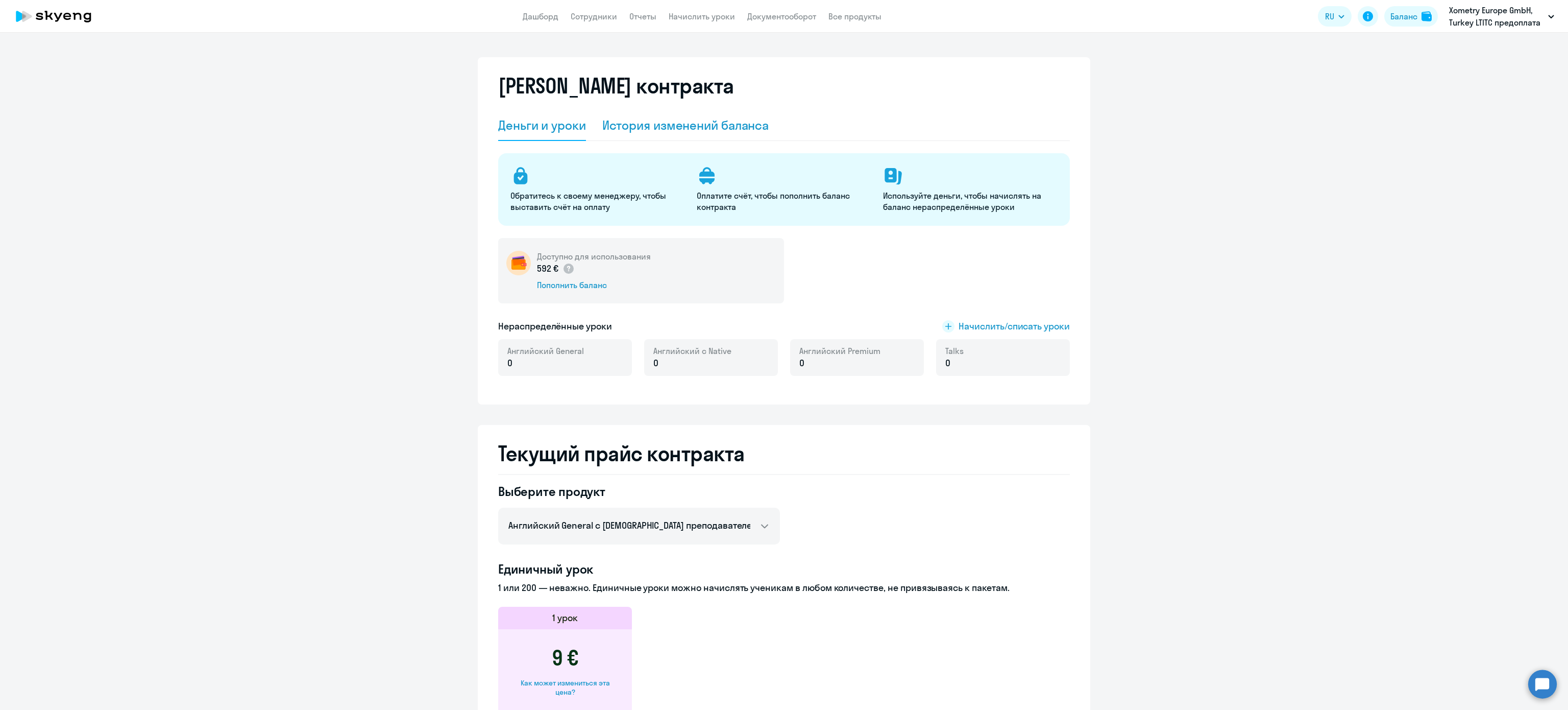
click at [716, 112] on div "История изменений баланса" at bounding box center [685, 125] width 167 height 30
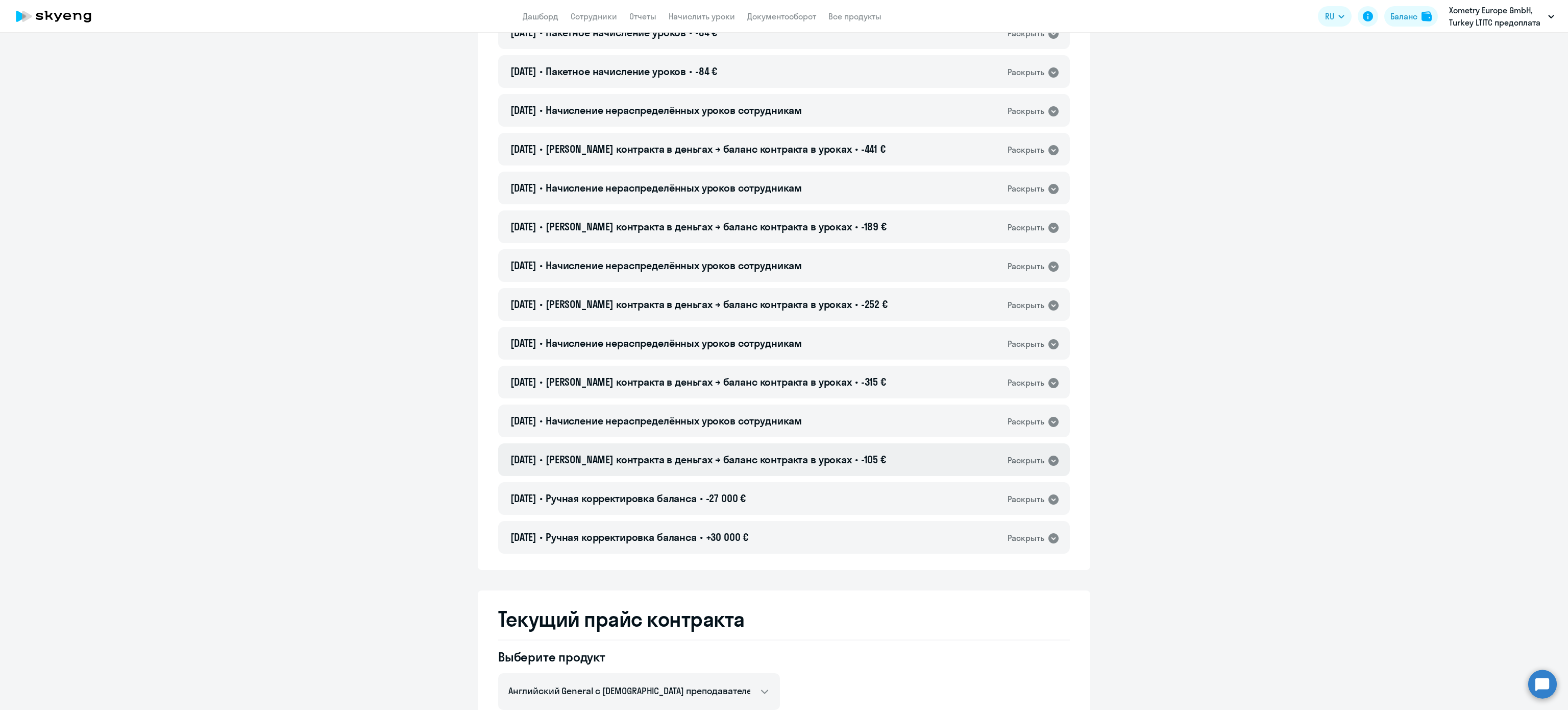
scroll to position [306, 0]
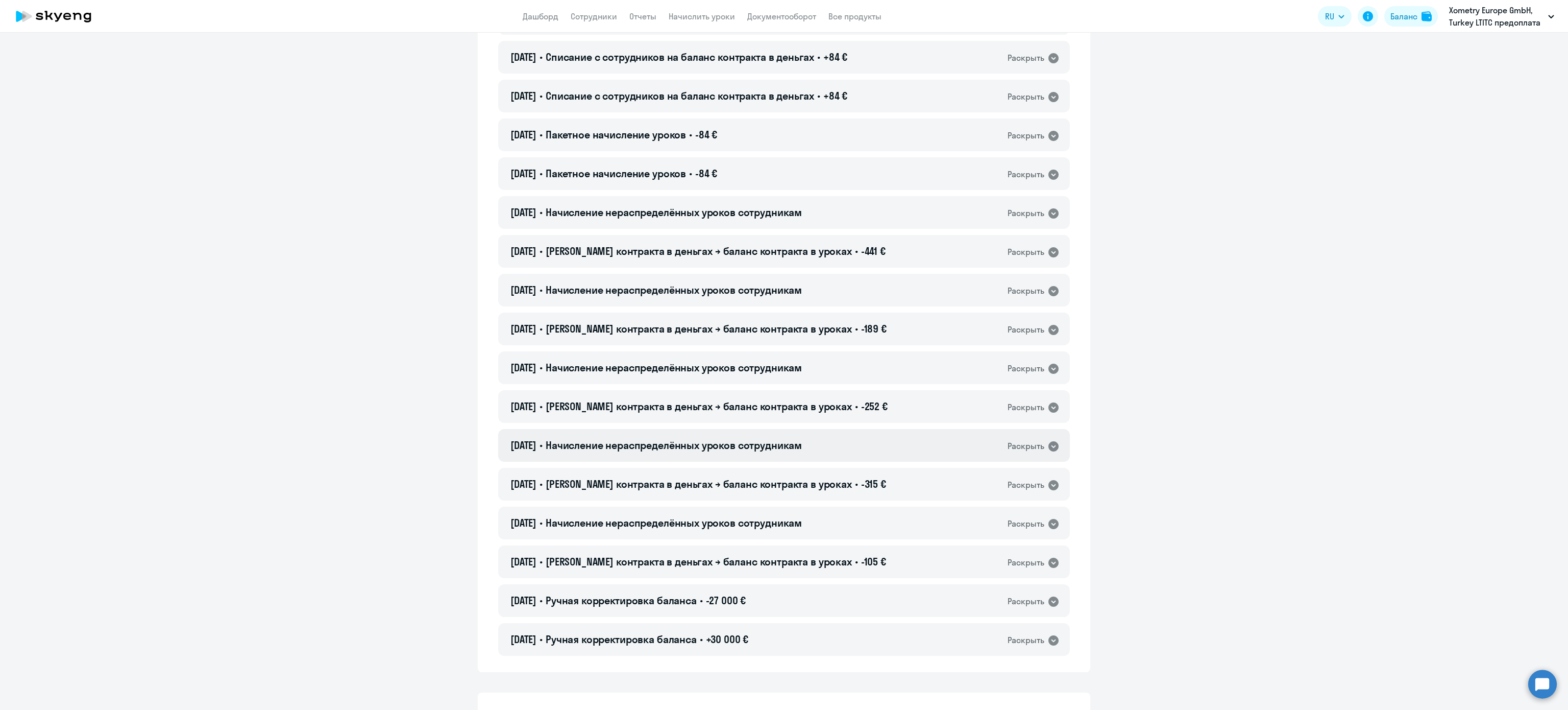
click at [874, 450] on div "[DATE] • Начисление нераспределённых уроков сотрудникам Раскрыть" at bounding box center [783, 445] width 572 height 33
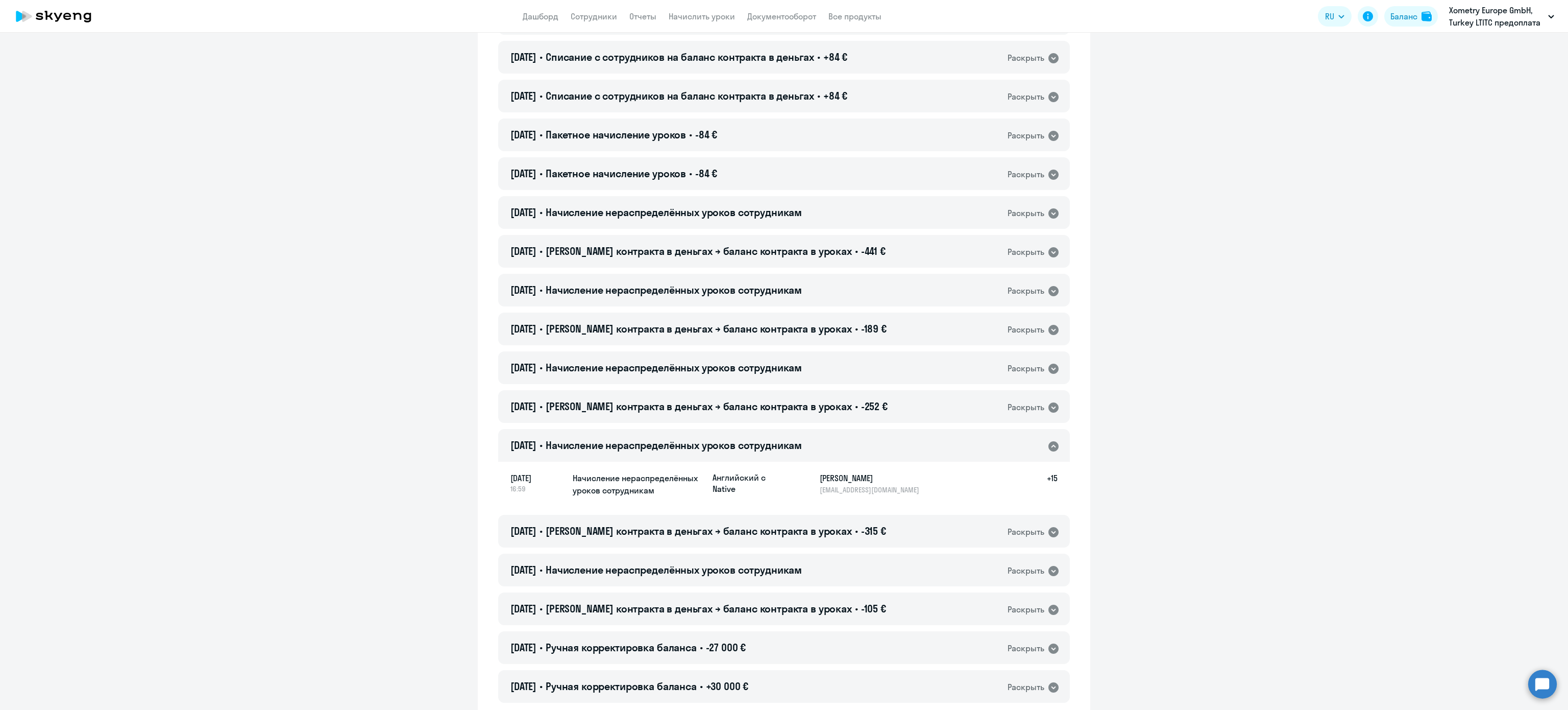
click at [874, 450] on div "[DATE] • Начисление нераспределённых уроков сотрудникам Раскрыть" at bounding box center [783, 445] width 572 height 33
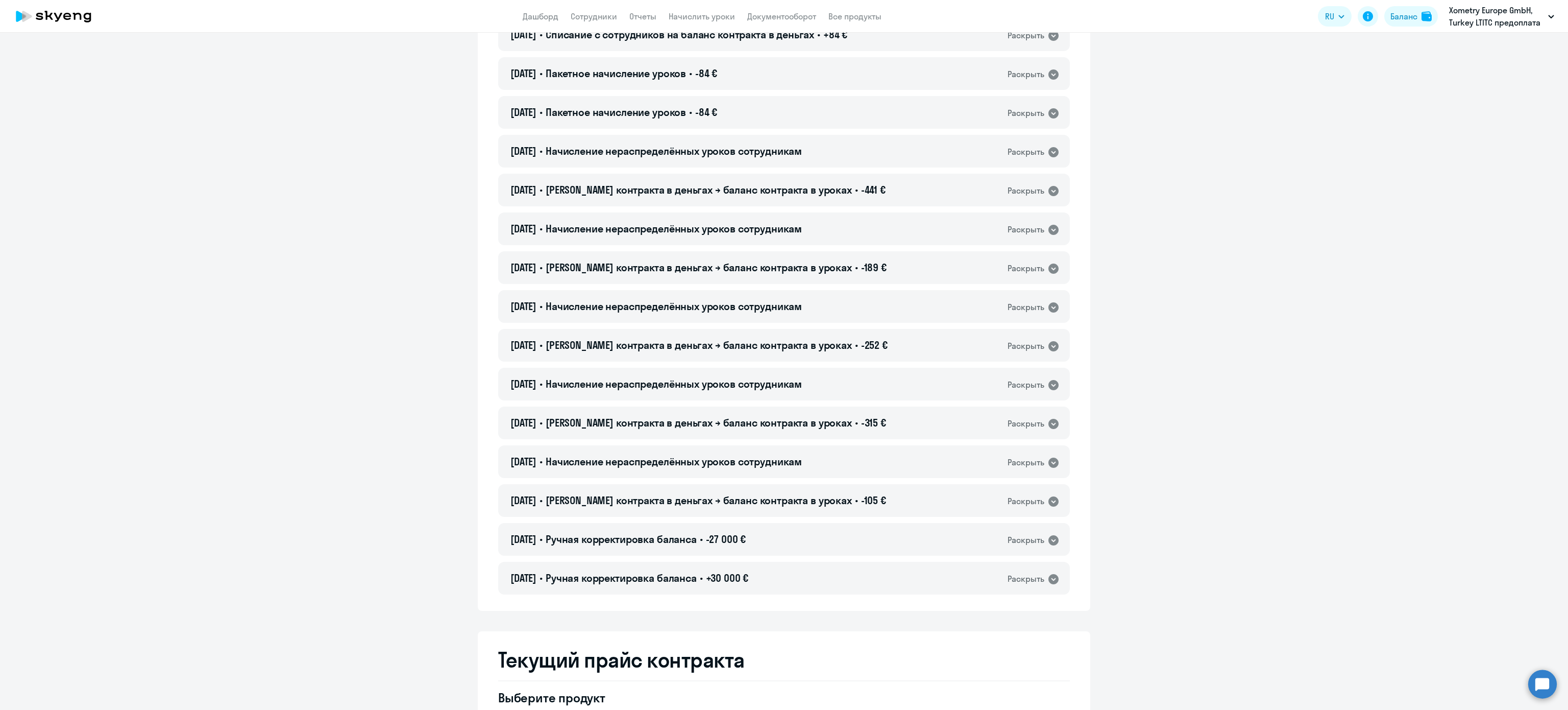
scroll to position [511, 0]
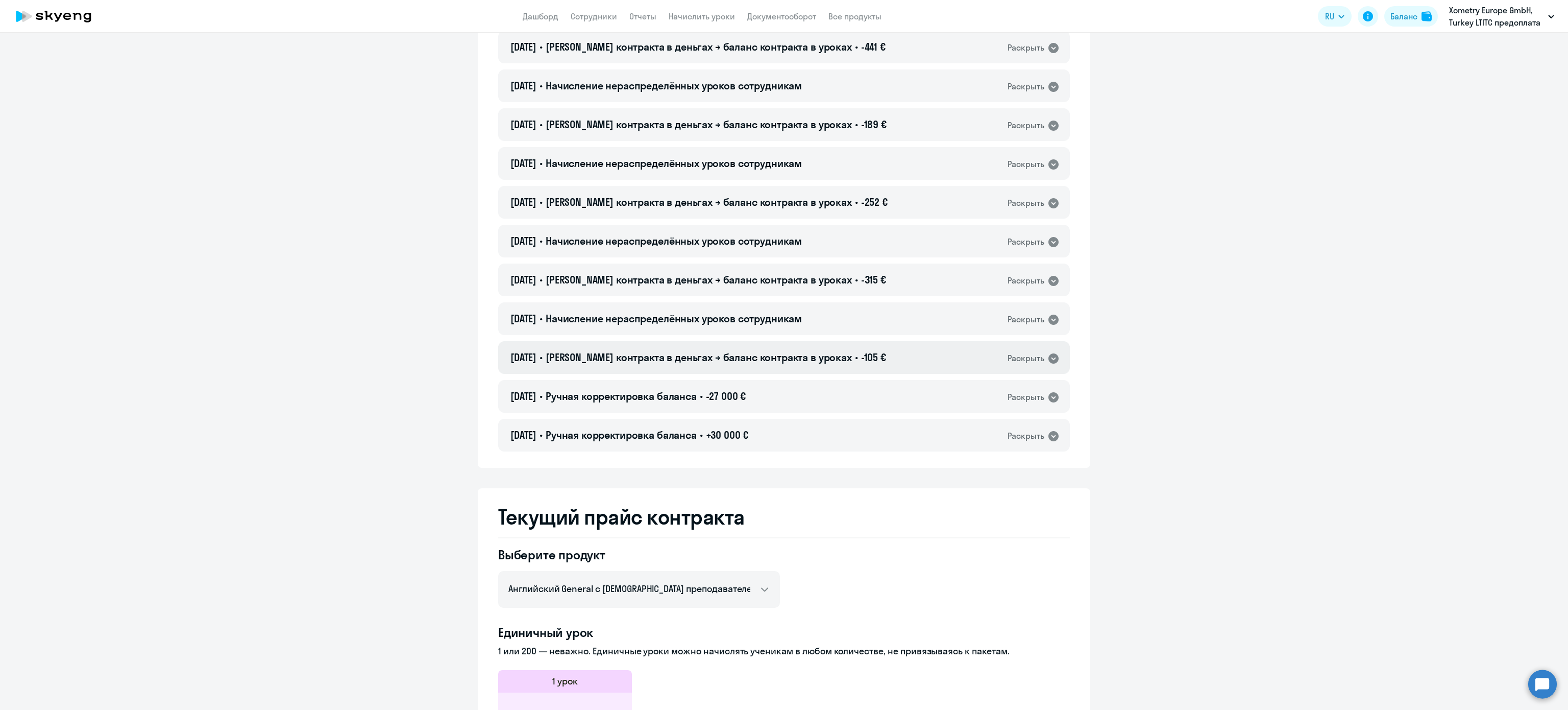
click at [802, 356] on span "[PERSON_NAME] контракта в деньгах → баланс контракта в уроках" at bounding box center [698, 357] width 306 height 13
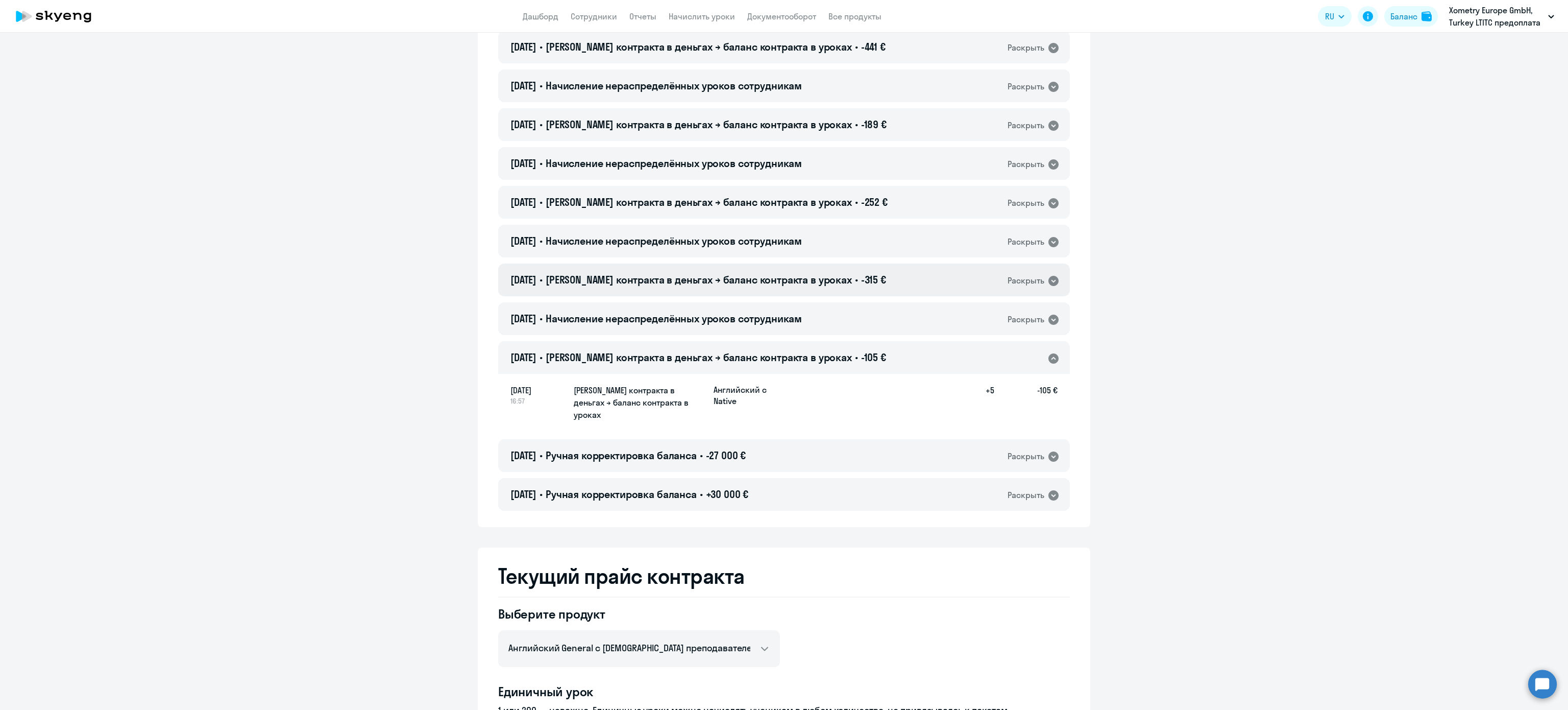
click at [861, 284] on span "-315 €" at bounding box center [873, 279] width 25 height 13
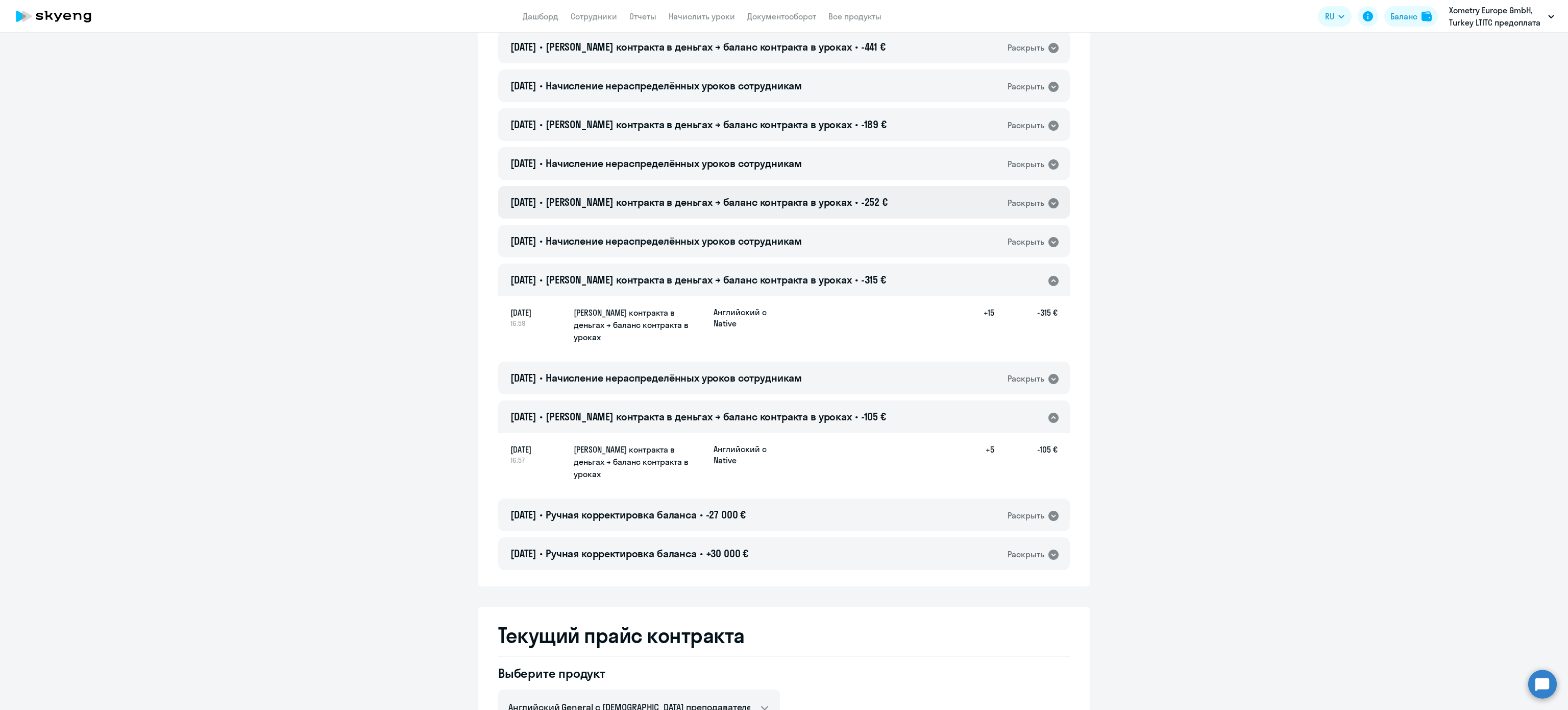
click at [852, 210] on div "[DATE] • Баланс контракта в деньгах → баланс контракта в уроках • -252 € Раскры…" at bounding box center [783, 202] width 572 height 33
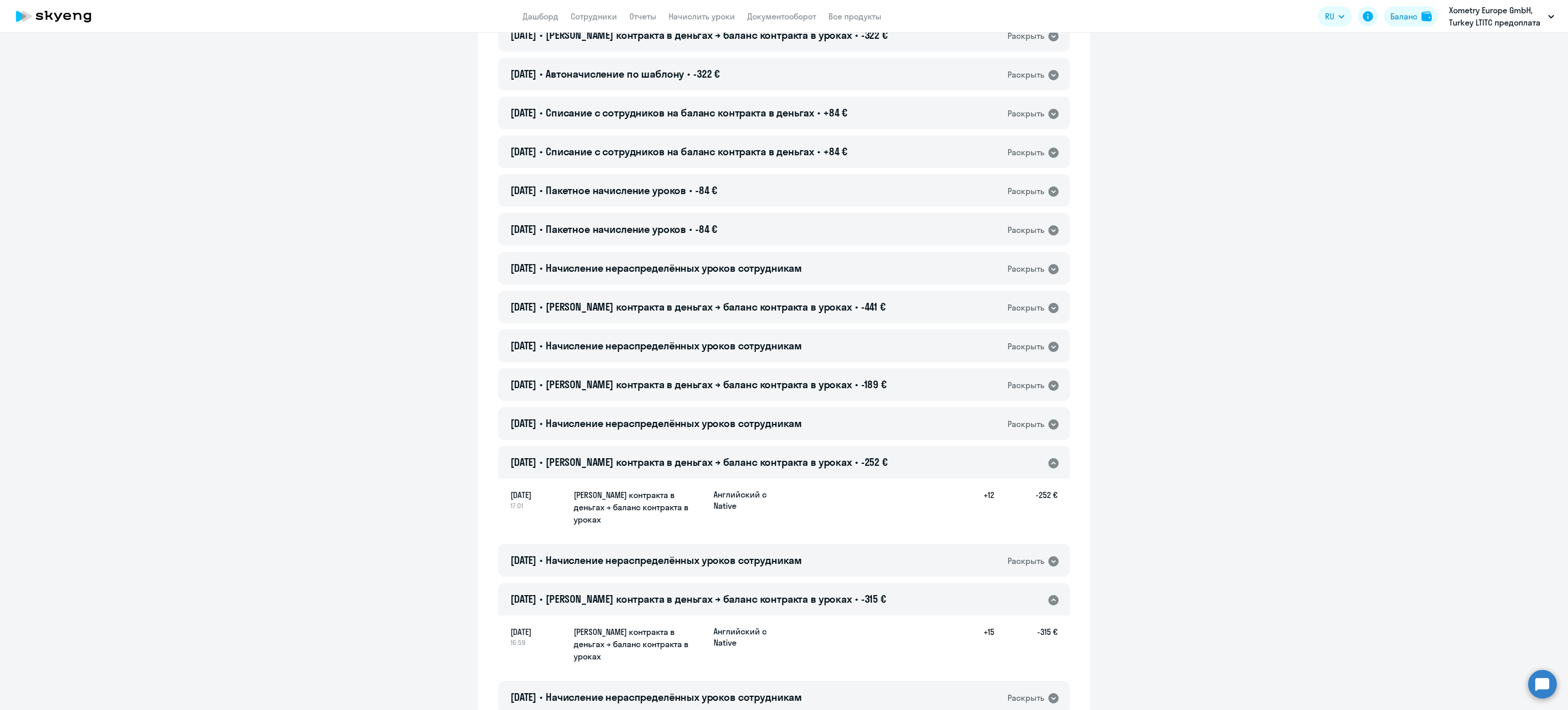
scroll to position [204, 0]
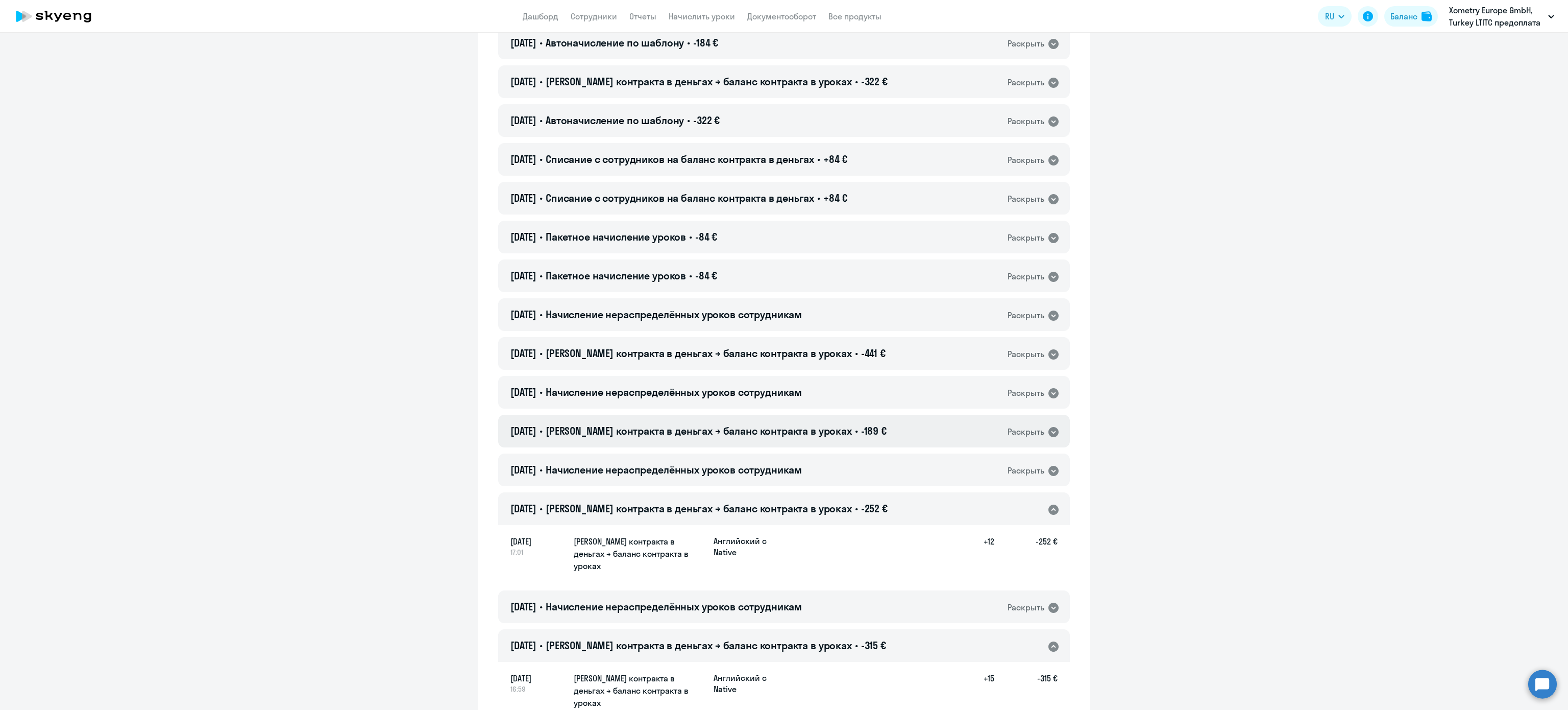
click at [833, 426] on h4 "[DATE] • Баланс контракта в деньгах → баланс контракта в уроках • -189 €" at bounding box center [699, 431] width 376 height 14
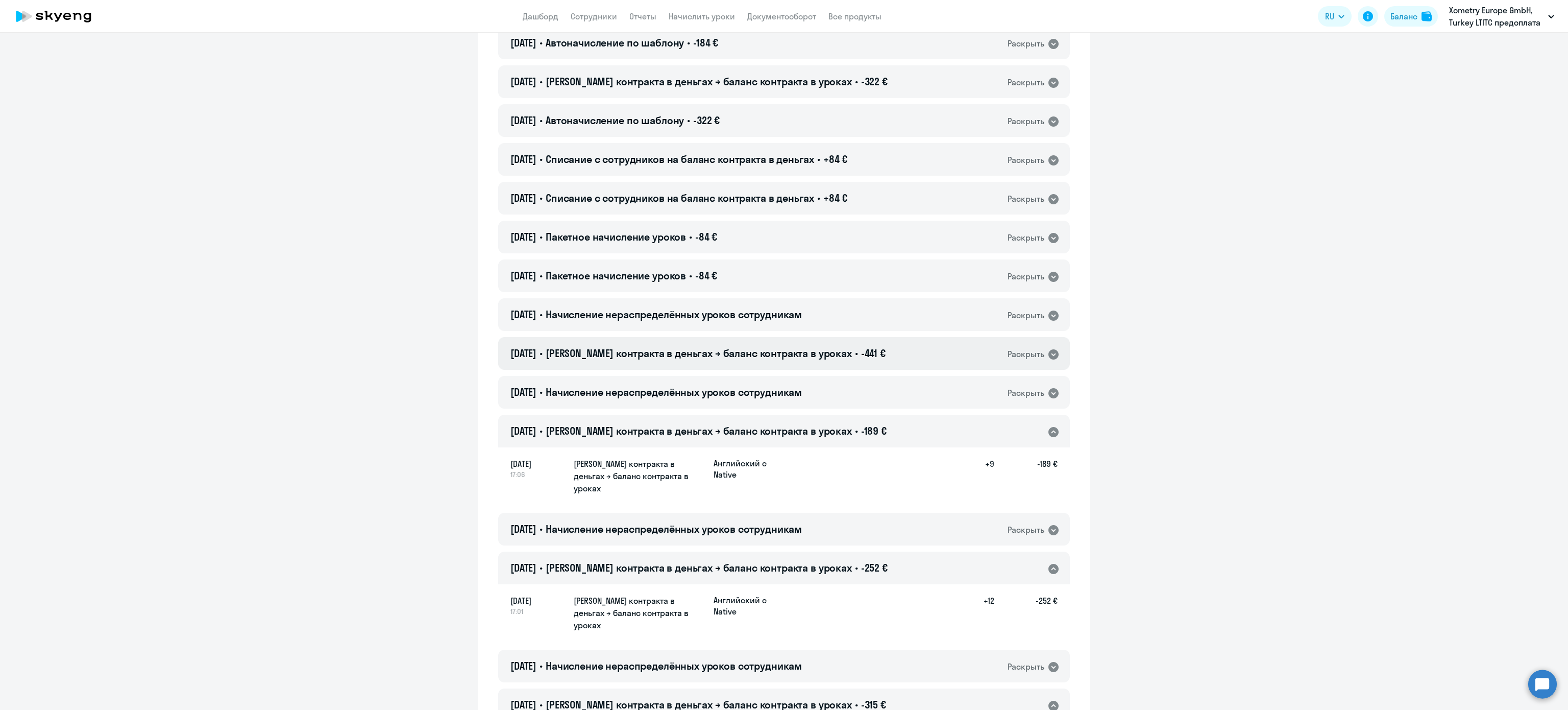
click at [861, 346] on span "-441 €" at bounding box center [873, 353] width 24 height 13
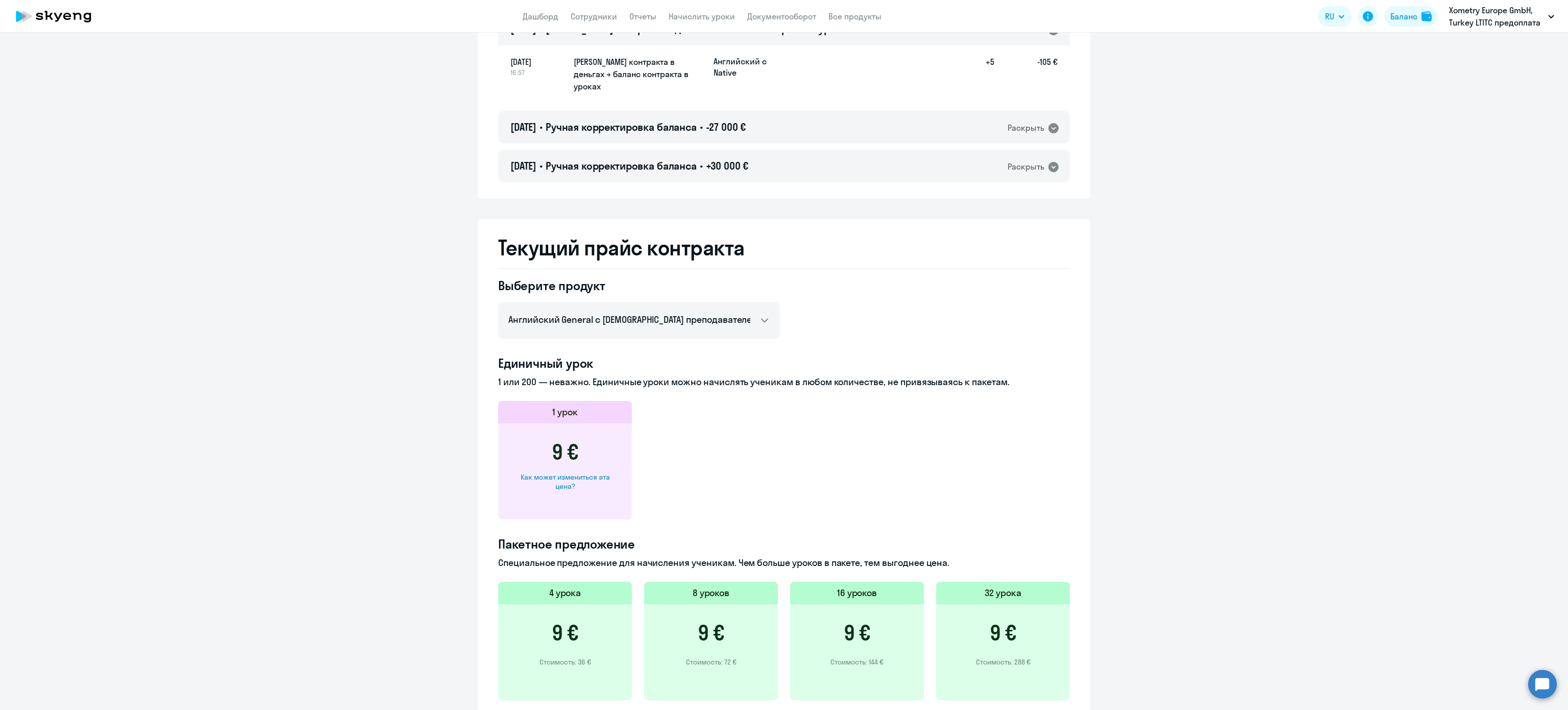
scroll to position [1198, 0]
